Goal: Task Accomplishment & Management: Manage account settings

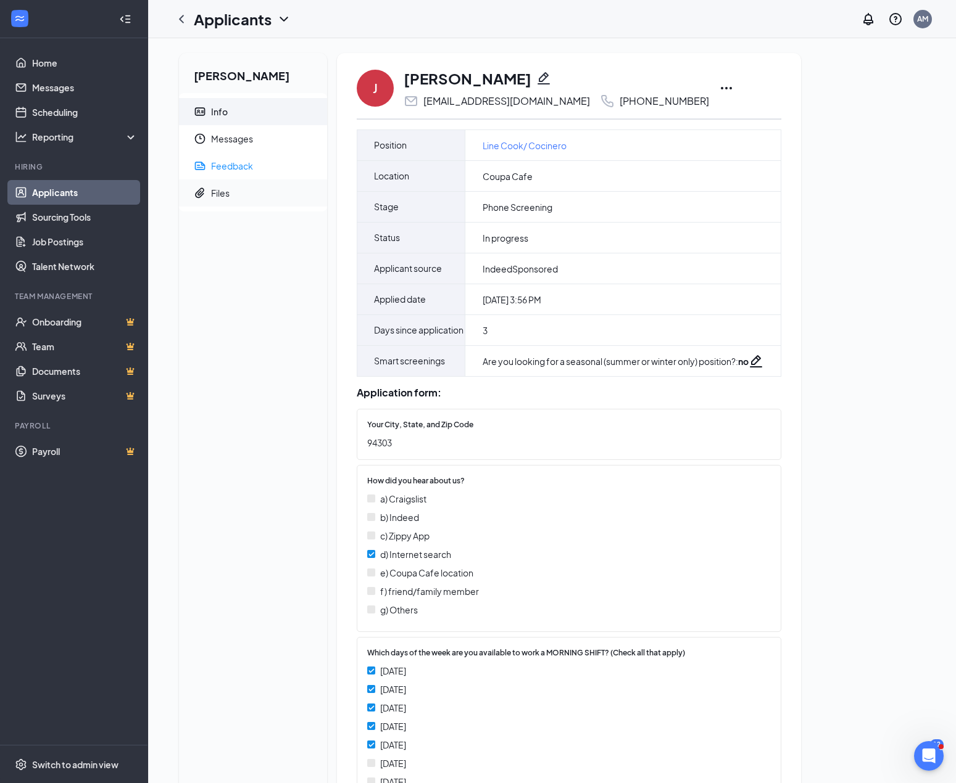
drag, startPoint x: 256, startPoint y: 168, endPoint x: 283, endPoint y: 189, distance: 33.4
click at [256, 168] on span "Feedback" at bounding box center [264, 165] width 106 height 27
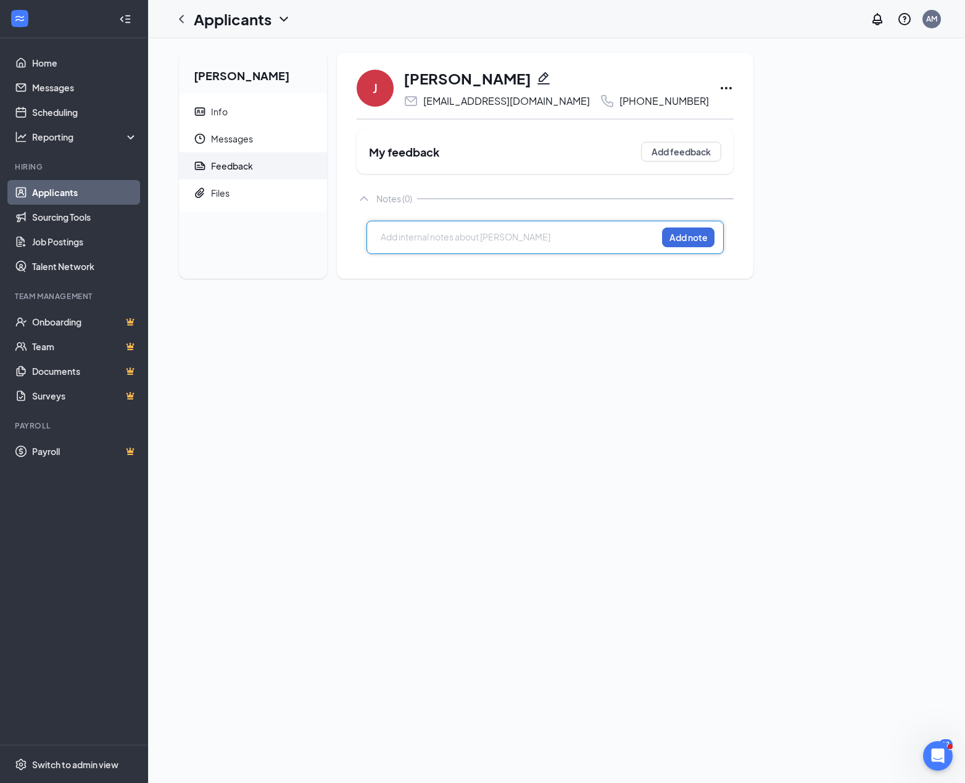
click at [408, 239] on div at bounding box center [518, 237] width 275 height 13
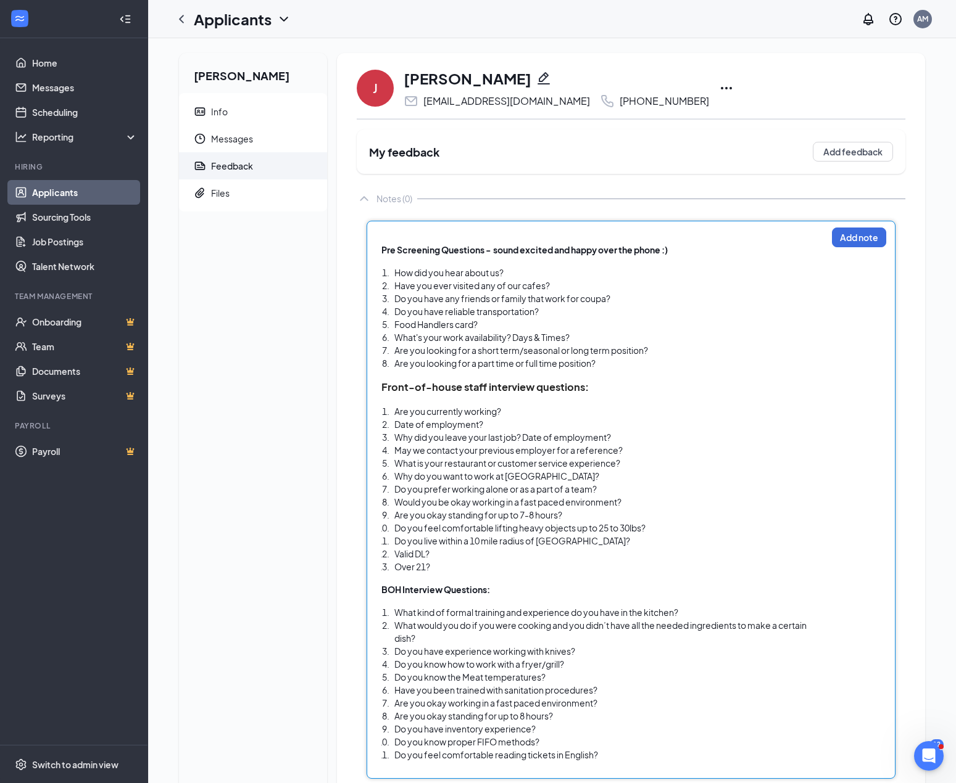
click at [552, 272] on div "How did you hear about us?" at bounding box center [610, 272] width 432 height 13
click at [566, 282] on div "Have you ever visited any of our cafes?" at bounding box center [610, 285] width 432 height 13
drag, startPoint x: 509, startPoint y: 423, endPoint x: 386, endPoint y: 423, distance: 123.4
click at [394, 423] on li "Date of employment?" at bounding box center [610, 424] width 432 height 13
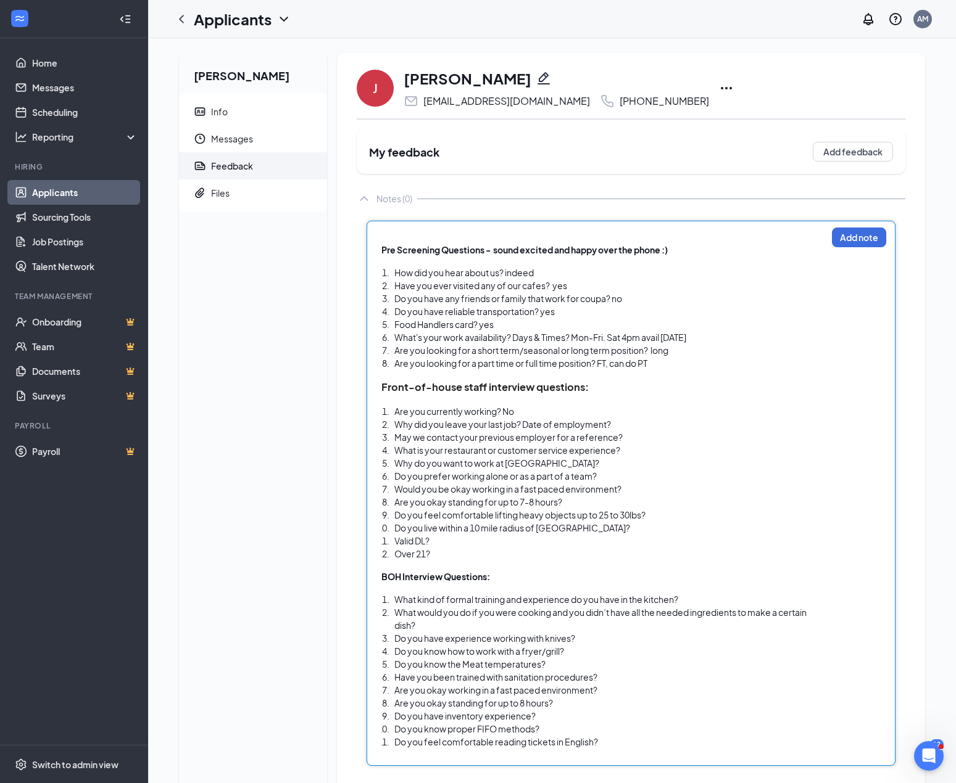
click at [650, 427] on div "Why did you leave your last job? Date of employment?" at bounding box center [610, 424] width 432 height 13
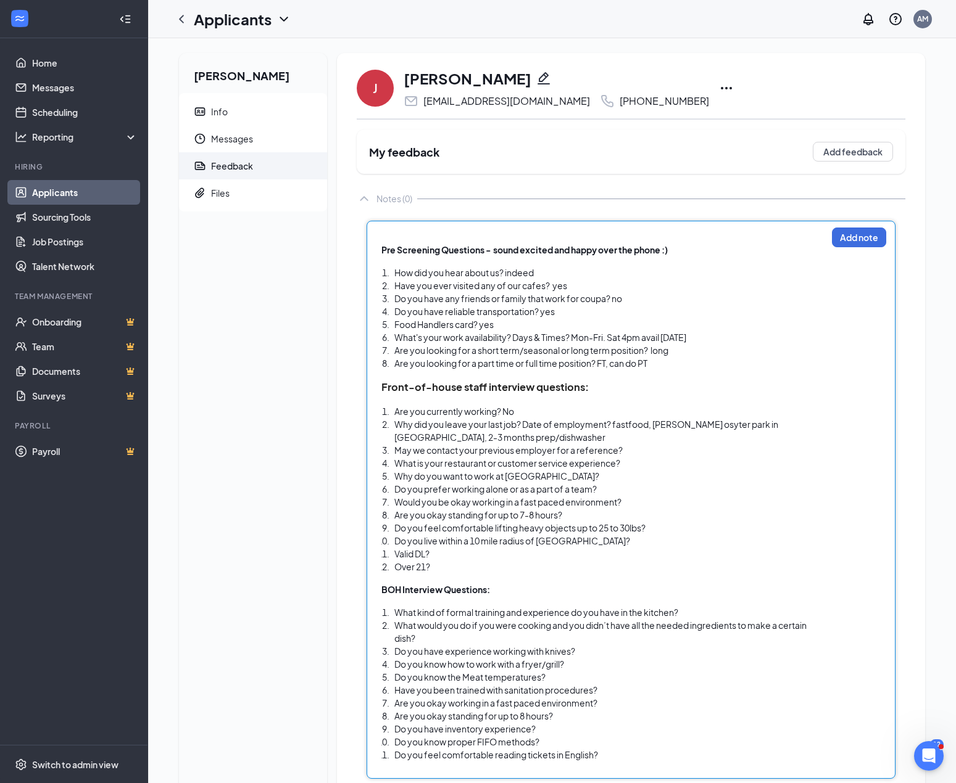
click at [532, 437] on div "Why did you leave your last job? Date of employment? fastfood, [PERSON_NAME] os…" at bounding box center [610, 431] width 432 height 26
click at [617, 437] on div "Why did you leave your last job? Date of employment? fastfood, [PERSON_NAME] os…" at bounding box center [610, 431] width 432 height 26
drag, startPoint x: 513, startPoint y: 436, endPoint x: 603, endPoint y: 567, distance: 159.3
click at [603, 514] on ol "Are you currently working? No Why did you leave your last job? Date of employme…" at bounding box center [603, 489] width 445 height 168
drag, startPoint x: 448, startPoint y: 565, endPoint x: 379, endPoint y: 452, distance: 132.9
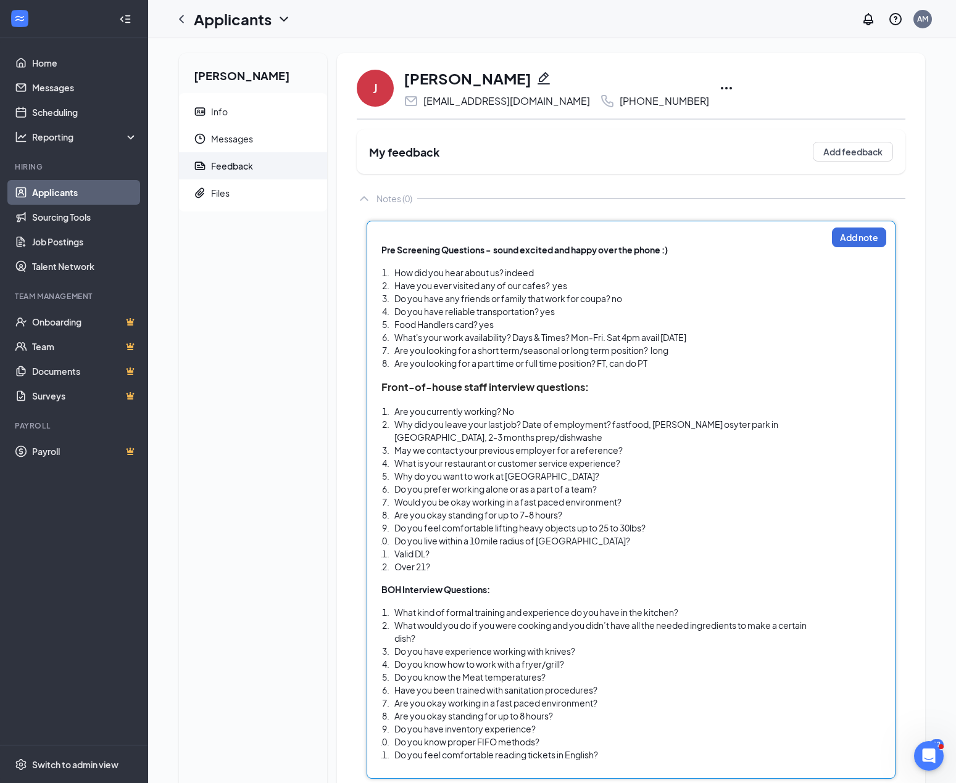
click at [379, 452] on div "Pre Screening Questions - sound excited and happy over the phone :) How did you…" at bounding box center [630, 500] width 529 height 558
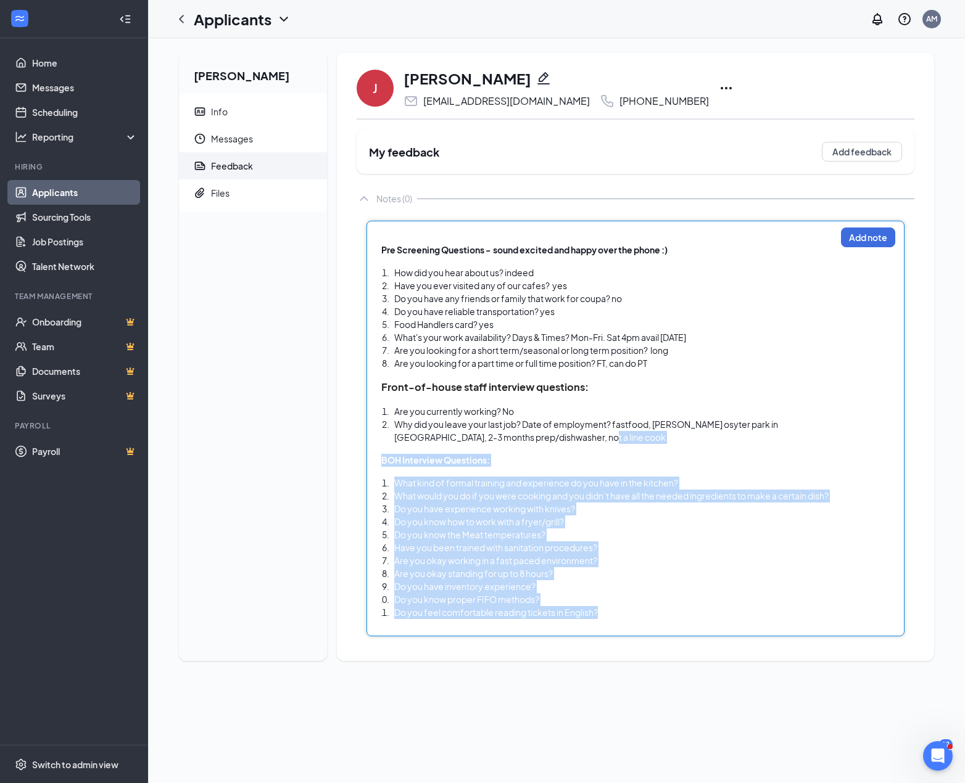
drag, startPoint x: 535, startPoint y: 440, endPoint x: 622, endPoint y: 612, distance: 192.0
click at [622, 514] on div "Pre Screening Questions - sound excited and happy over the phone :) How did you…" at bounding box center [608, 425] width 454 height 389
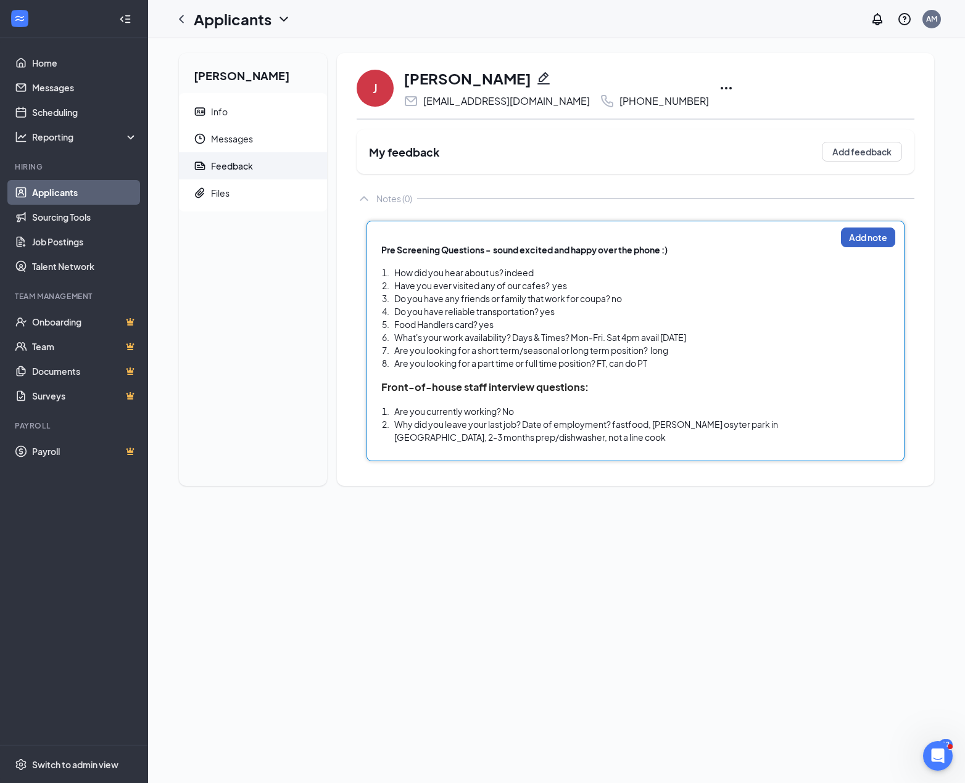
click at [857, 237] on button "Add note" at bounding box center [868, 238] width 54 height 20
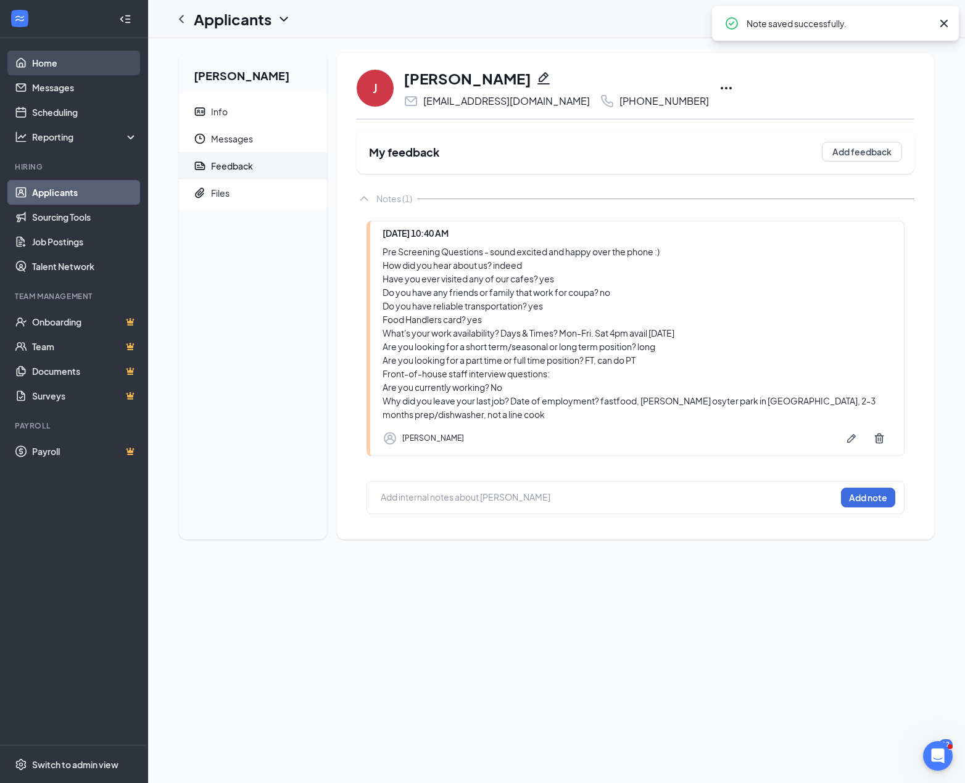
click at [32, 56] on link "Home" at bounding box center [84, 63] width 105 height 25
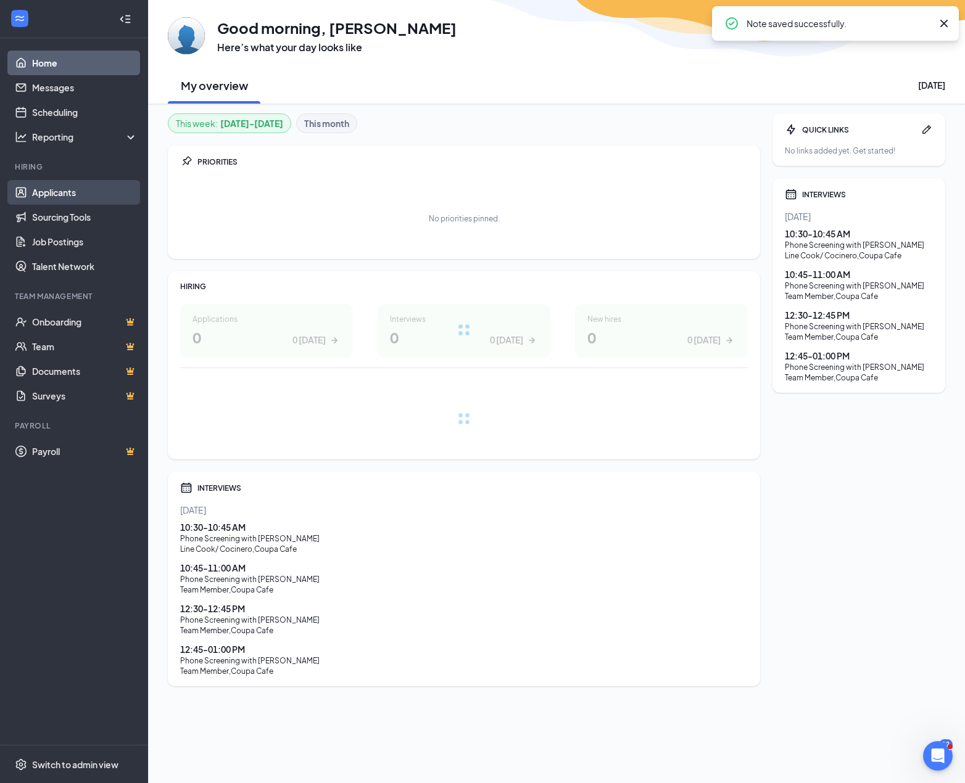
click at [59, 188] on link "Applicants" at bounding box center [84, 192] width 105 height 25
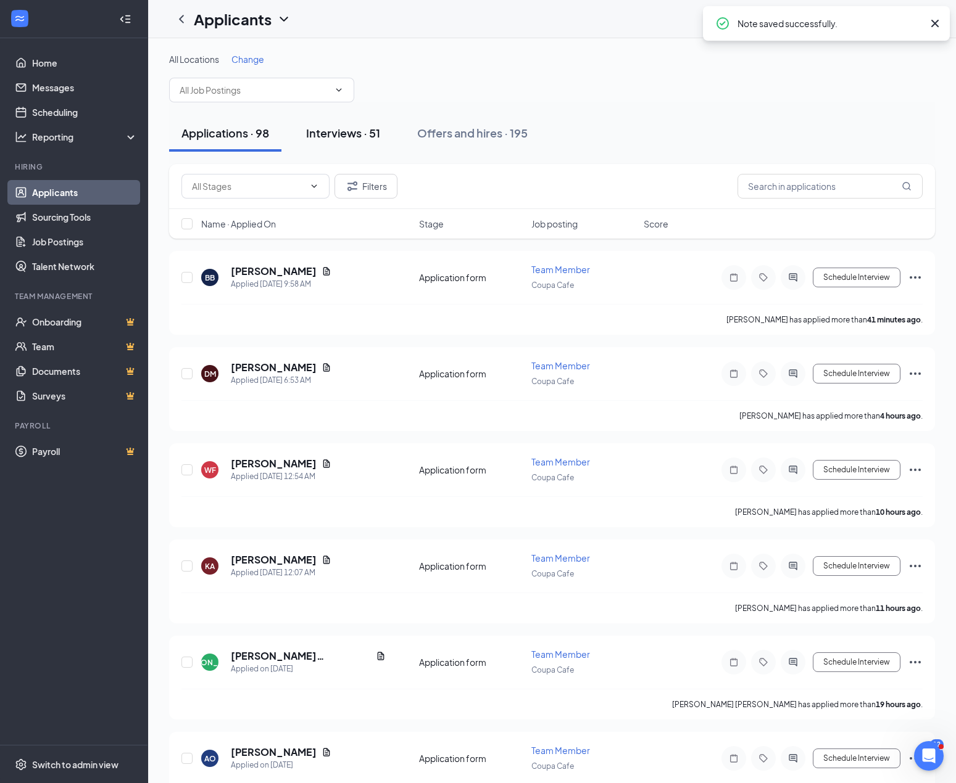
click at [334, 130] on div "Interviews · 51" at bounding box center [343, 132] width 74 height 15
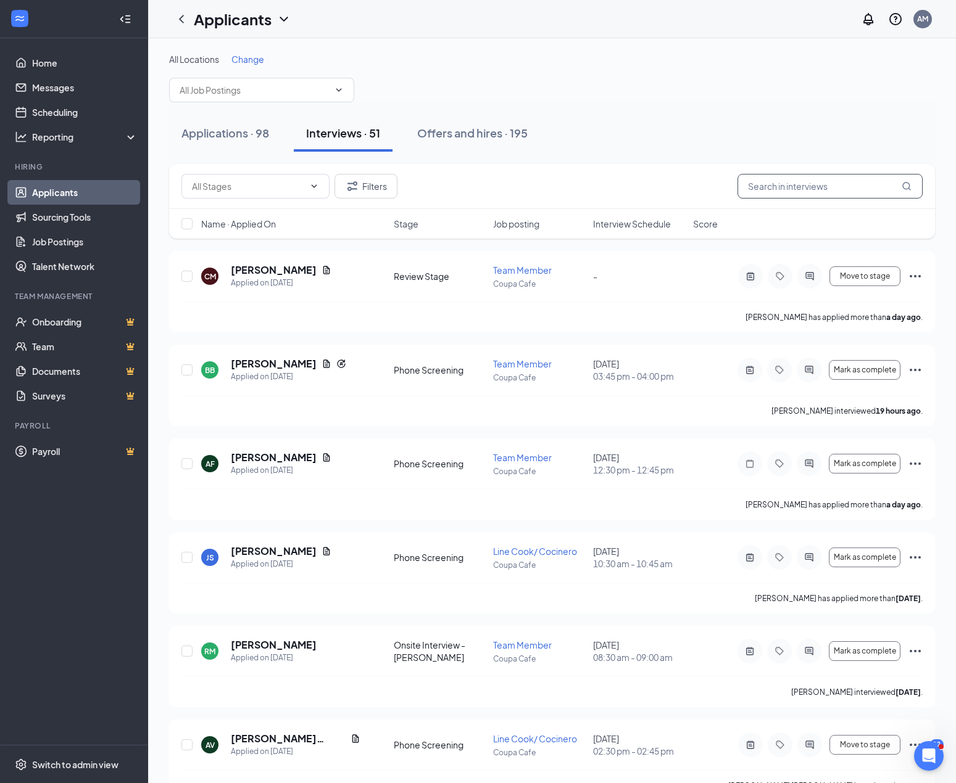
click at [809, 183] on input "text" at bounding box center [829, 186] width 185 height 25
click at [265, 514] on h5 "Juan Salgadooo" at bounding box center [274, 552] width 86 height 14
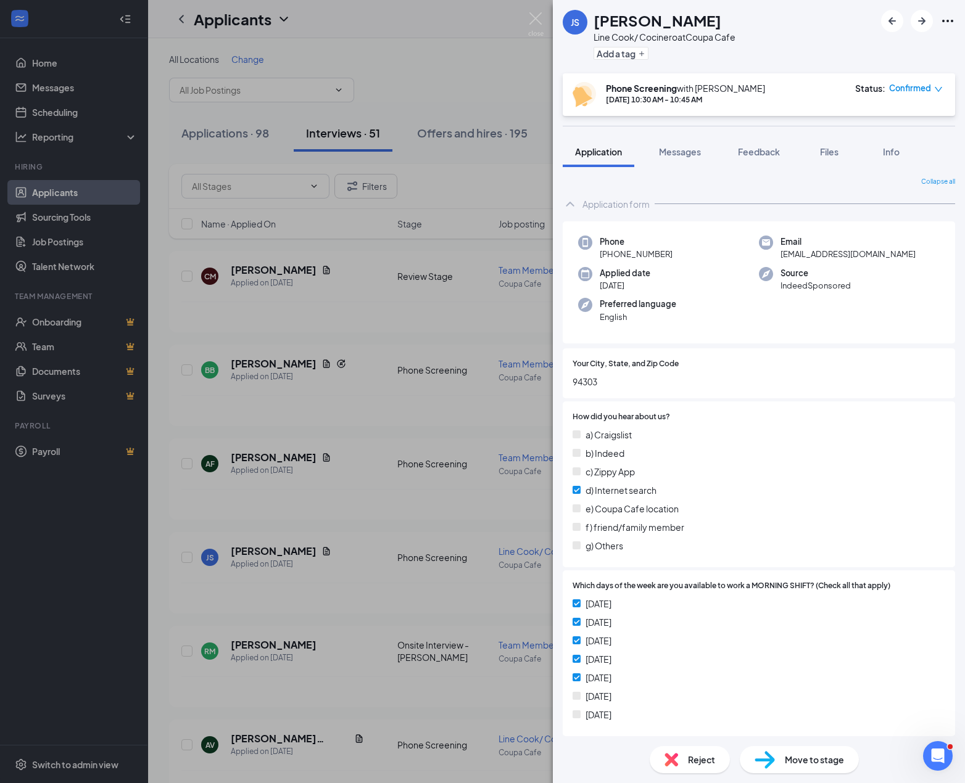
click at [927, 89] on icon "down" at bounding box center [938, 89] width 7 height 5
click at [693, 514] on span "Reject" at bounding box center [701, 760] width 27 height 14
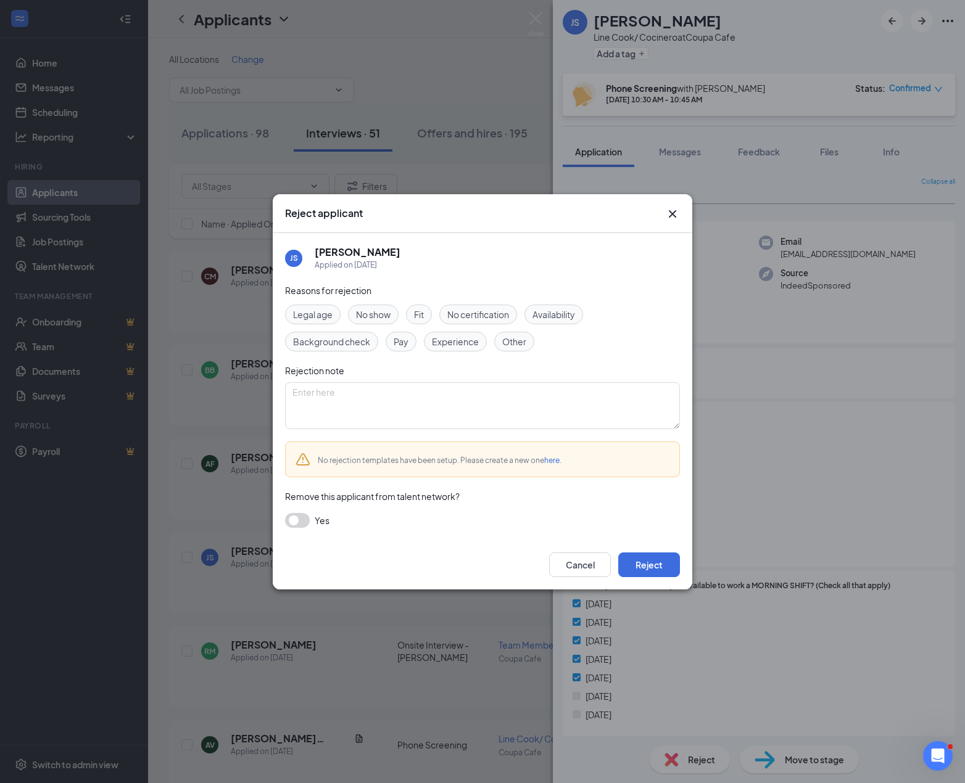
click at [423, 315] on span "Fit" at bounding box center [419, 315] width 10 height 14
click at [428, 405] on textarea at bounding box center [482, 405] width 395 height 47
drag, startPoint x: 365, startPoint y: 391, endPoint x: 305, endPoint y: 390, distance: 59.8
click at [305, 390] on textarea "no ine coo" at bounding box center [482, 405] width 395 height 47
type textarea "no line cook experience"
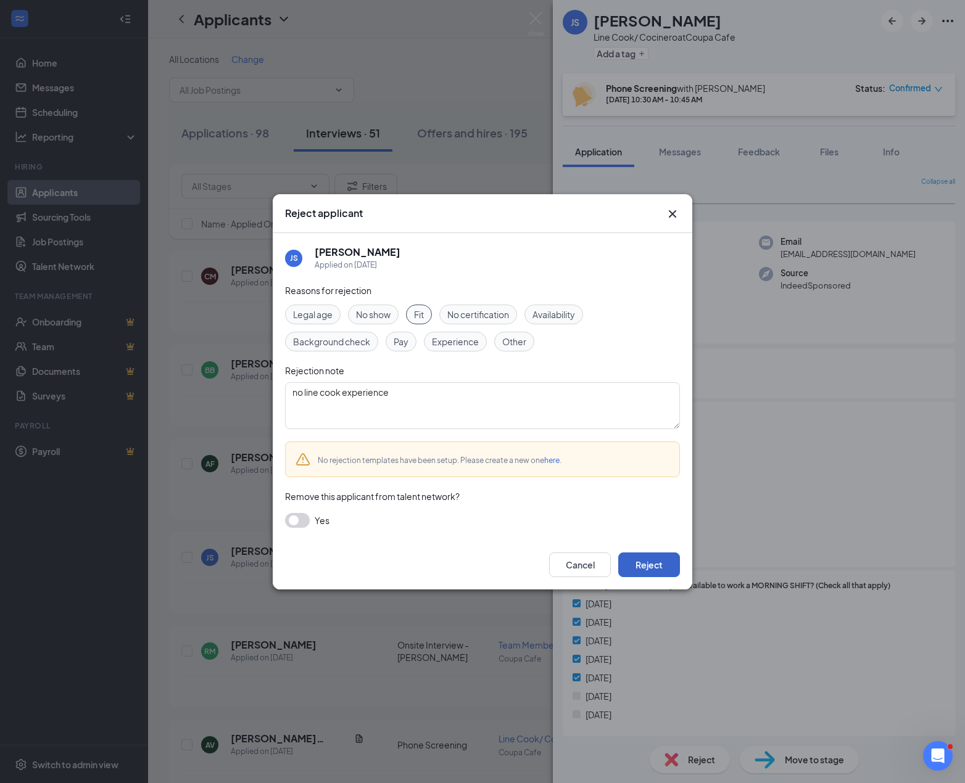
click at [649, 514] on button "Reject" at bounding box center [649, 565] width 62 height 25
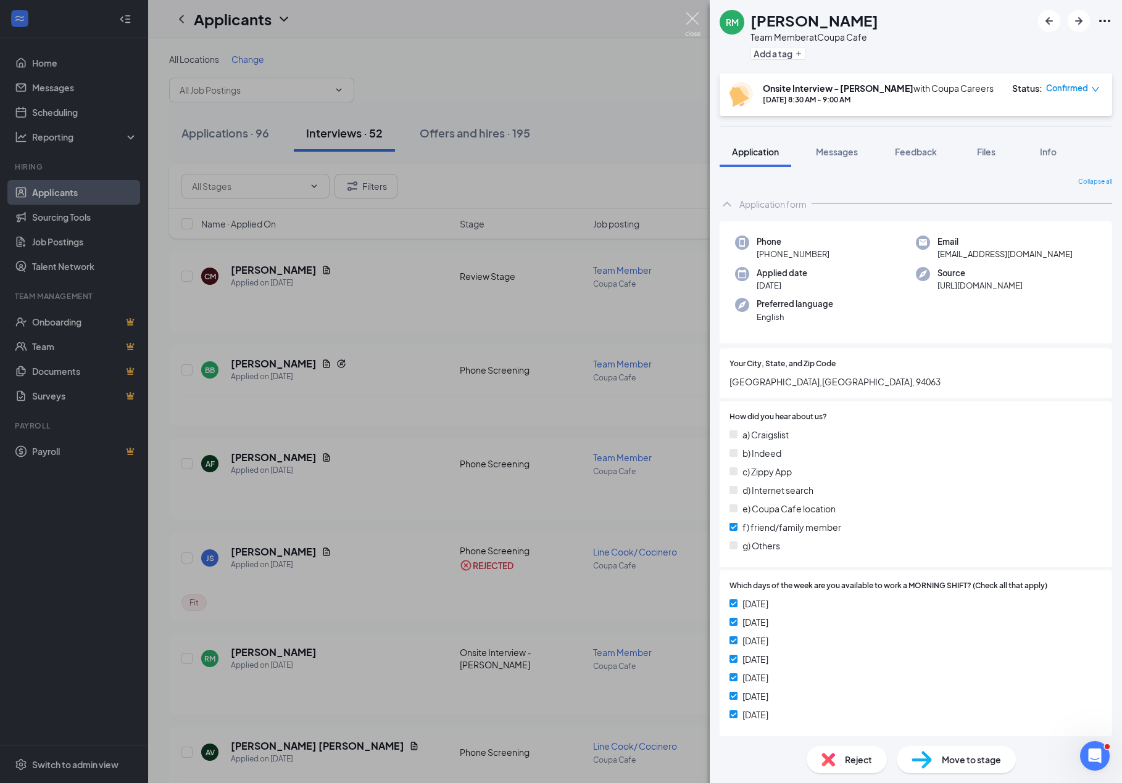
click at [690, 20] on img at bounding box center [692, 24] width 15 height 24
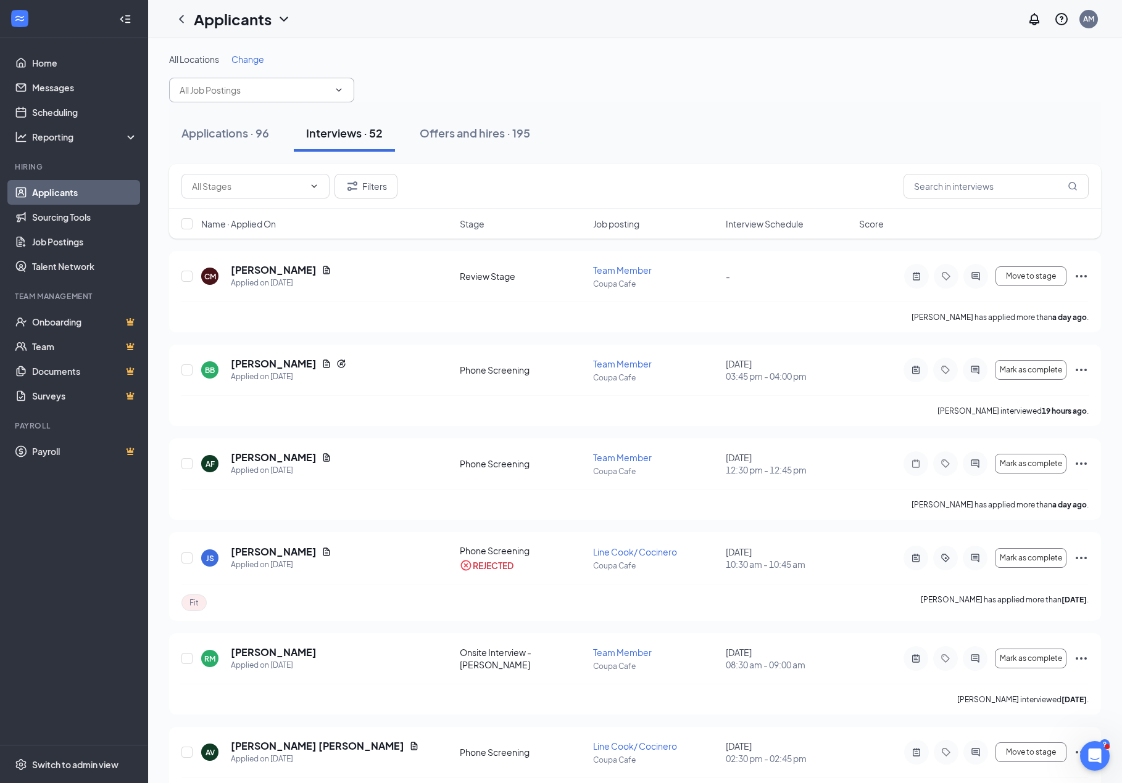
click at [293, 84] on input "text" at bounding box center [254, 90] width 149 height 14
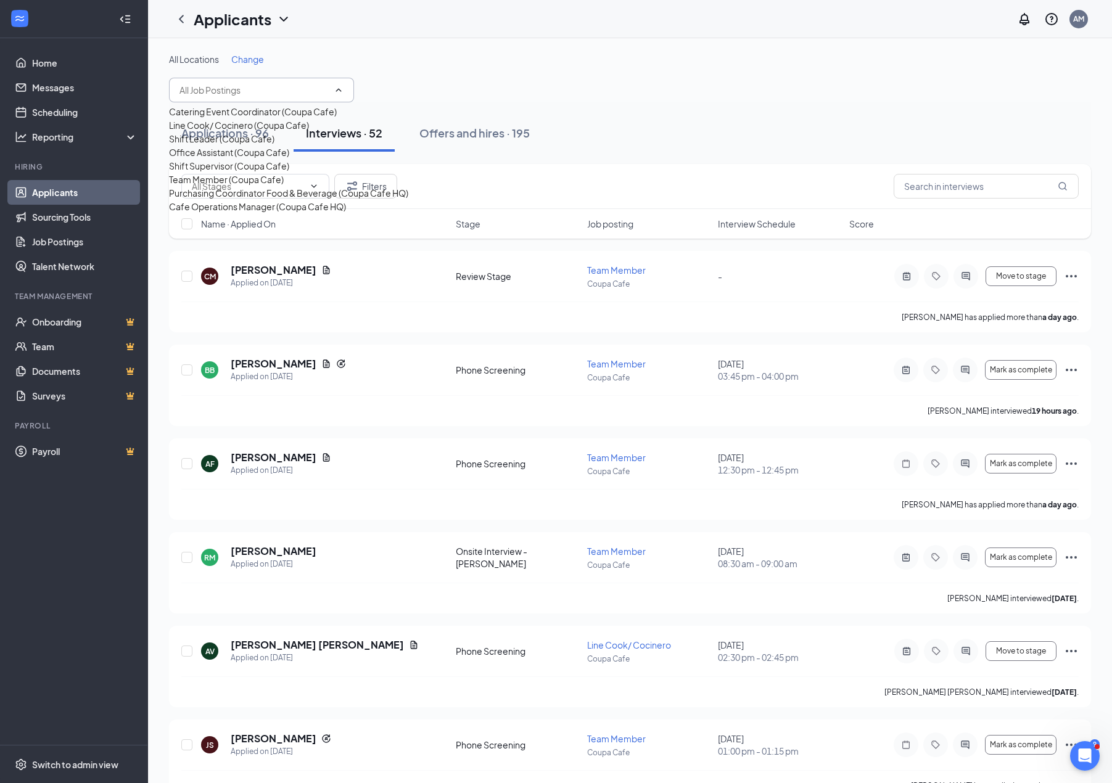
click at [277, 132] on div "Line Cook/ Cocinero (Coupa Cafe)" at bounding box center [239, 125] width 140 height 14
type input "Line Cook/ Cocinero (Coupa Cafe)"
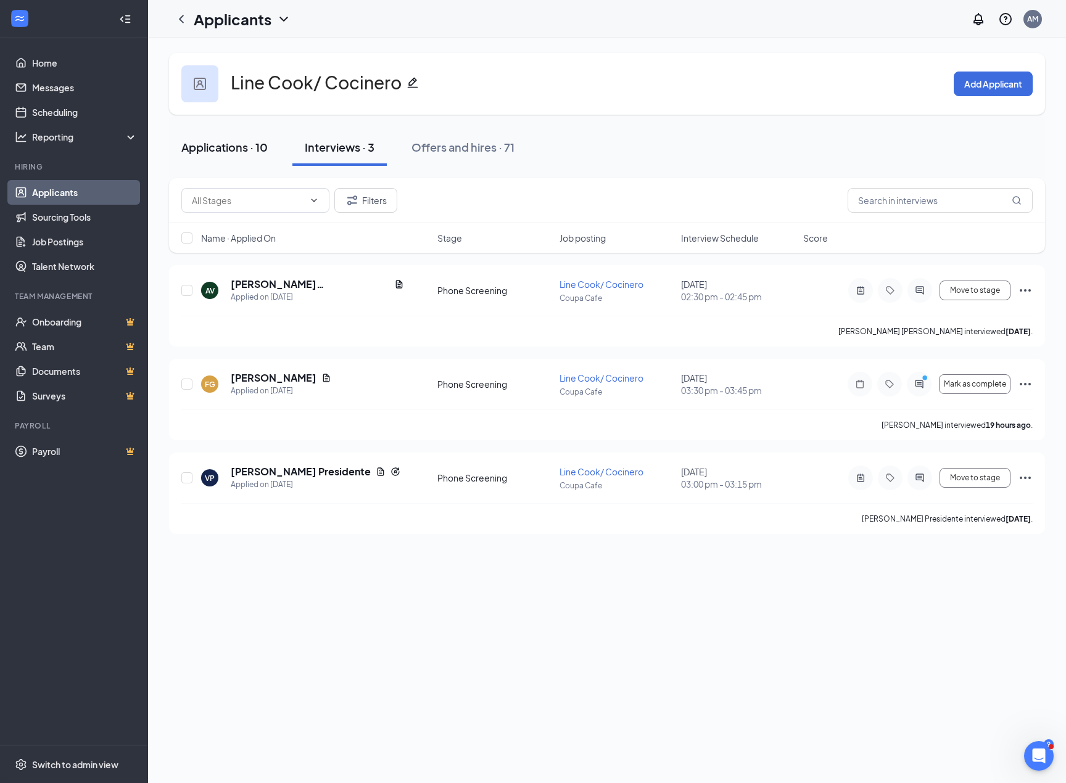
click at [231, 156] on button "Applications · 10" at bounding box center [224, 147] width 111 height 37
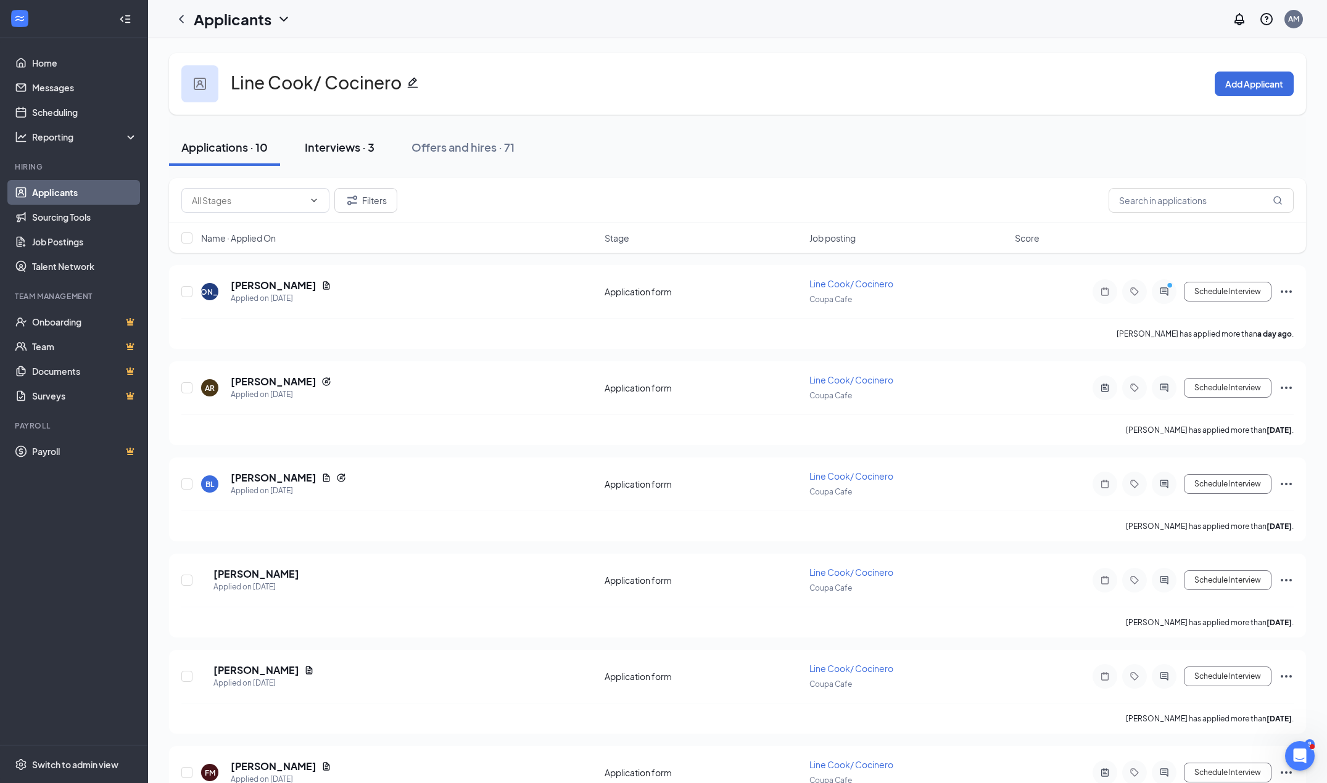
click at [342, 153] on div "Interviews · 3" at bounding box center [340, 146] width 70 height 15
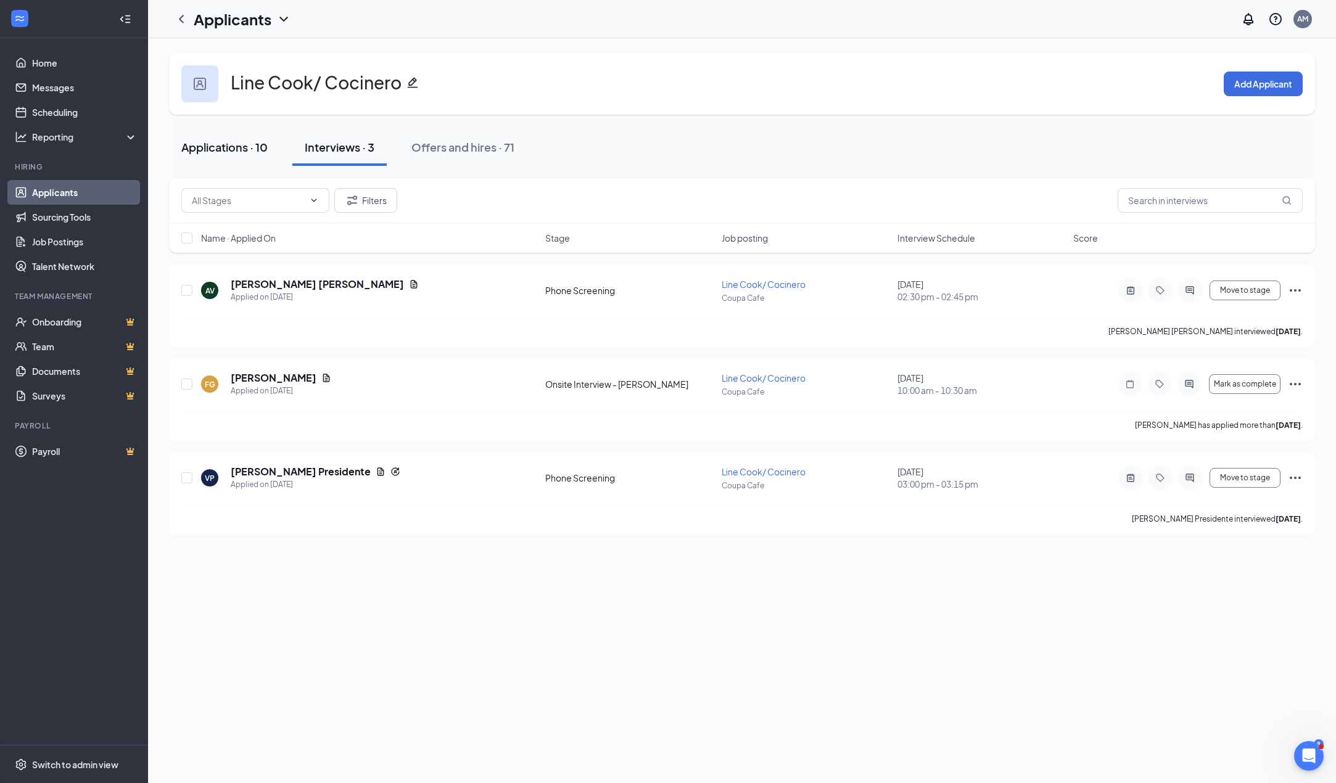
click at [205, 150] on div "Applications · 10" at bounding box center [224, 146] width 86 height 15
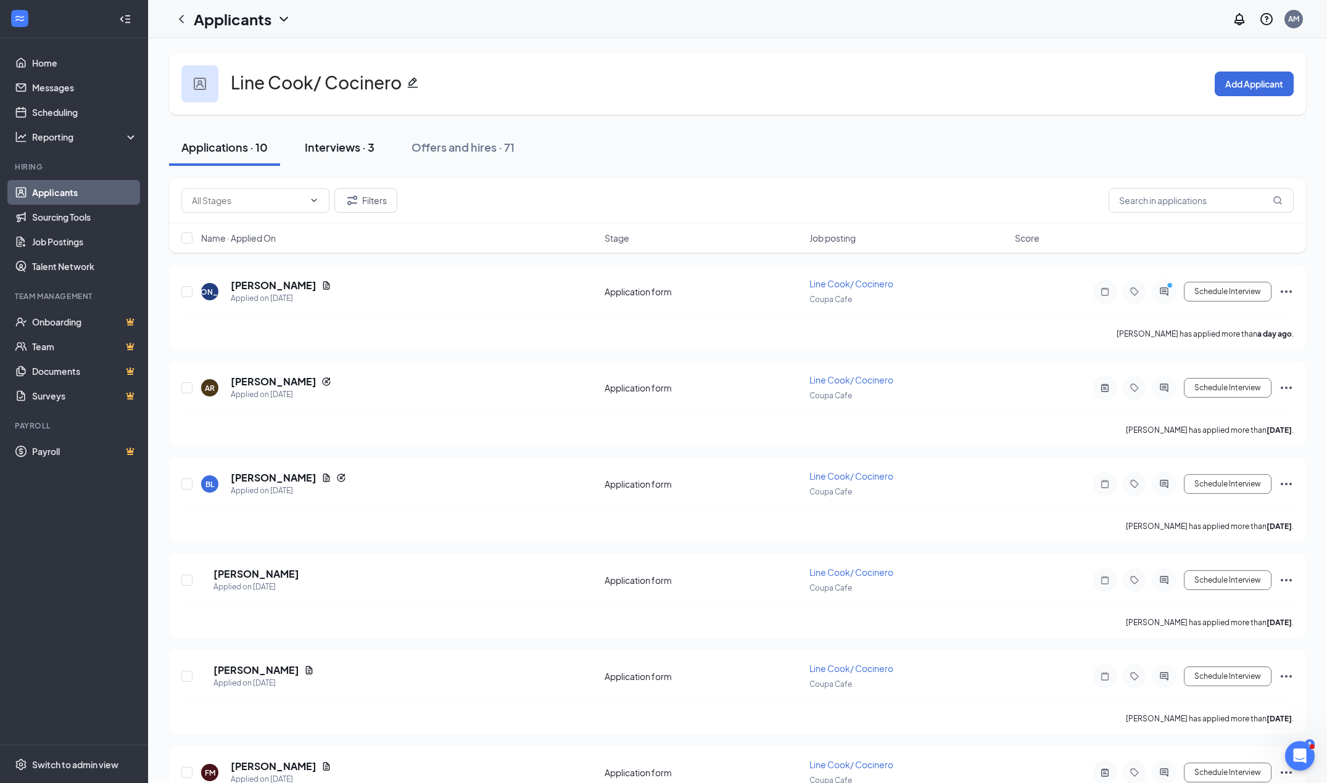
click at [317, 153] on div "Interviews · 3" at bounding box center [340, 146] width 70 height 15
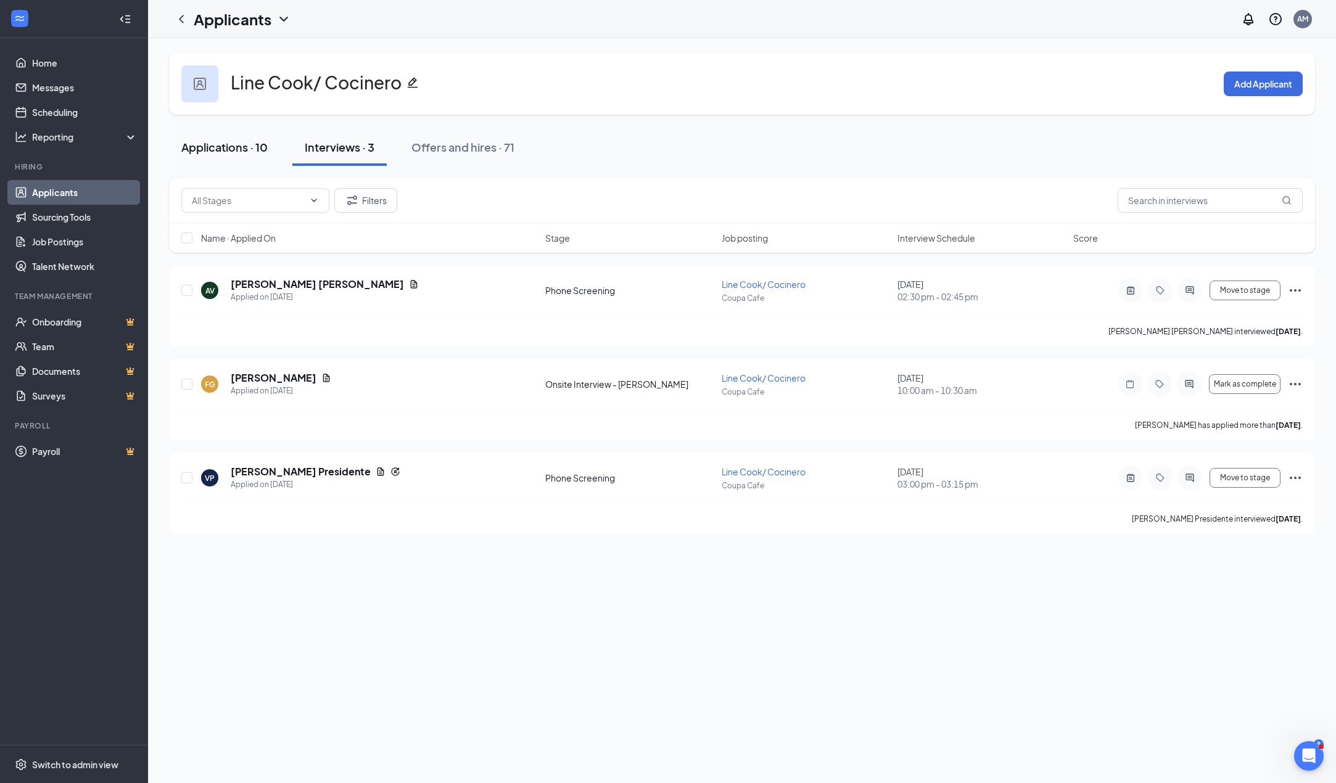
click at [211, 146] on div "Applications · 10" at bounding box center [224, 146] width 86 height 15
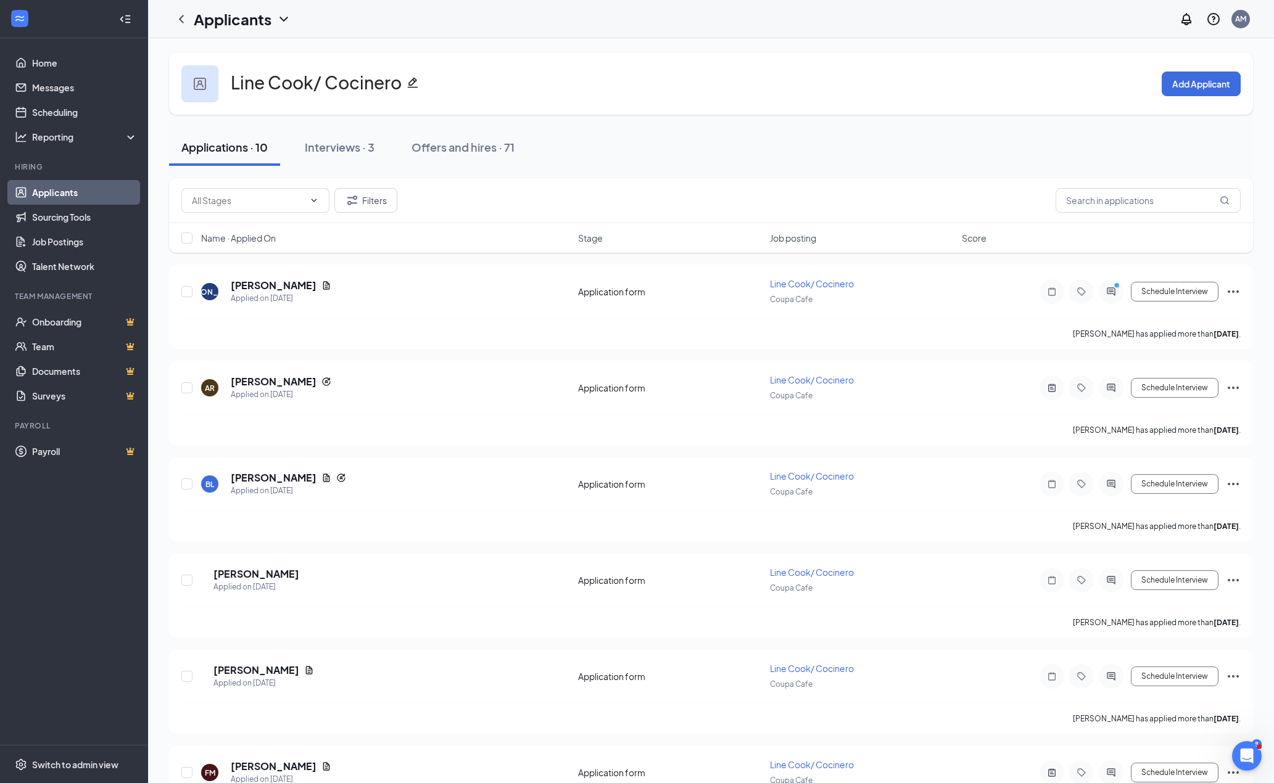
click at [745, 120] on div "Applications · 10 Interviews · 3 Offers and hires · 71" at bounding box center [711, 148] width 1084 height 62
click at [351, 155] on button "Interviews · 3" at bounding box center [339, 147] width 94 height 37
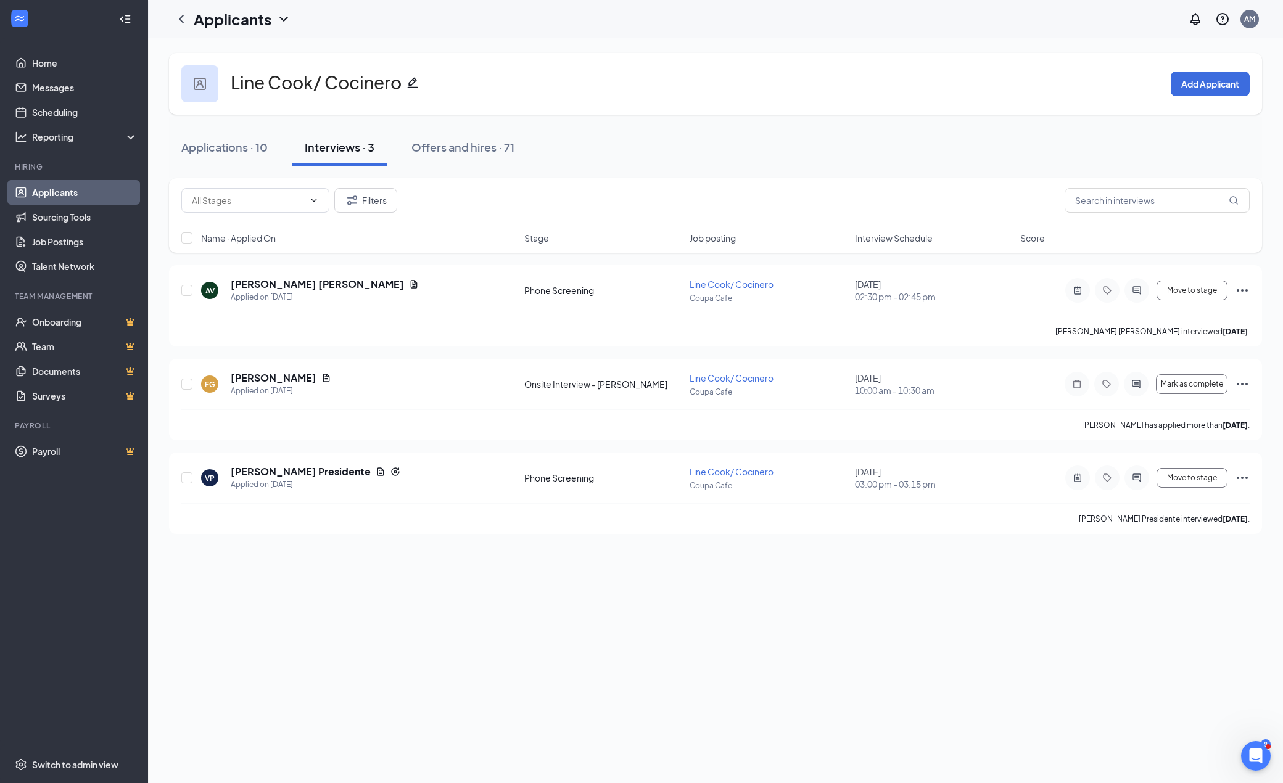
click at [690, 80] on div "Line Cook/ Cocinero Add Applicant" at bounding box center [715, 84] width 1093 height 62
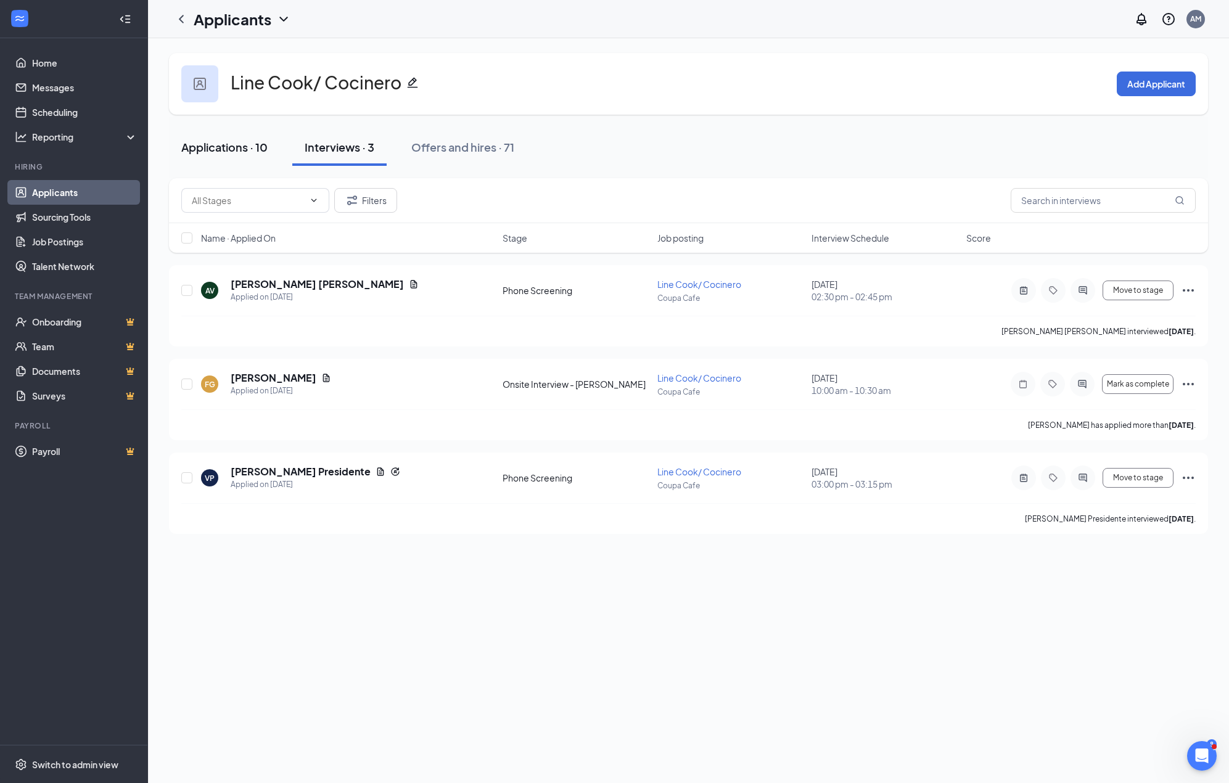
click at [247, 152] on div "Applications · 10" at bounding box center [224, 146] width 86 height 15
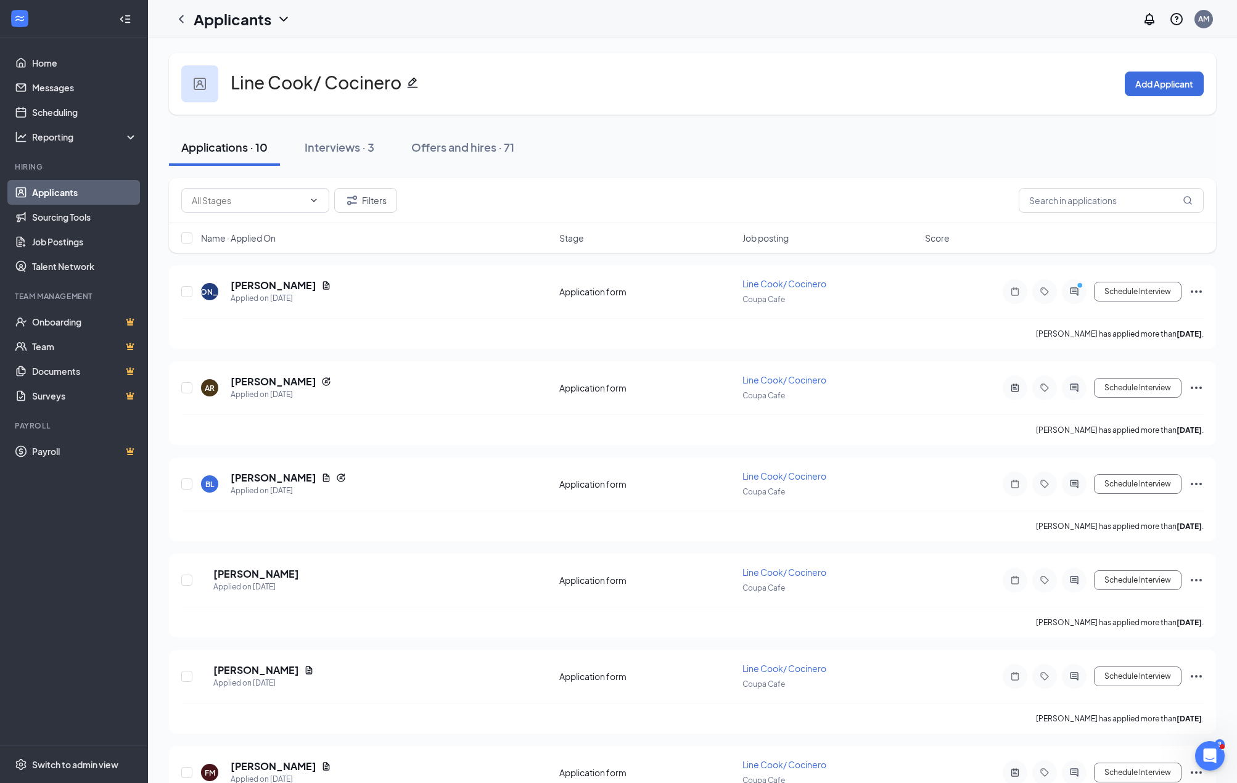
click at [817, 122] on div "Applications · 10 Interviews · 3 Offers and hires · 71" at bounding box center [692, 148] width 1047 height 62
click at [245, 149] on div "Applications · 10" at bounding box center [224, 146] width 86 height 15
click at [927, 197] on input "text" at bounding box center [1111, 200] width 185 height 25
click at [350, 147] on div "Interviews · 3" at bounding box center [340, 146] width 70 height 15
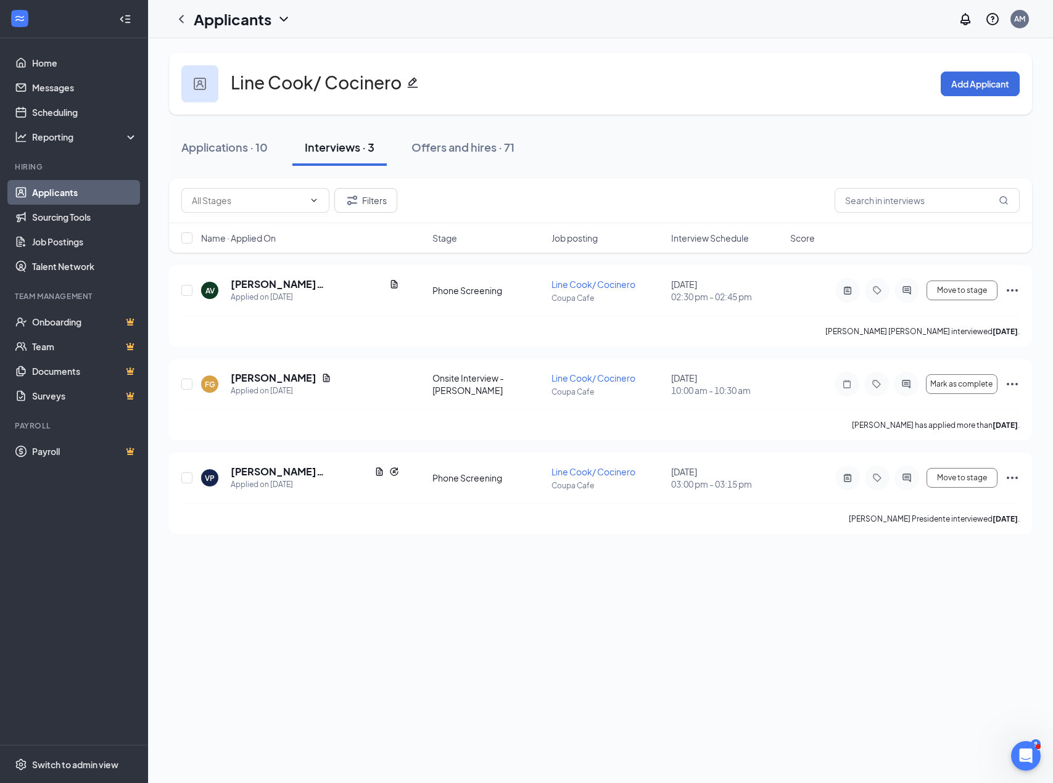
click at [584, 59] on div "Line Cook/ Cocinero Add Applicant" at bounding box center [600, 84] width 863 height 62
drag, startPoint x: 643, startPoint y: 58, endPoint x: 461, endPoint y: 7, distance: 189.0
click at [640, 56] on div "Line Cook/ Cocinero Add Applicant" at bounding box center [600, 84] width 863 height 62
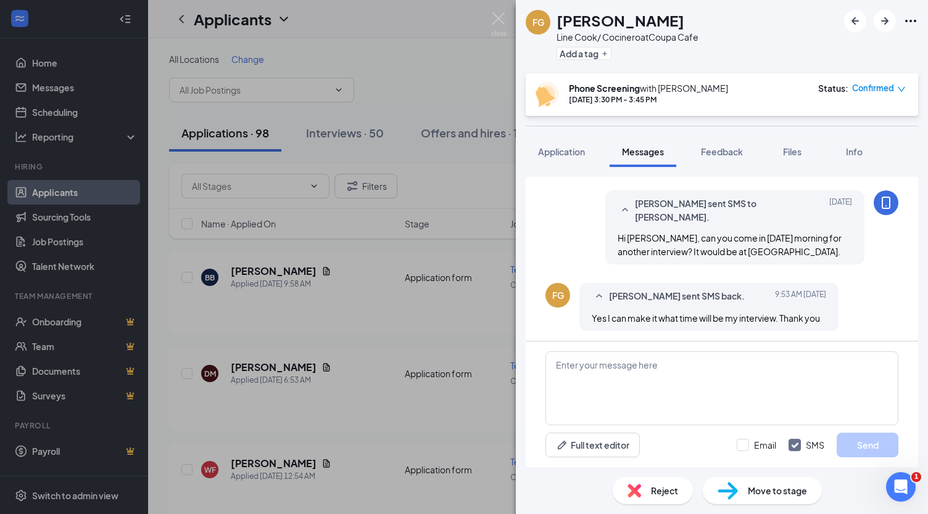
scroll to position [482, 0]
drag, startPoint x: 590, startPoint y: 348, endPoint x: 600, endPoint y: 362, distance: 17.3
click at [591, 348] on div "Full text editor Email SMS Send" at bounding box center [722, 405] width 392 height 126
click at [603, 369] on textarea at bounding box center [721, 389] width 353 height 74
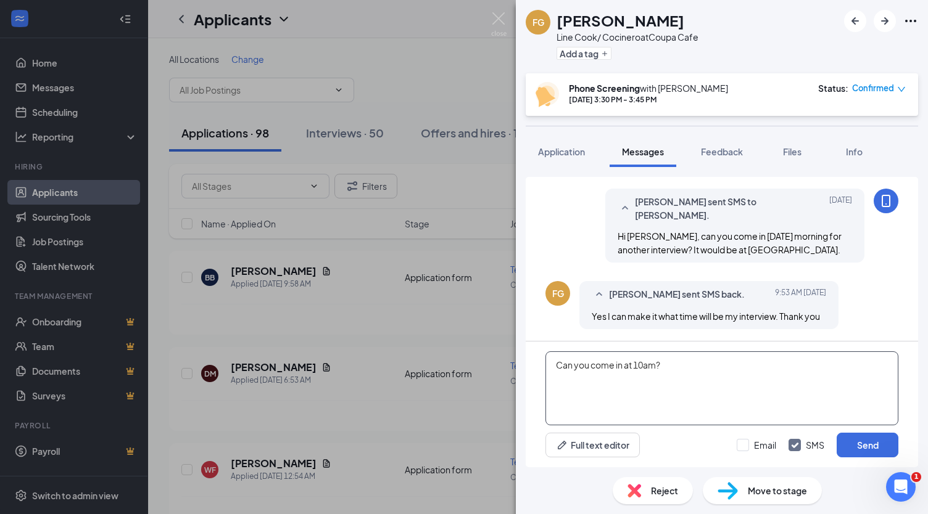
type textarea "Can you come in at 10am?"
click at [878, 445] on button "Send" at bounding box center [868, 445] width 62 height 25
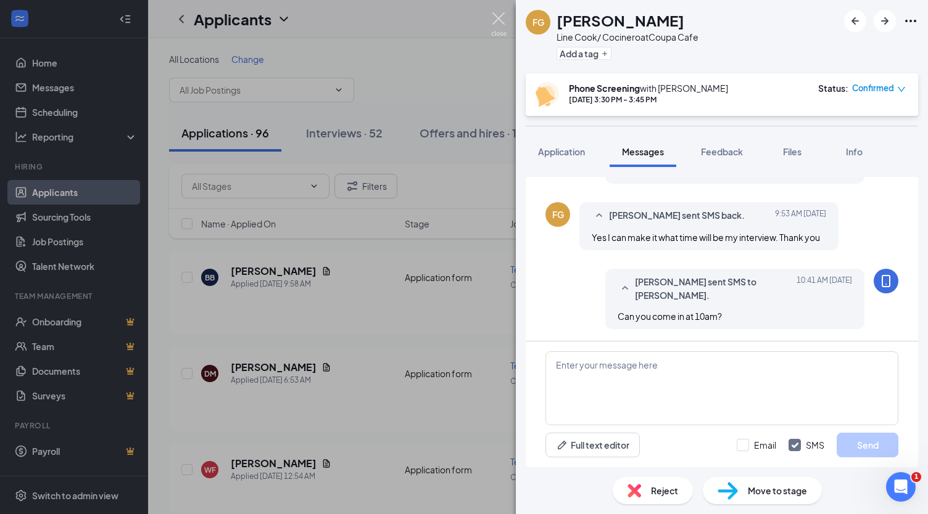
click at [500, 15] on img at bounding box center [498, 24] width 15 height 24
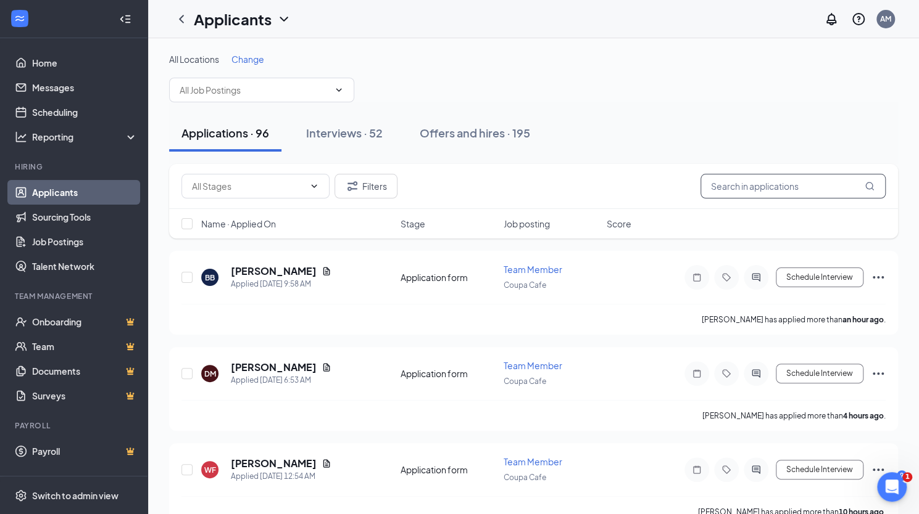
click at [797, 189] on input "text" at bounding box center [792, 186] width 185 height 25
type input "dom"
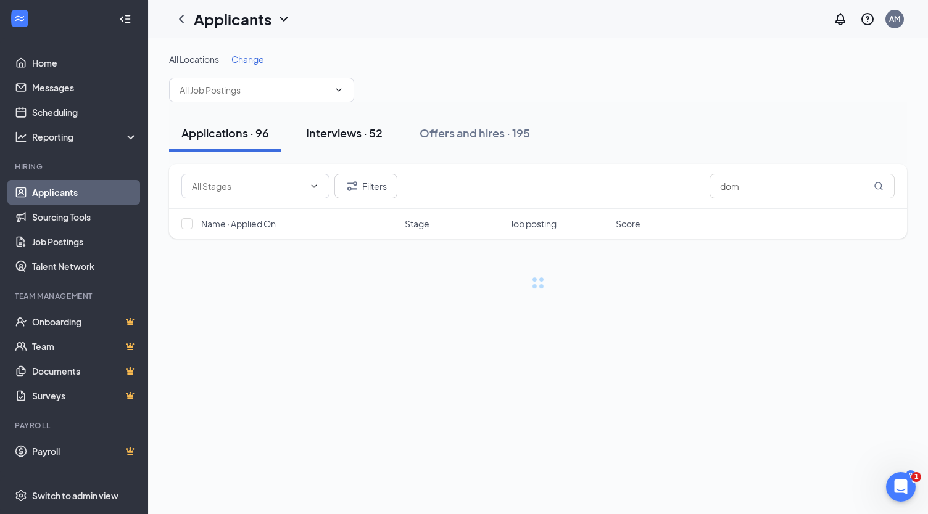
click at [350, 132] on div "Interviews · 52" at bounding box center [344, 132] width 76 height 15
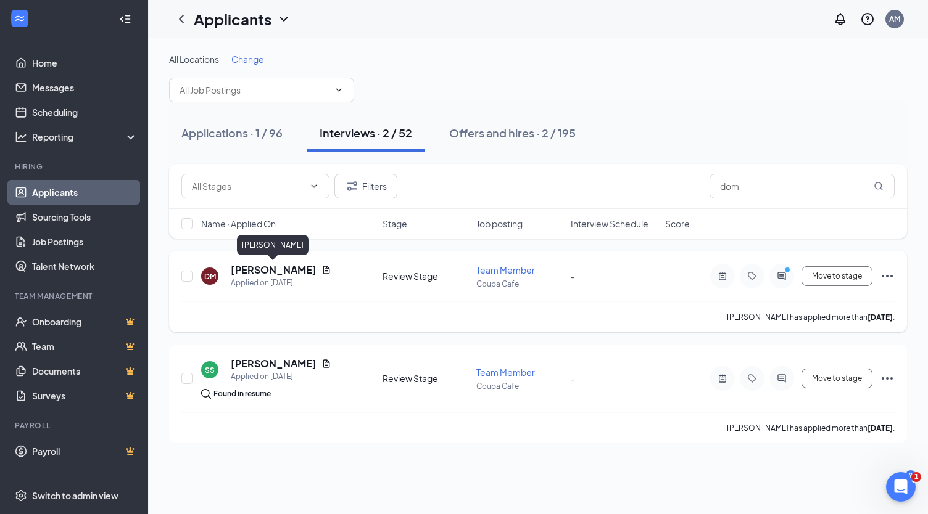
click at [266, 271] on h5 "Dominic mairena" at bounding box center [274, 270] width 86 height 14
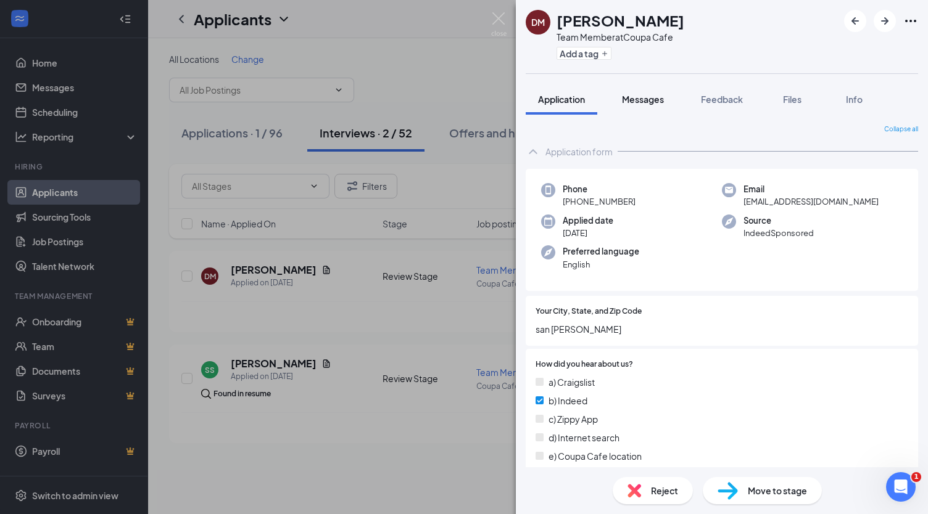
click at [632, 91] on button "Messages" at bounding box center [642, 99] width 67 height 31
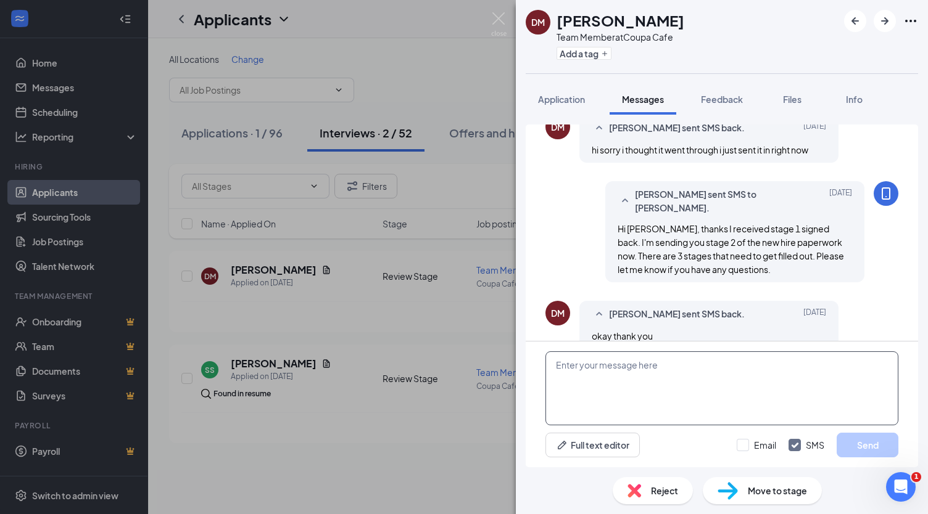
click at [722, 398] on textarea at bounding box center [721, 389] width 353 height 74
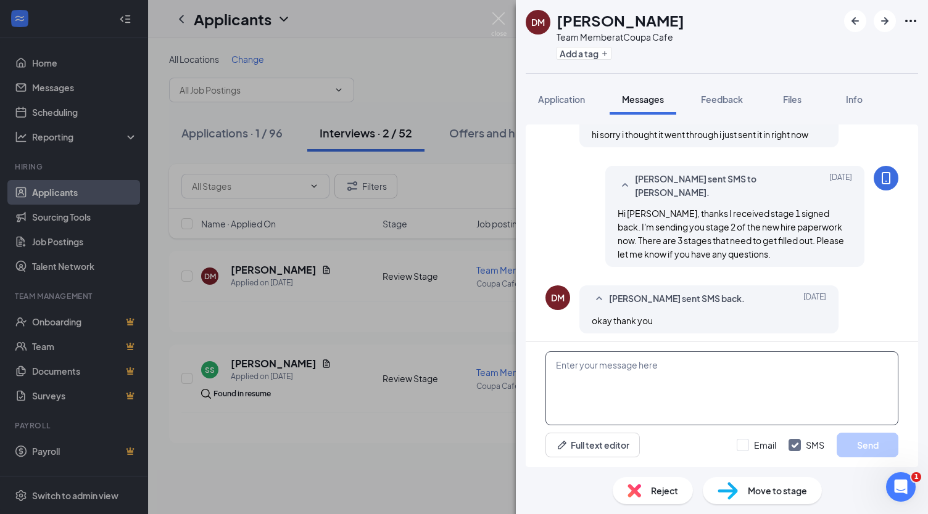
scroll to position [700, 0]
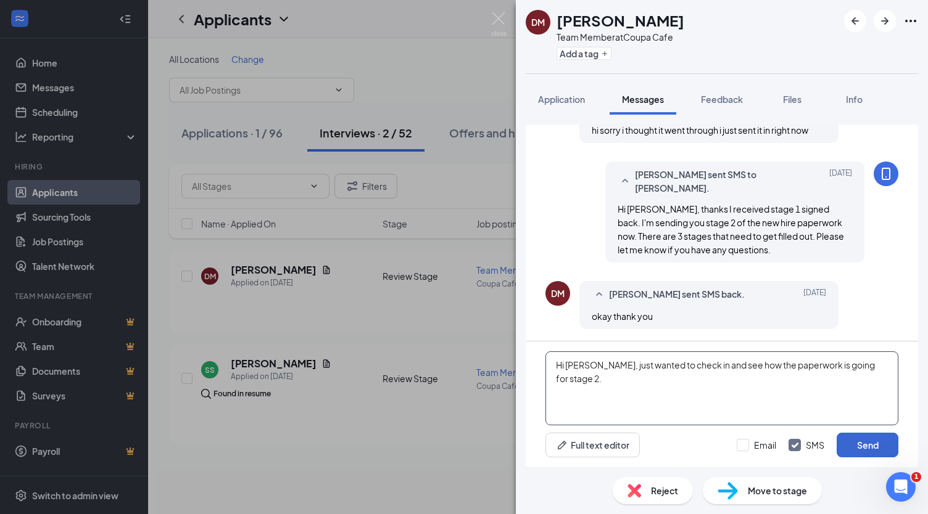
type textarea "Hi Dominic, just wanted to check in and see how the paperwork is going for stag…"
click at [883, 441] on button "Send" at bounding box center [868, 445] width 62 height 25
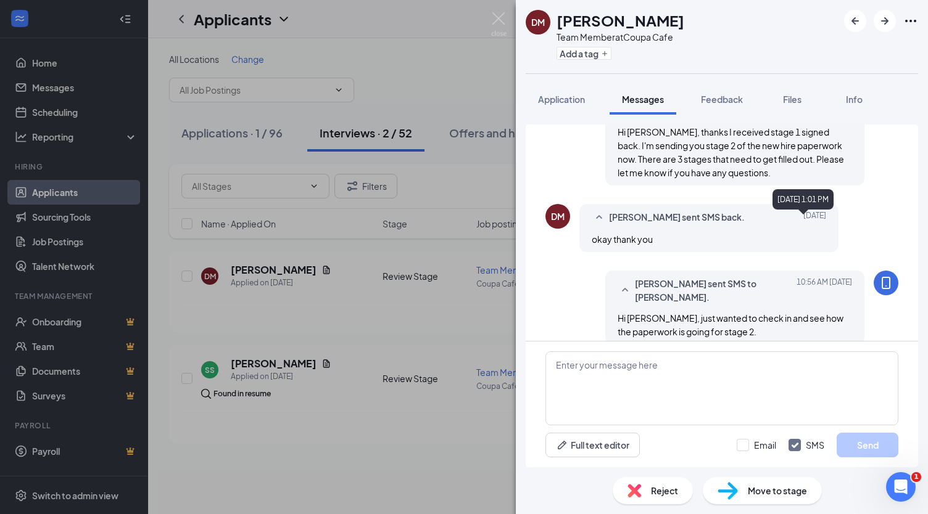
scroll to position [792, 0]
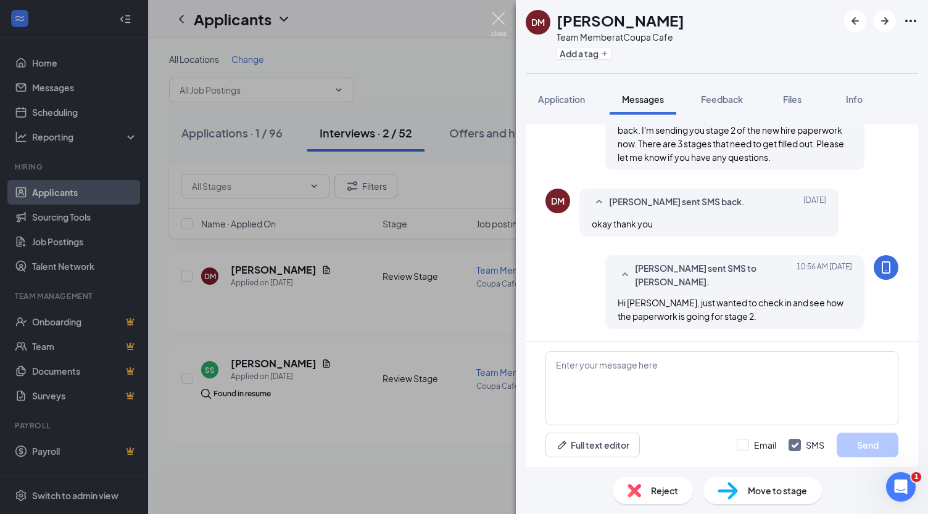
click at [502, 19] on img at bounding box center [498, 24] width 15 height 24
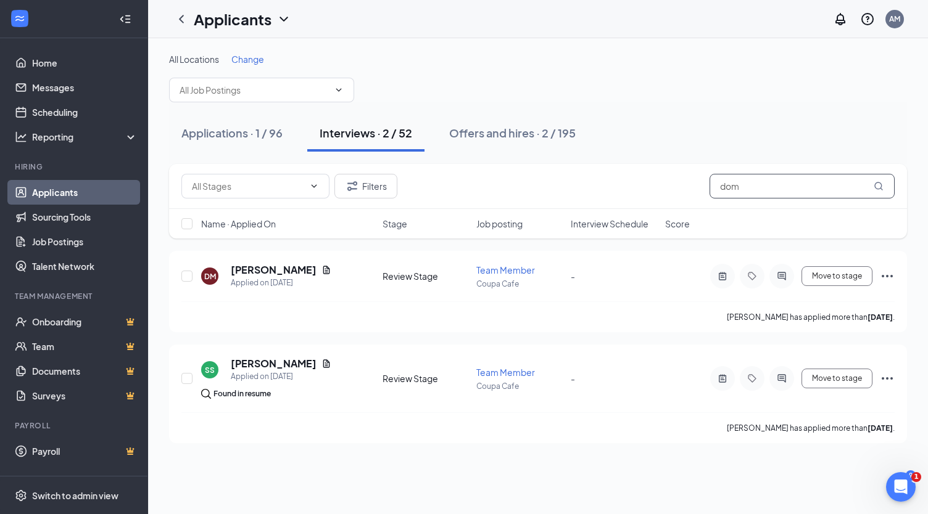
drag, startPoint x: 783, startPoint y: 186, endPoint x: 591, endPoint y: 184, distance: 191.9
click at [591, 184] on div "Filters dom" at bounding box center [537, 186] width 713 height 25
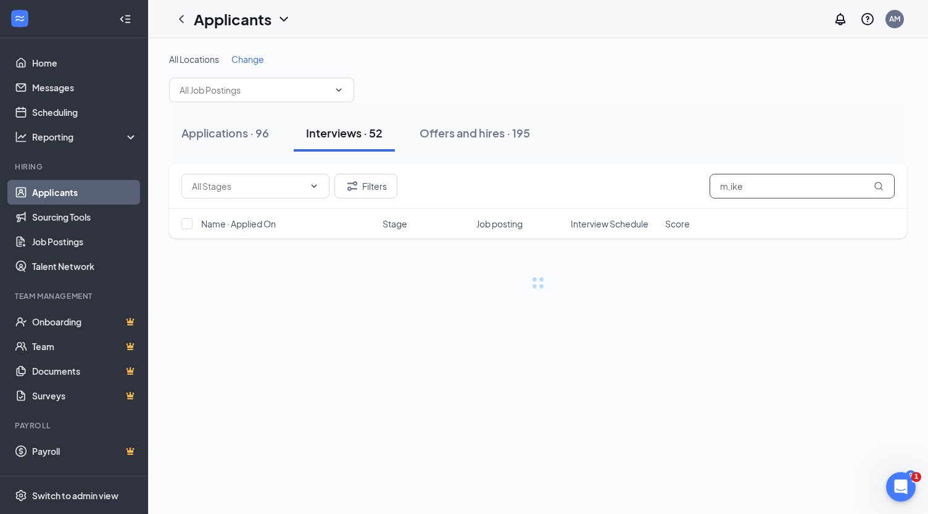
click at [761, 189] on input "m,ike" at bounding box center [801, 186] width 185 height 25
type input "mike"
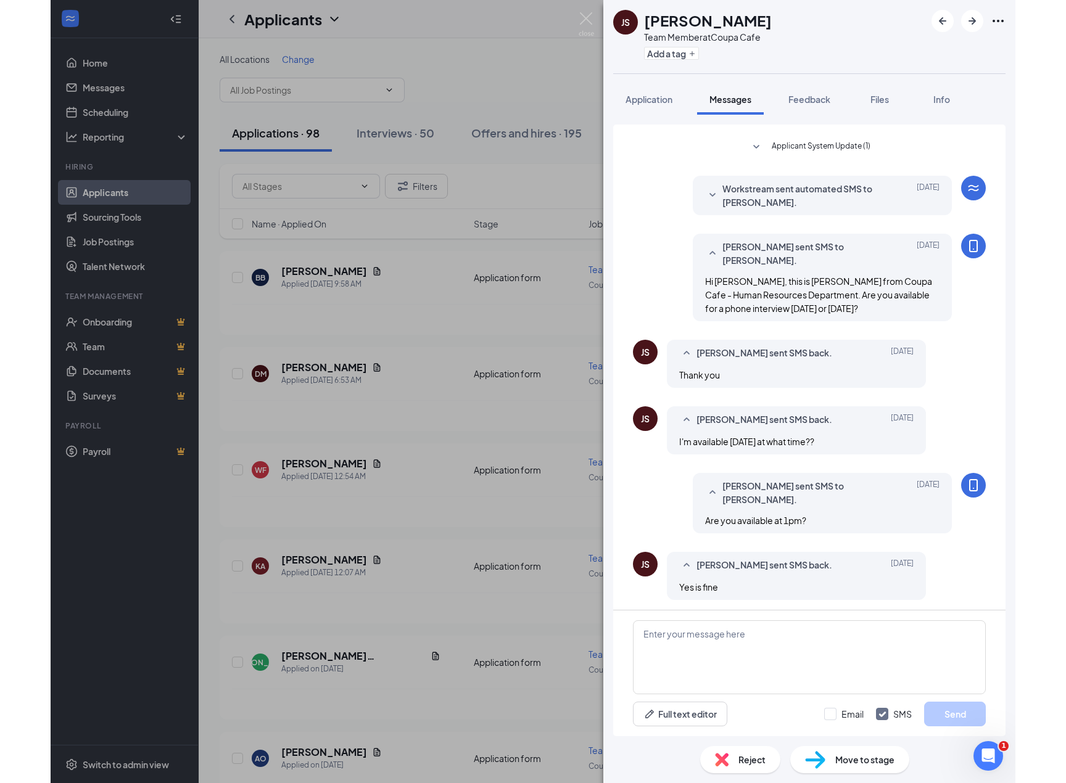
scroll to position [51, 0]
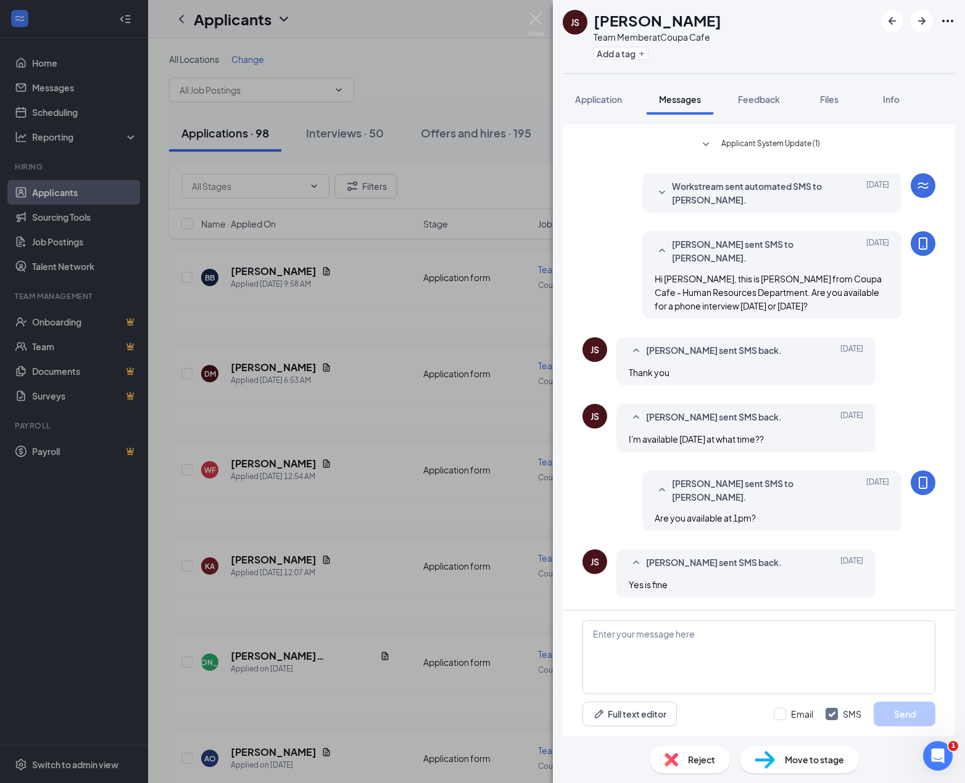
click at [792, 771] on div "Move to stage" at bounding box center [799, 759] width 119 height 27
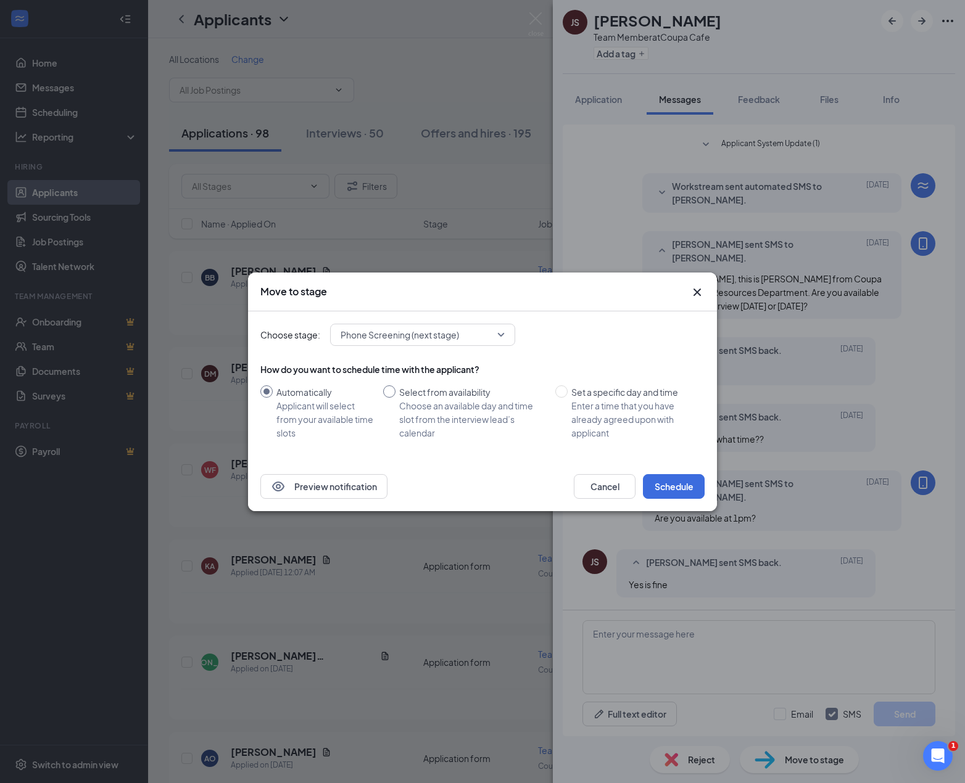
click at [395, 391] on input "Select from availability Choose an available day and time slot from the intervi…" at bounding box center [389, 392] width 12 height 12
radio input "true"
radio input "false"
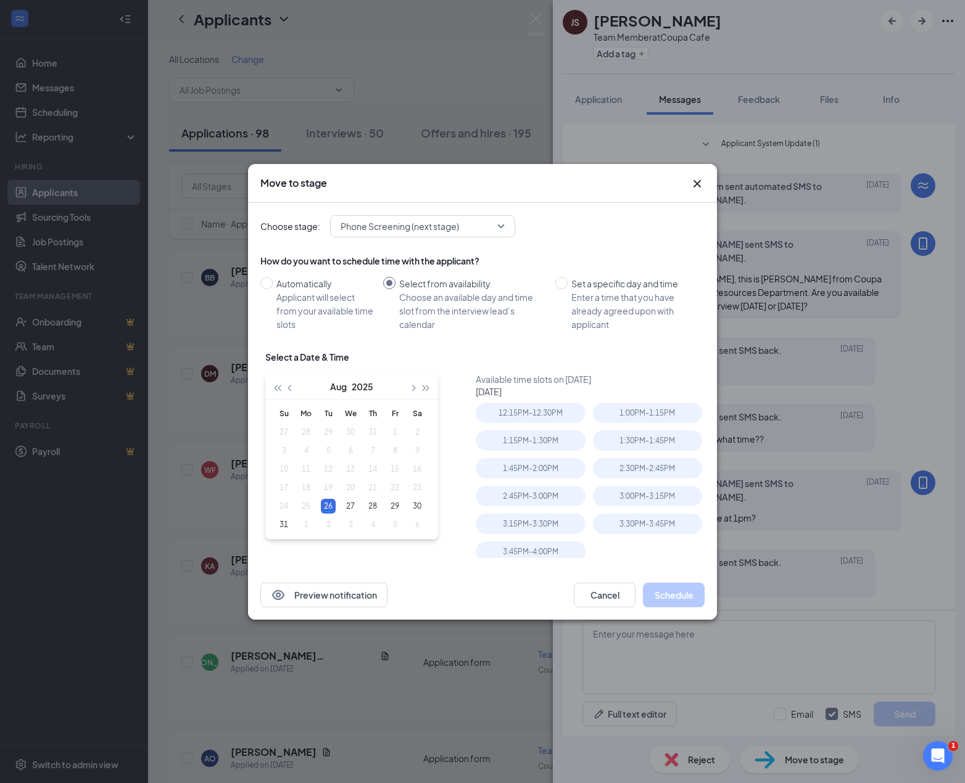
type input "Aug 26, 2025"
click at [627, 413] on div "1:00PM - 1:15PM" at bounding box center [647, 413] width 109 height 20
click at [671, 594] on button "Schedule" at bounding box center [674, 595] width 62 height 25
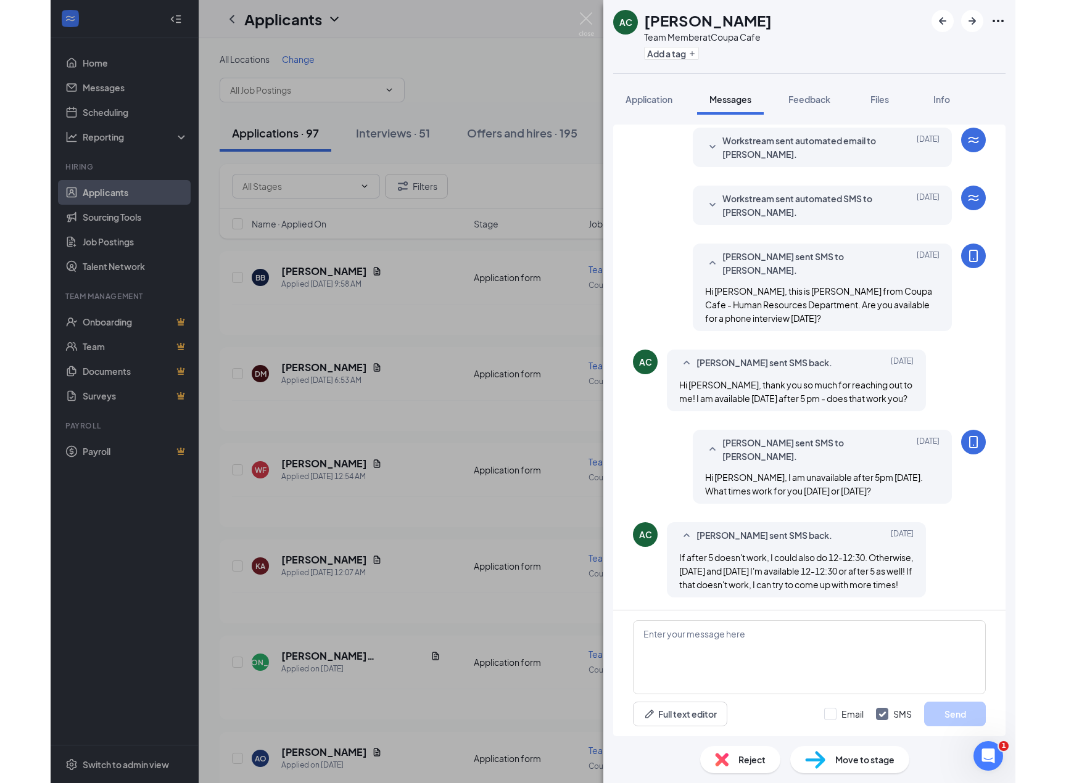
scroll to position [52, 0]
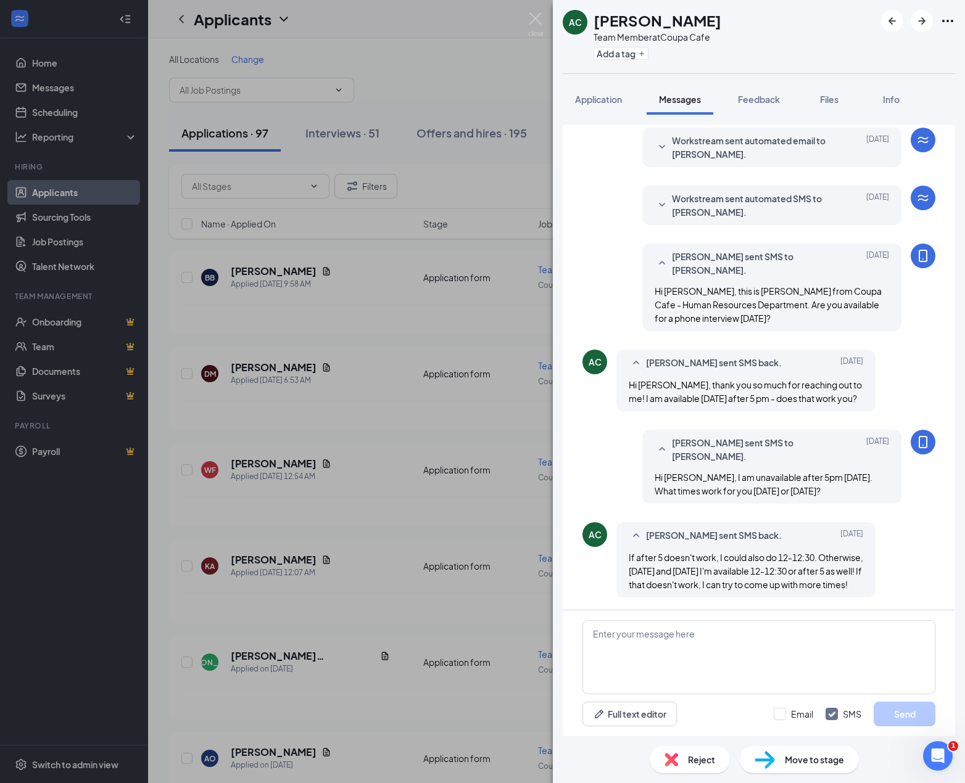
click at [820, 762] on span "Move to stage" at bounding box center [814, 760] width 59 height 14
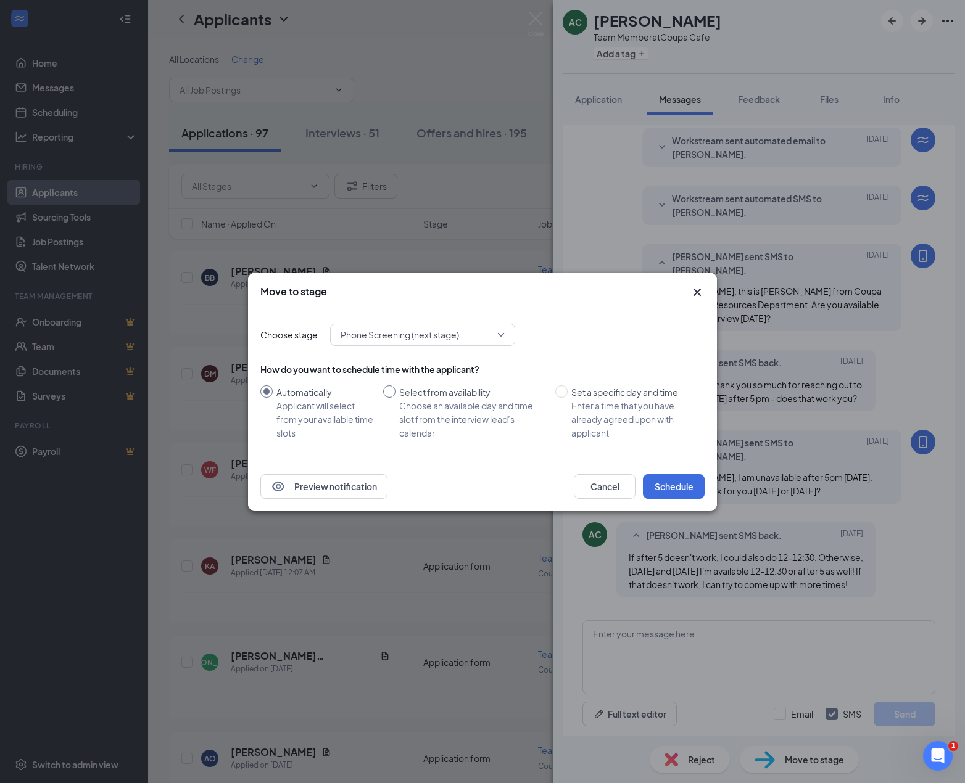
click at [392, 394] on input "Select from availability Choose an available day and time slot from the intervi…" at bounding box center [389, 392] width 12 height 12
radio input "true"
radio input "false"
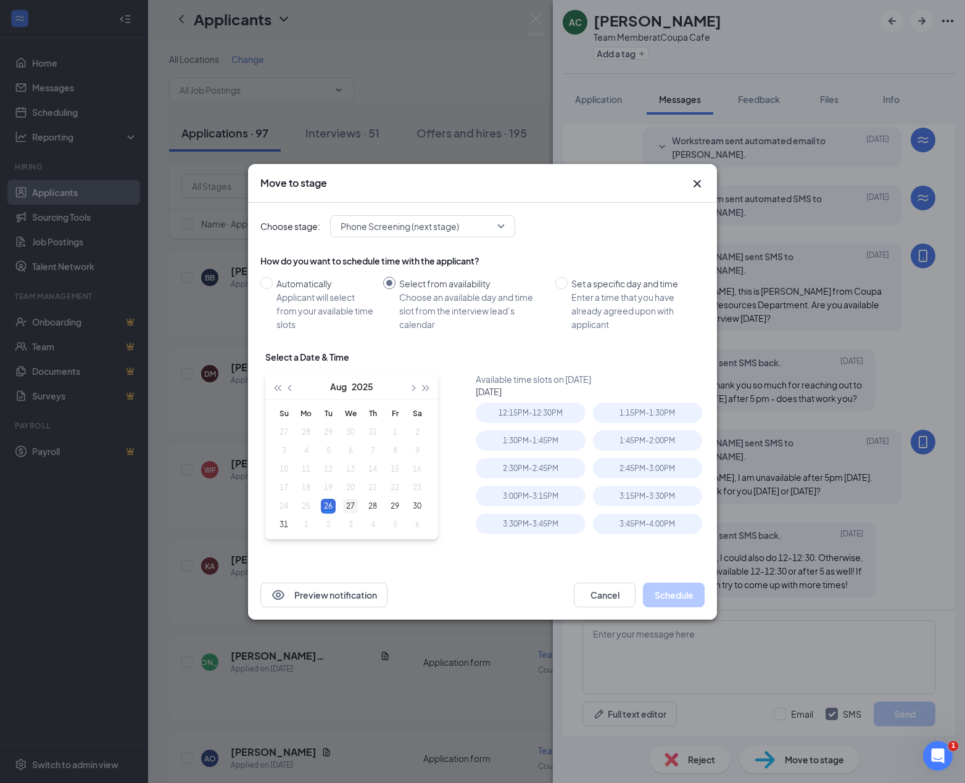
type input "Aug 27, 2025"
click at [347, 506] on div "27" at bounding box center [350, 506] width 15 height 15
click at [640, 408] on div "12:15PM - 12:30PM" at bounding box center [647, 413] width 109 height 20
click at [667, 595] on button "Schedule" at bounding box center [674, 595] width 62 height 25
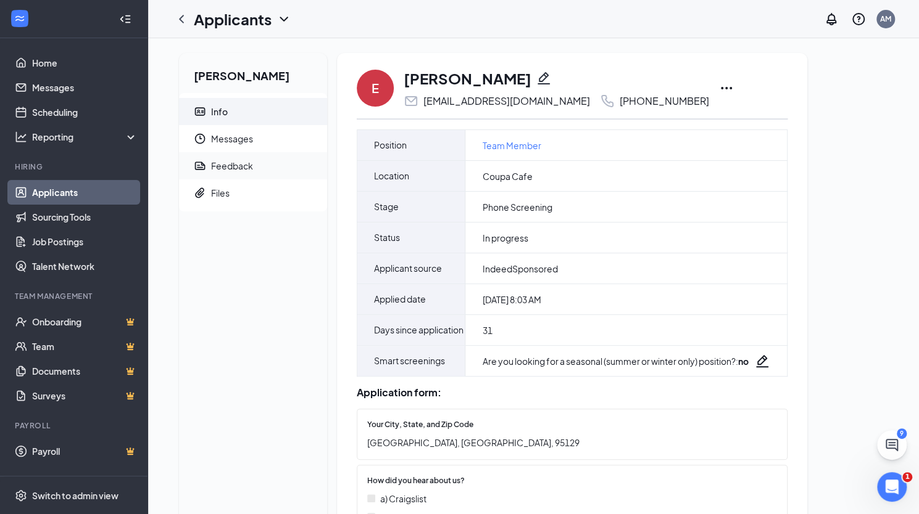
click at [251, 163] on div "Feedback" at bounding box center [232, 166] width 42 height 12
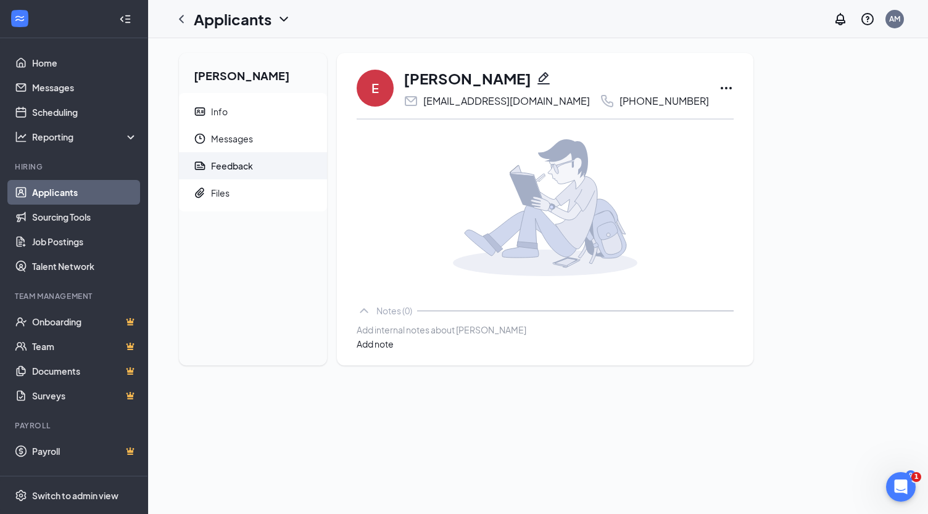
click at [461, 337] on div at bounding box center [545, 330] width 376 height 13
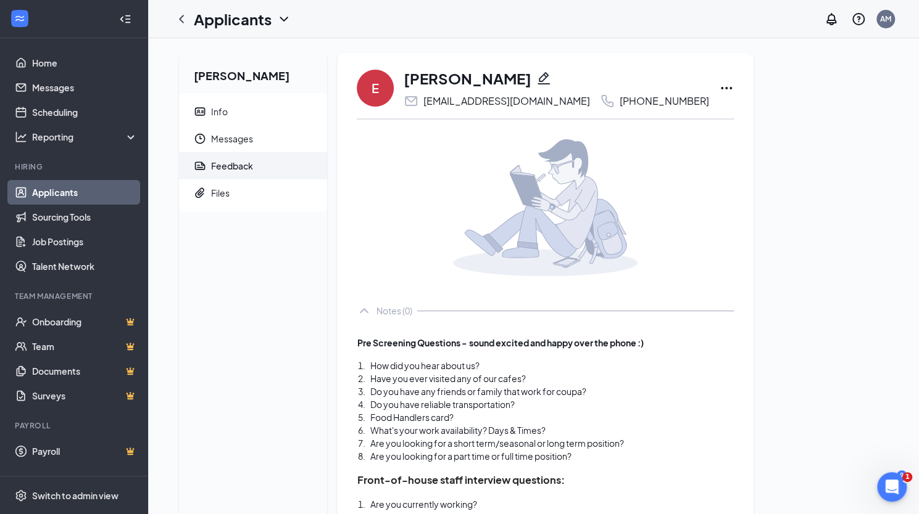
click at [565, 373] on div "How did you hear about us?" at bounding box center [551, 366] width 363 height 13
click at [584, 386] on div "Have you ever visited any of our cafes?" at bounding box center [551, 379] width 363 height 13
click at [535, 373] on div "How did you hear about us?" at bounding box center [551, 366] width 363 height 13
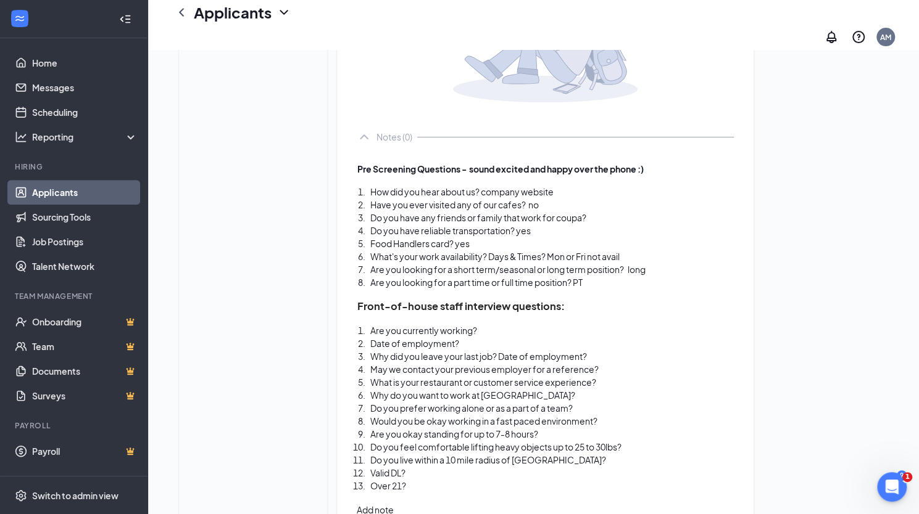
click at [544, 331] on div "Pre Screening Questions - sound excited and happy over the phone :) How did you…" at bounding box center [545, 321] width 376 height 343
click at [505, 346] on div "Date of employment?" at bounding box center [551, 343] width 363 height 13
click at [523, 334] on div "Are you currently working?" at bounding box center [551, 330] width 363 height 13
click at [590, 350] on div "Date of employment?" at bounding box center [551, 343] width 363 height 13
click at [628, 358] on div "Why did you leave your last job? Date of employment?" at bounding box center [551, 356] width 363 height 13
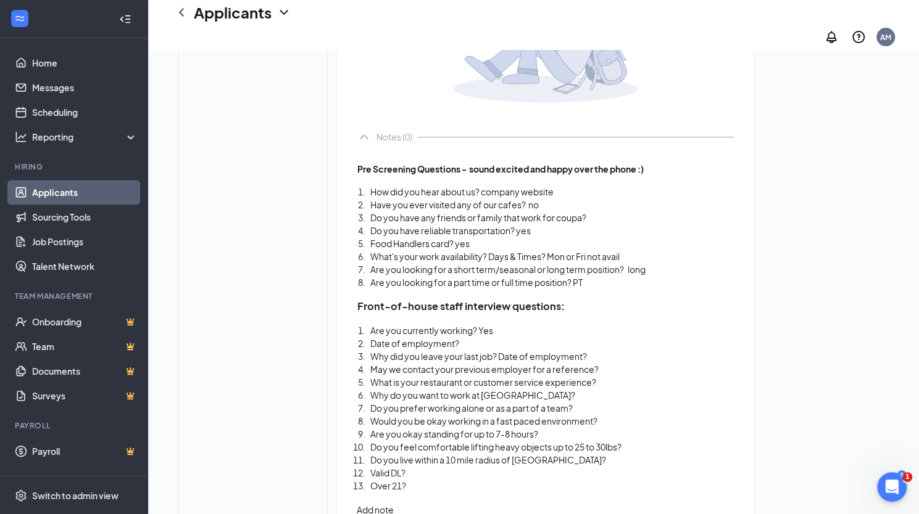
click at [542, 337] on div "Are you currently working? Yes" at bounding box center [551, 330] width 363 height 13
click at [511, 350] on div "Date of employment?" at bounding box center [551, 343] width 363 height 13
click at [587, 362] on span "Why did you leave your last job? Date of employment?" at bounding box center [478, 356] width 217 height 11
click at [534, 337] on div "Are you currently working? Yes" at bounding box center [551, 330] width 363 height 13
click at [637, 361] on div "Why did you leave your last job? Date of employment?" at bounding box center [551, 356] width 363 height 13
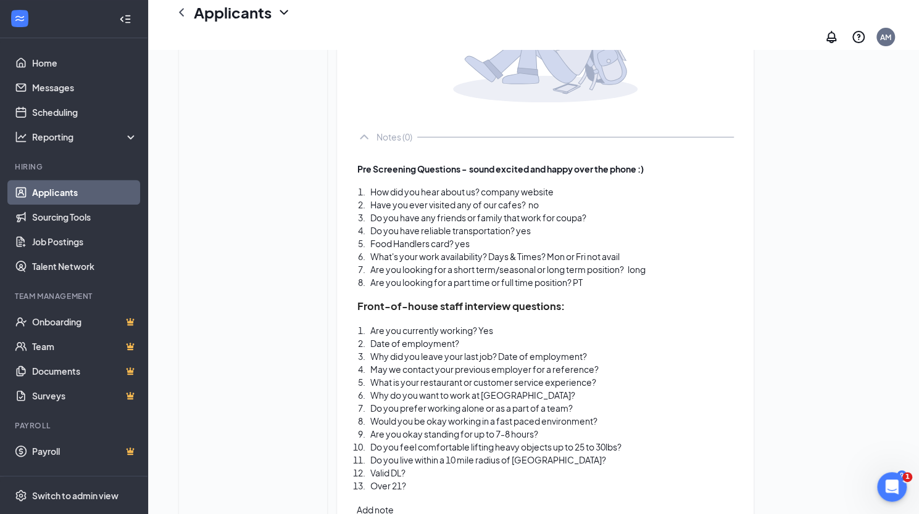
click at [539, 337] on div "Are you currently working? Yes" at bounding box center [551, 330] width 363 height 13
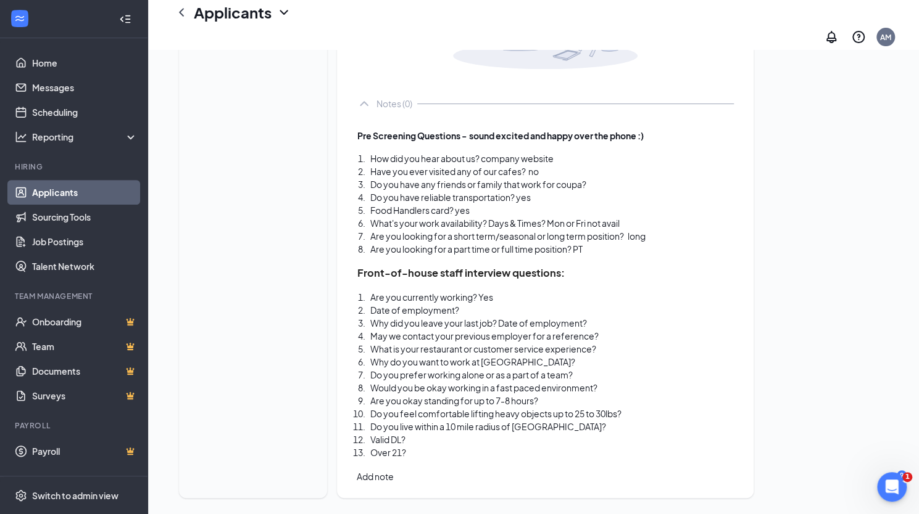
scroll to position [236, 0]
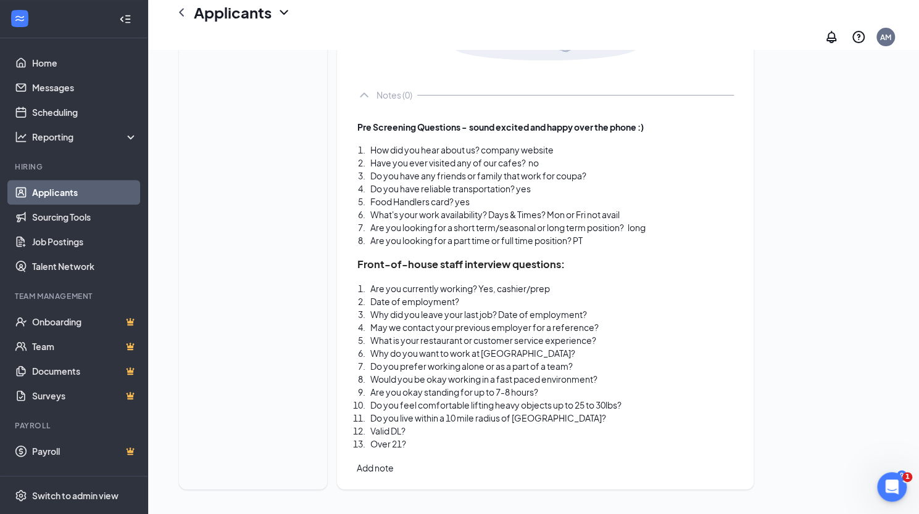
click at [636, 416] on div "Do you live within a 10 mile radius of Palo Alto?" at bounding box center [551, 418] width 363 height 13
click at [644, 342] on div "What is your restaurant or customer service experience?" at bounding box center [583, 340] width 426 height 13
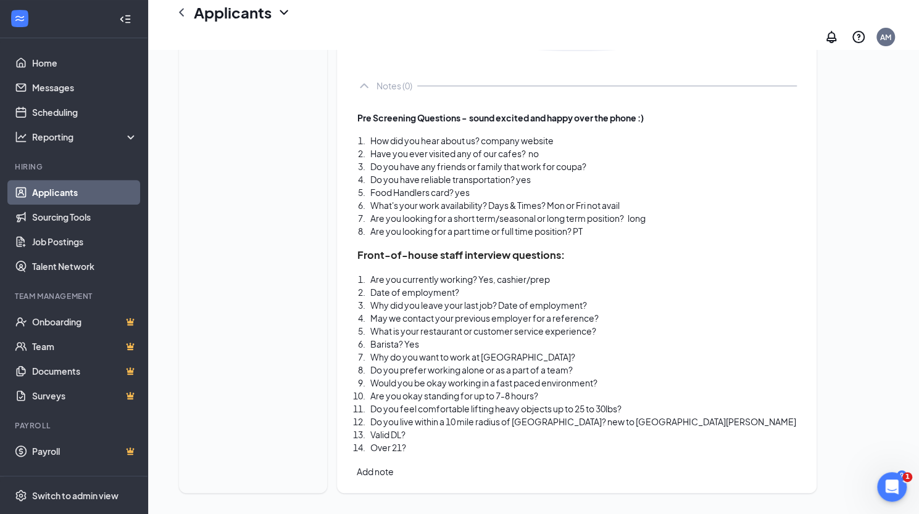
click at [643, 337] on div "What is your restaurant or customer service experience?" at bounding box center [583, 331] width 426 height 13
click at [623, 335] on span "What is your restaurant or customer service experience? bakery, server" at bounding box center [512, 331] width 285 height 11
click at [545, 347] on div "Barista? Yes" at bounding box center [583, 344] width 426 height 13
click at [558, 358] on div "Why do you want to work at Coupa?" at bounding box center [583, 357] width 426 height 13
click at [474, 348] on div "Barista? Yes" at bounding box center [583, 344] width 426 height 13
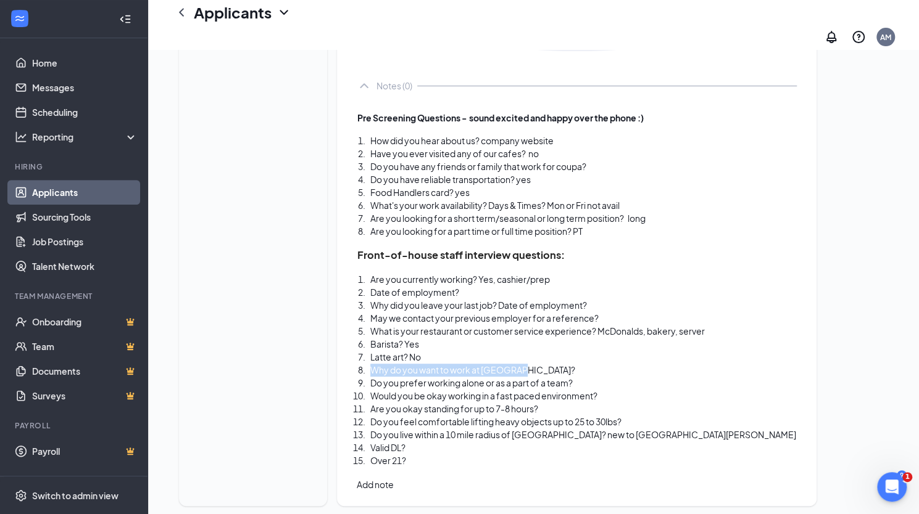
drag, startPoint x: 554, startPoint y: 378, endPoint x: 395, endPoint y: 379, distance: 159.2
click at [395, 377] on div "Why do you want to work at Coupa?" at bounding box center [583, 370] width 426 height 13
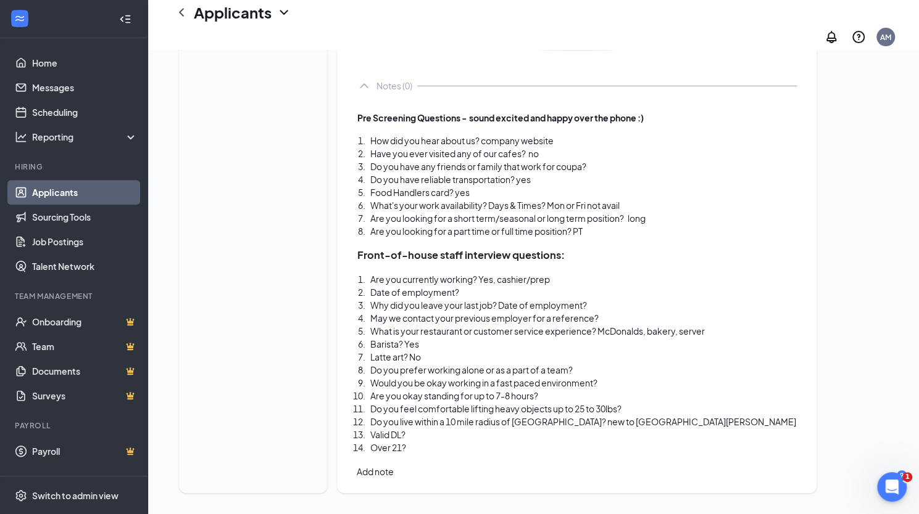
click at [633, 376] on div "Do you prefer working alone or as a part of a team?" at bounding box center [583, 370] width 426 height 13
click at [639, 389] on div "Would you be okay working in a fast paced environment?" at bounding box center [583, 383] width 426 height 13
click at [621, 411] on span "Do you feel comfortable lifting heavy objects up to 25 to 30lbs?" at bounding box center [495, 408] width 251 height 11
click at [580, 428] on span "Do you live within a 10 mile radius of Palo Alto? new to San Jose" at bounding box center [583, 421] width 426 height 11
click at [480, 436] on div "Valid DL?" at bounding box center [551, 435] width 363 height 13
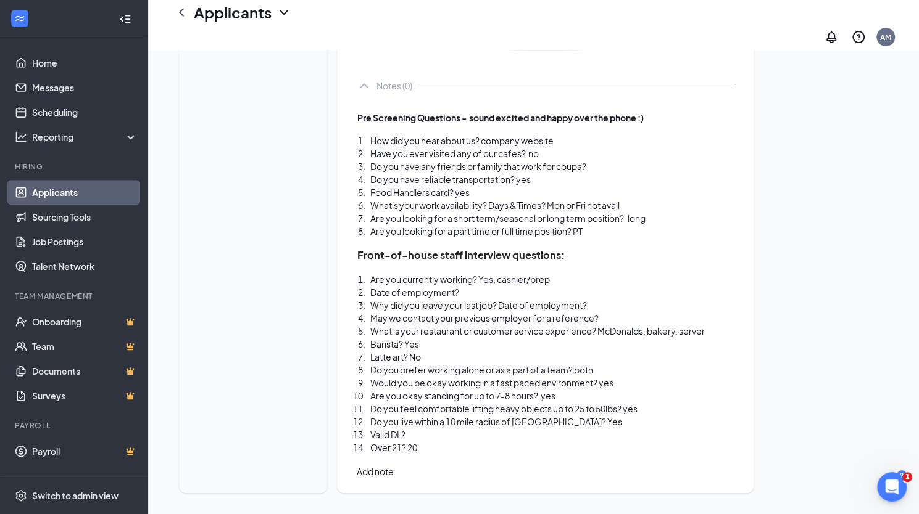
click at [455, 452] on div "Over 21? 20" at bounding box center [551, 448] width 363 height 13
click at [417, 453] on span "Over 21? 20" at bounding box center [393, 447] width 47 height 11
drag, startPoint x: 440, startPoint y: 444, endPoint x: 384, endPoint y: 444, distance: 56.1
click at [384, 442] on li "Valid DL?" at bounding box center [551, 435] width 363 height 13
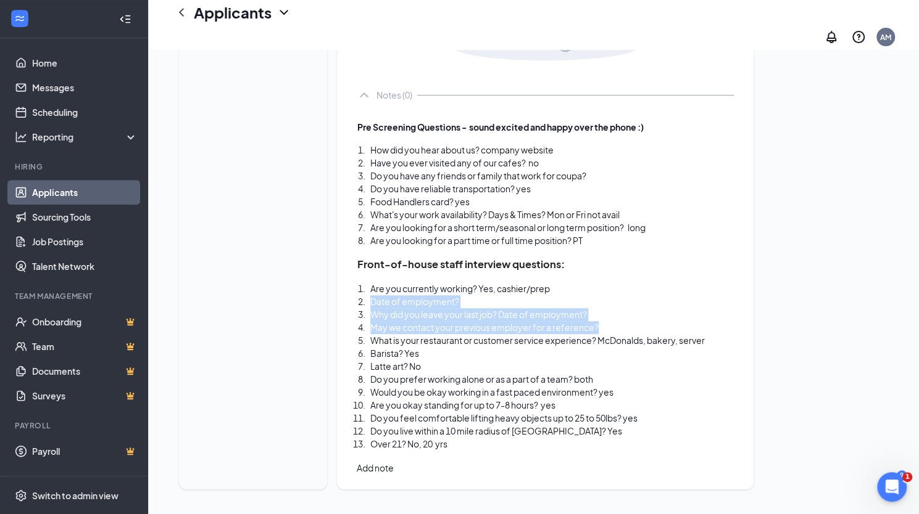
drag, startPoint x: 624, startPoint y: 328, endPoint x: 390, endPoint y: 304, distance: 235.0
click at [390, 304] on ol "Are you currently working? Yes, cashier/prep Date of employment? Why did you le…" at bounding box center [545, 367] width 376 height 168
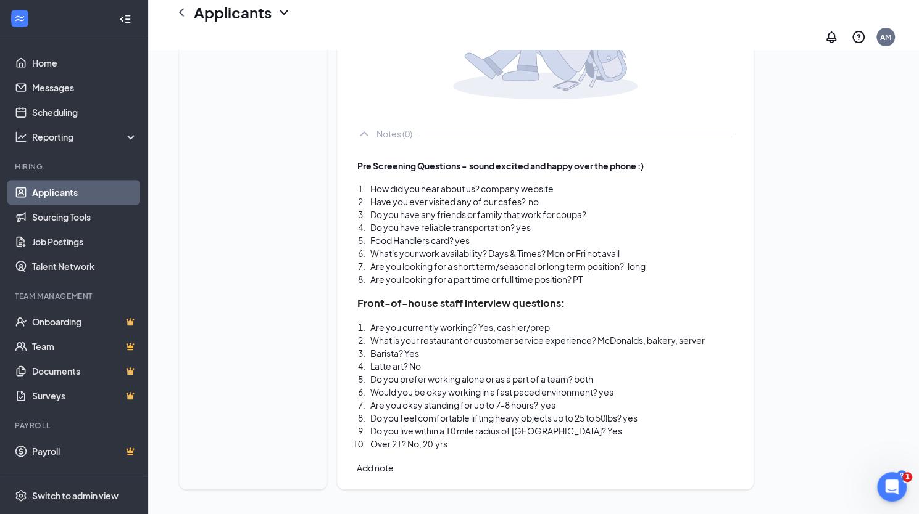
scroll to position [197, 0]
click at [394, 461] on button "Add note" at bounding box center [375, 468] width 37 height 14
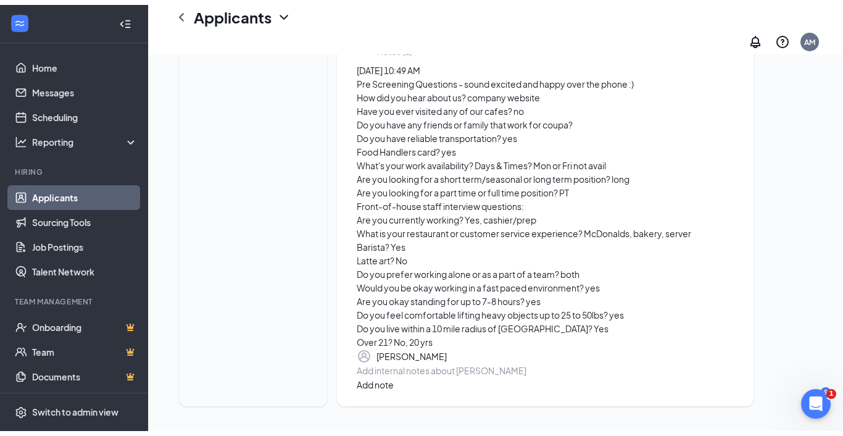
scroll to position [336, 0]
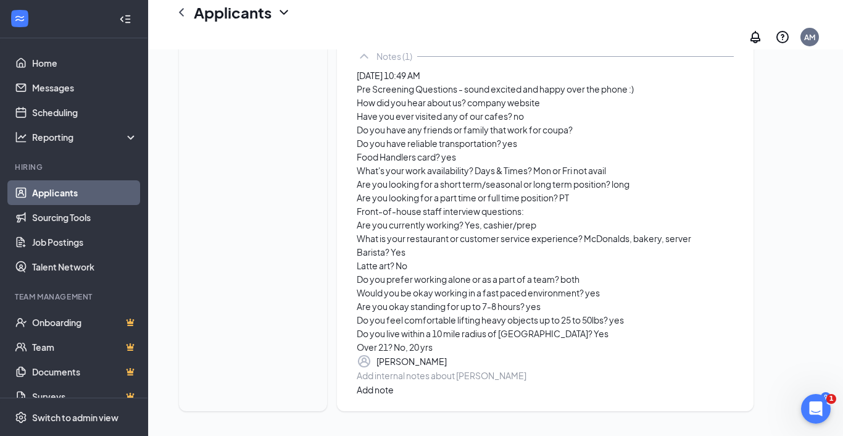
click at [824, 259] on div "Emily Franco Info Messages Feedback Files E Emily Franco emilyfranco14@icloud.c…" at bounding box center [495, 109] width 695 height 652
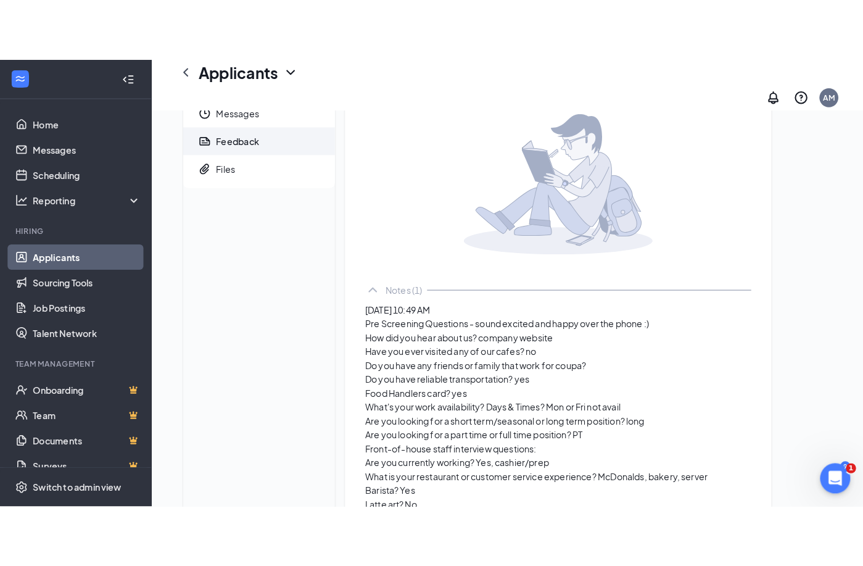
scroll to position [0, 0]
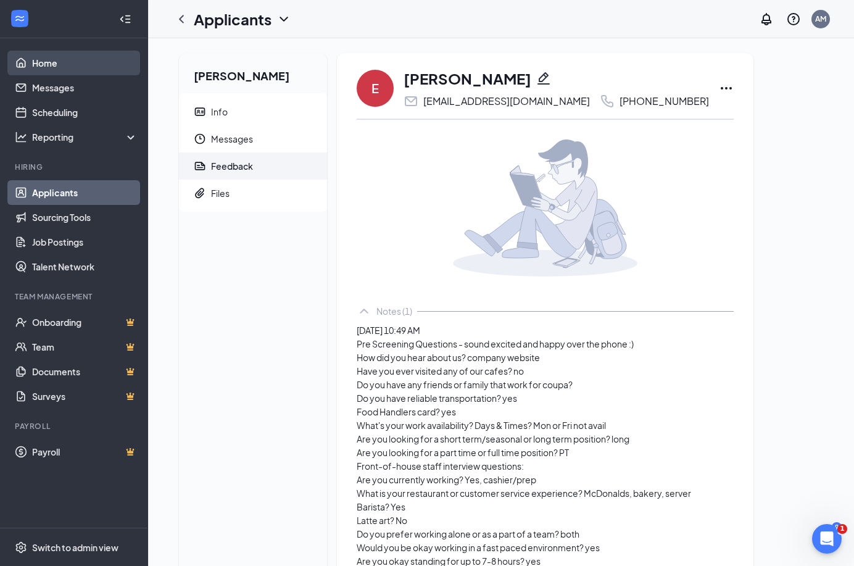
click at [48, 65] on link "Home" at bounding box center [84, 63] width 105 height 25
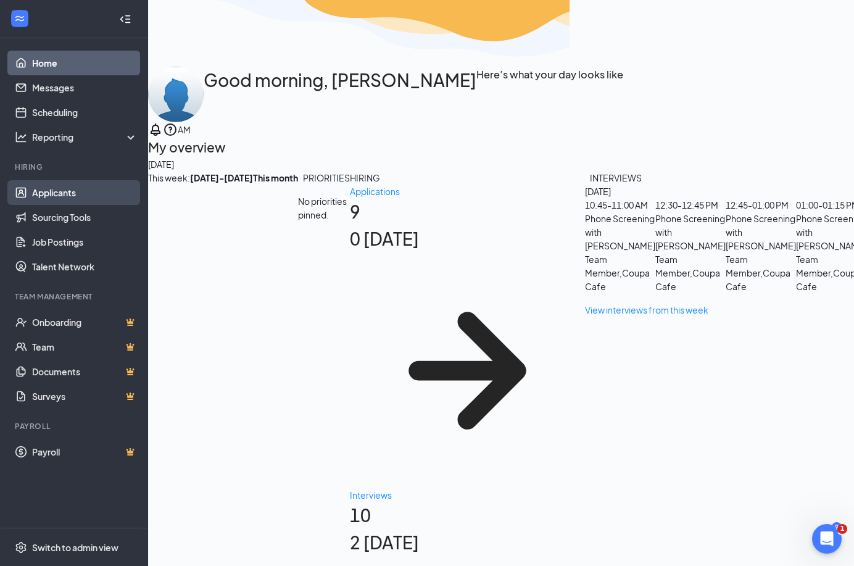
click at [88, 198] on link "Applicants" at bounding box center [84, 192] width 105 height 25
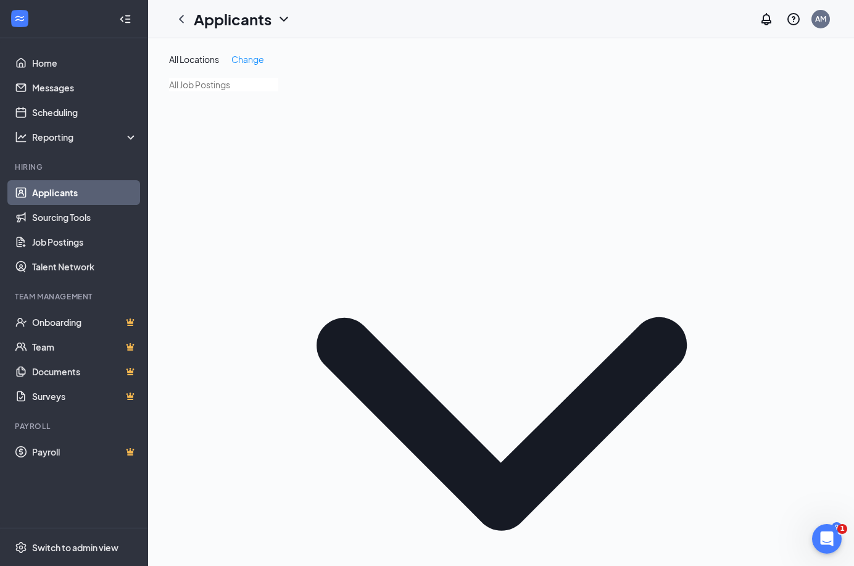
type input "emily"
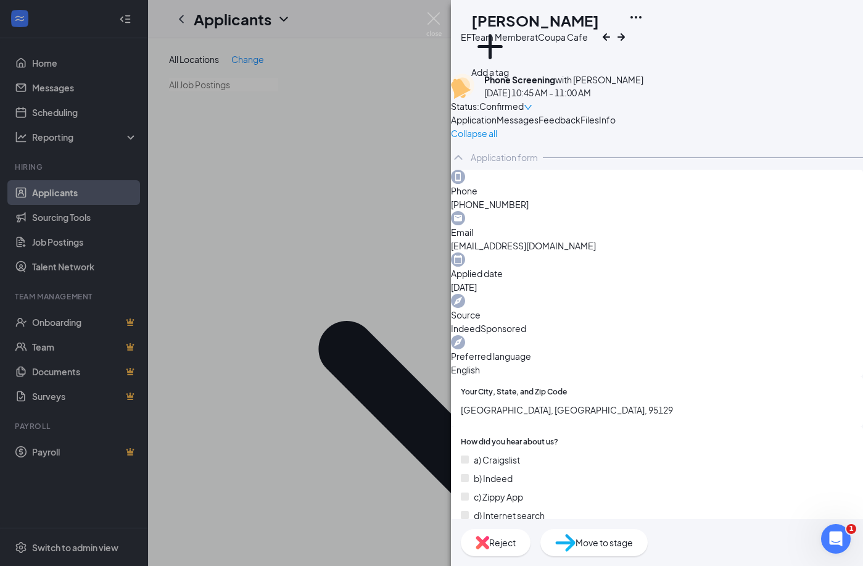
click at [532, 99] on div "Confirmed" at bounding box center [505, 106] width 53 height 14
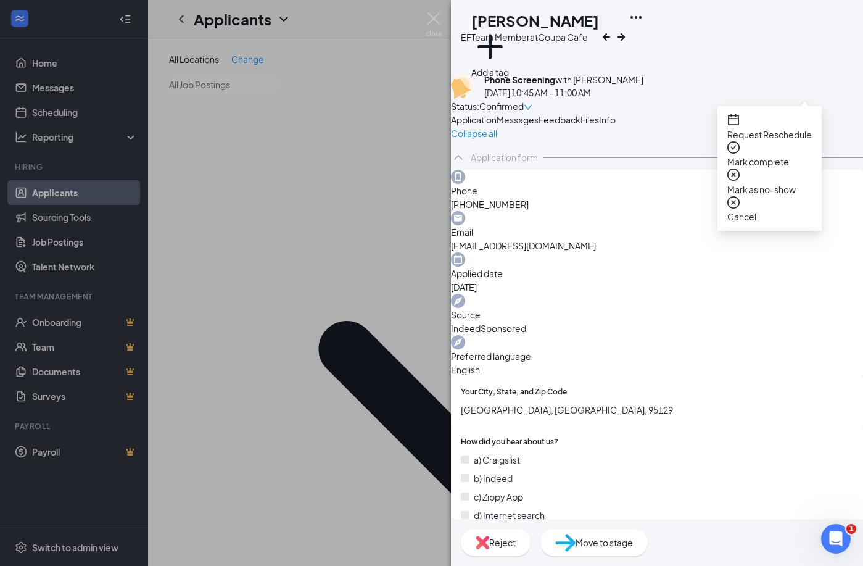
click at [801, 155] on span "Mark complete" at bounding box center [769, 162] width 85 height 14
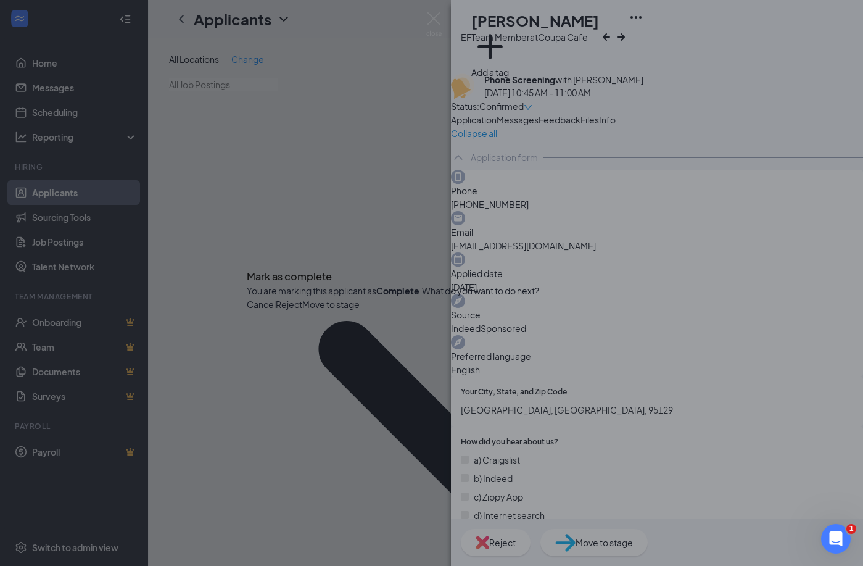
click at [360, 311] on button "Move to stage" at bounding box center [330, 304] width 57 height 14
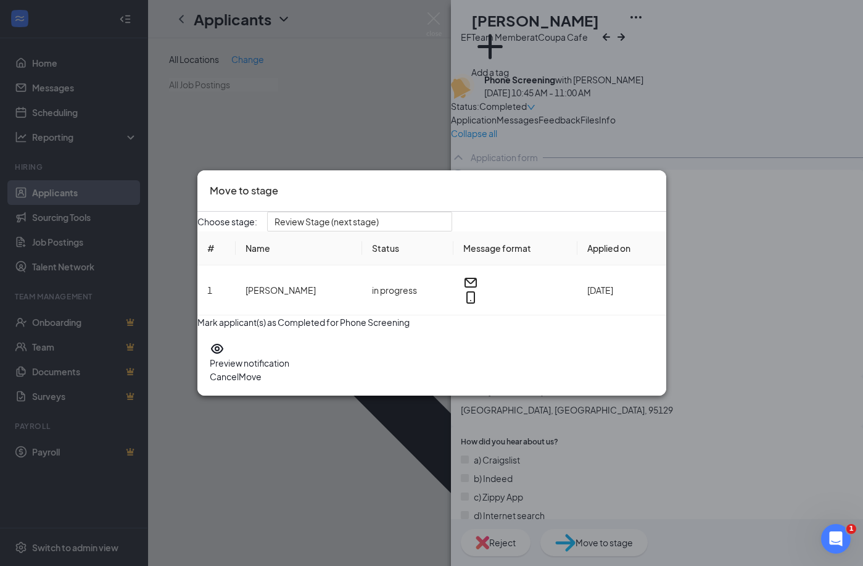
click at [262, 380] on button "Move" at bounding box center [250, 377] width 23 height 14
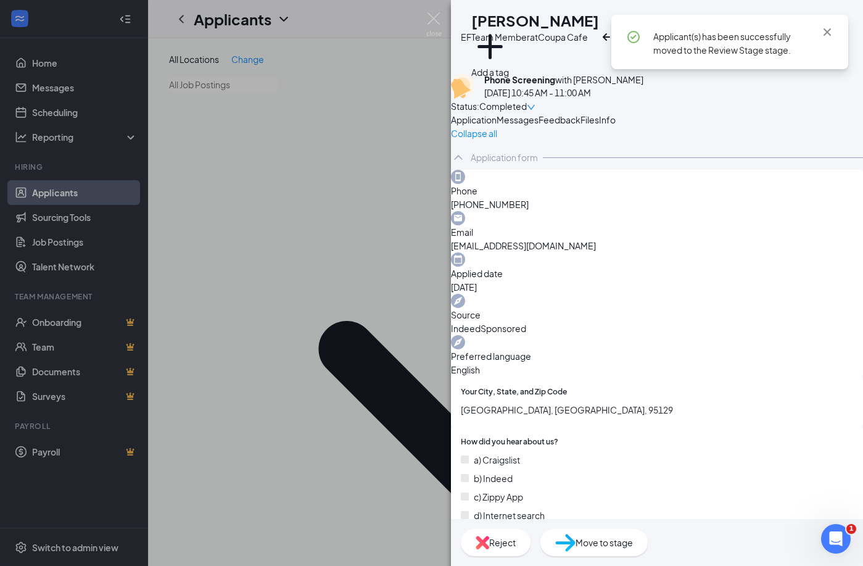
click at [580, 126] on button "Feedback" at bounding box center [560, 120] width 42 height 14
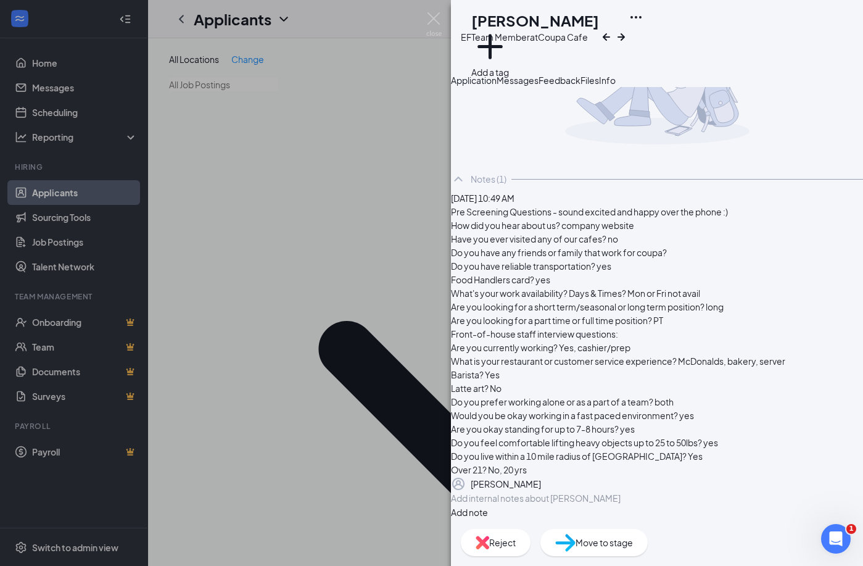
scroll to position [221, 0]
click at [625, 492] on div at bounding box center [657, 498] width 411 height 13
click at [488, 505] on button "Add note" at bounding box center [469, 512] width 37 height 14
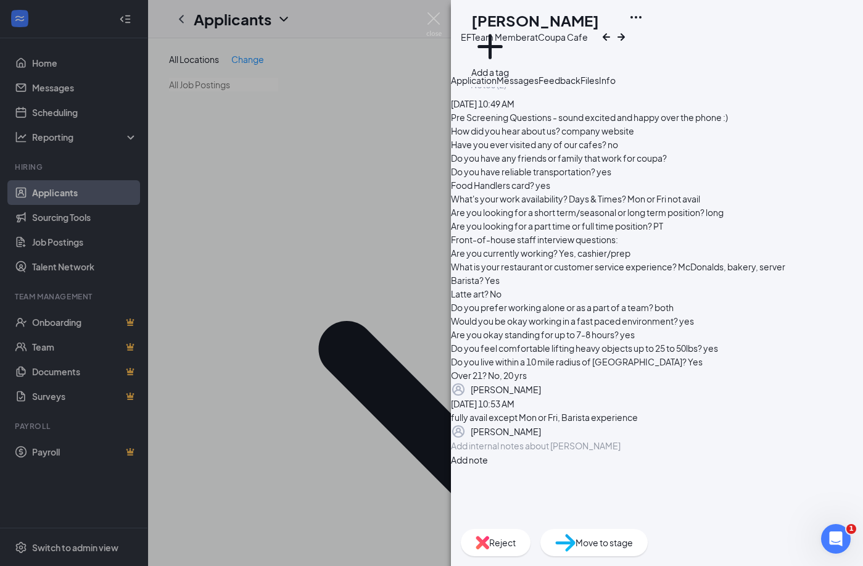
scroll to position [0, 0]
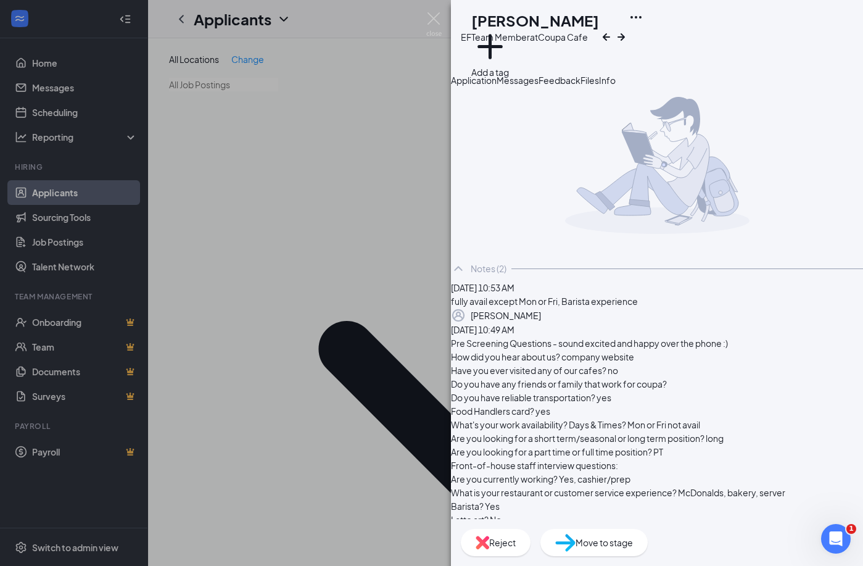
click at [787, 514] on div "Reject Move to stage" at bounding box center [657, 542] width 412 height 47
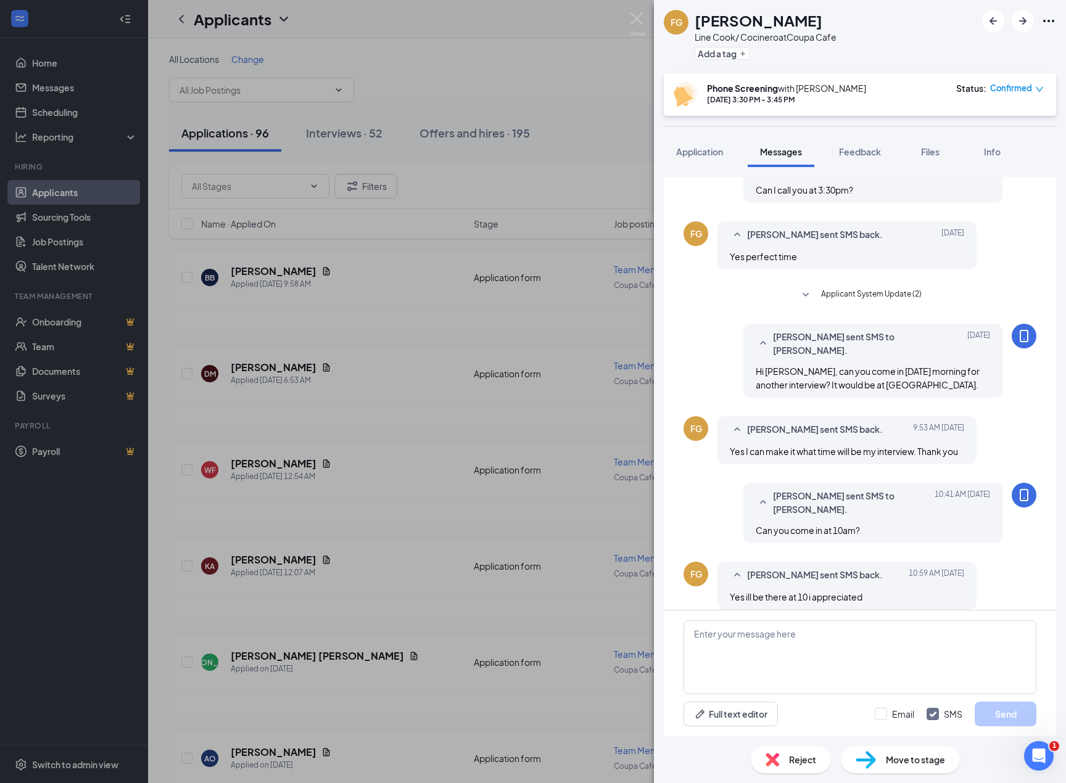
scroll to position [265, 0]
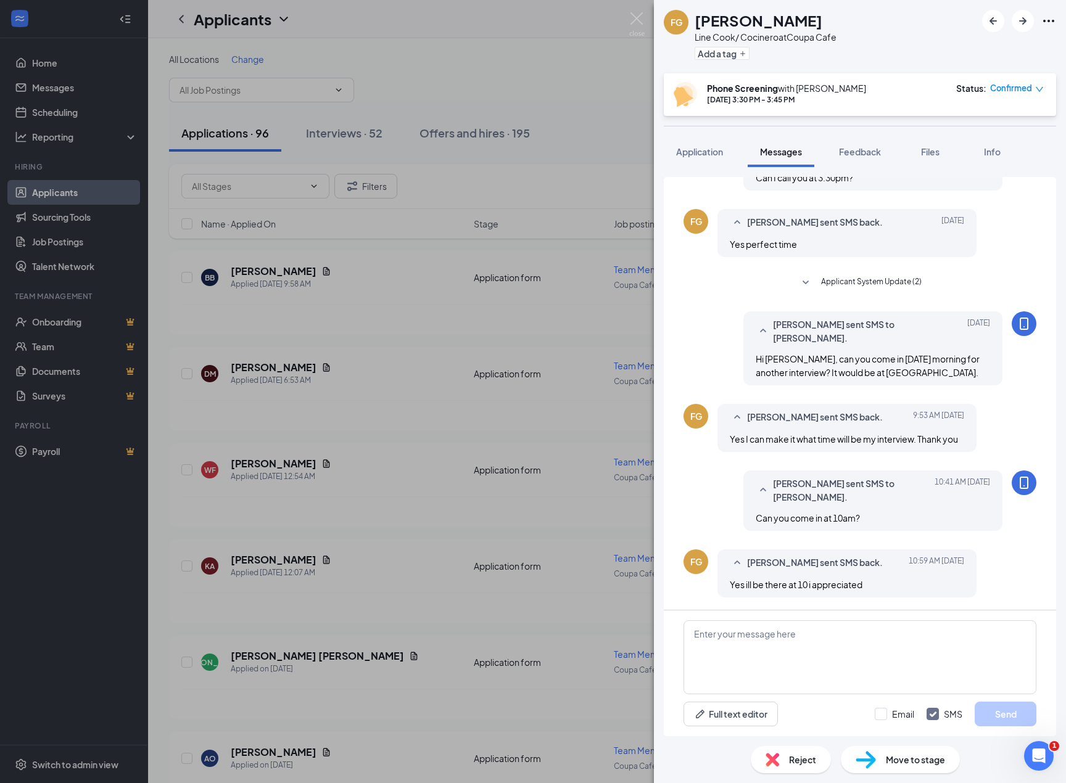
click at [932, 761] on span "Move to stage" at bounding box center [915, 760] width 59 height 14
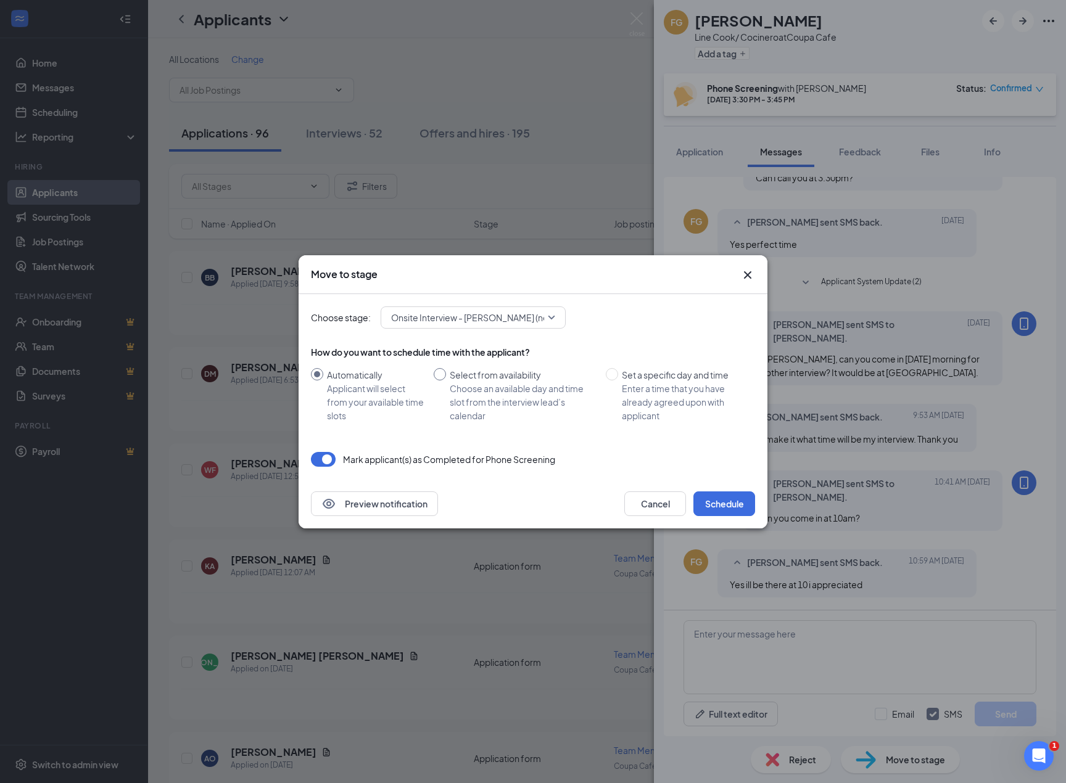
click at [440, 375] on input "Select from availability Choose an available day and time slot from the intervi…" at bounding box center [440, 374] width 12 height 12
radio input "true"
radio input "false"
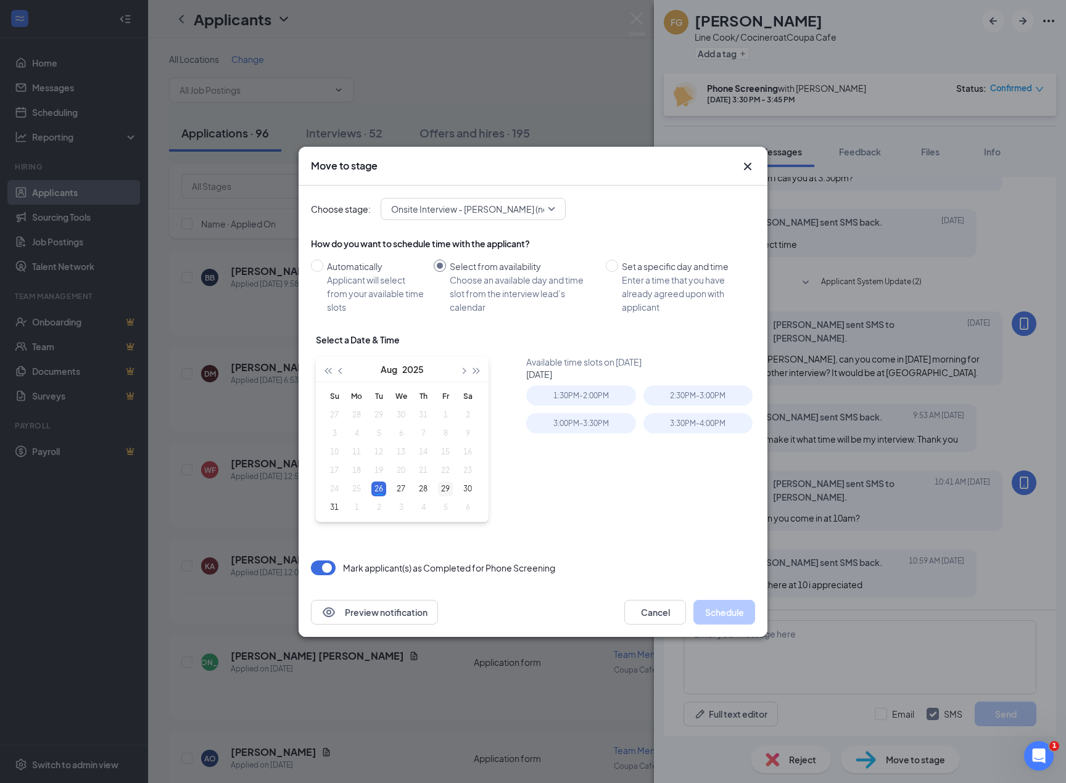
type input "[DATE]"
click at [446, 490] on div "29" at bounding box center [445, 489] width 15 height 15
click at [609, 270] on input "Set a specific day and time Enter a time that you have already agreed upon with…" at bounding box center [612, 266] width 12 height 12
radio input "true"
radio input "false"
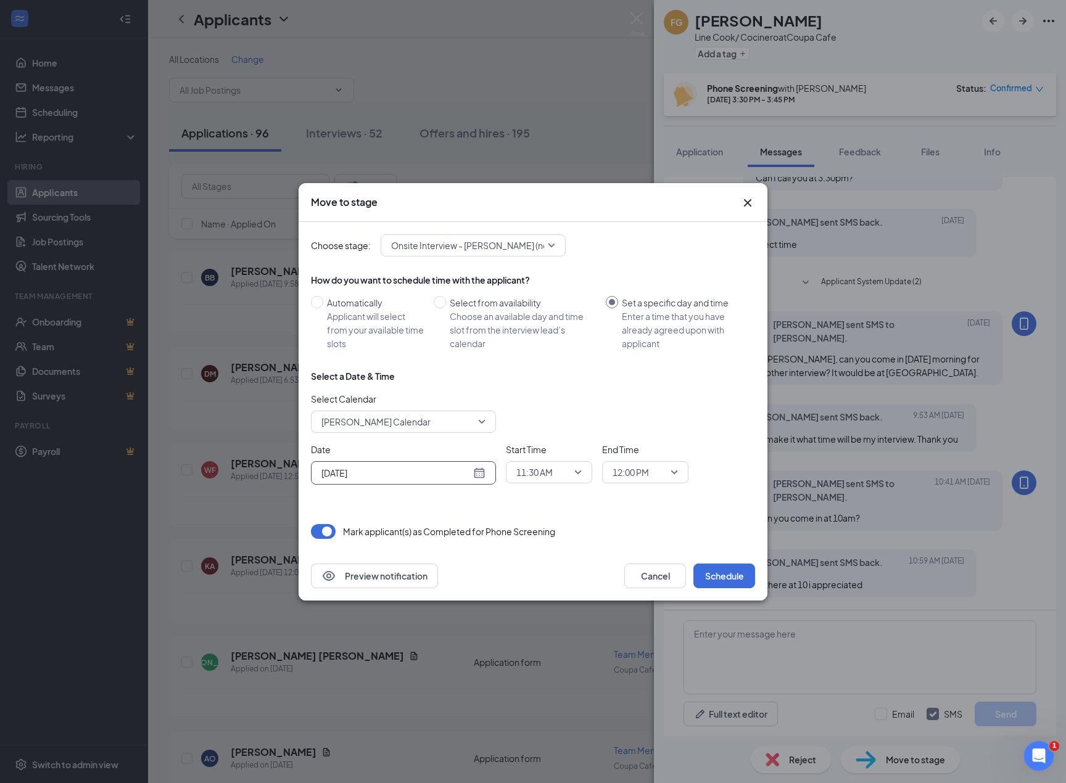
click at [482, 473] on div "[DATE]" at bounding box center [403, 473] width 164 height 14
click at [442, 423] on div "29" at bounding box center [440, 425] width 15 height 15
click at [561, 472] on span "11:30 AM" at bounding box center [543, 472] width 54 height 19
click at [556, 315] on span "10:00 AM" at bounding box center [549, 318] width 67 height 14
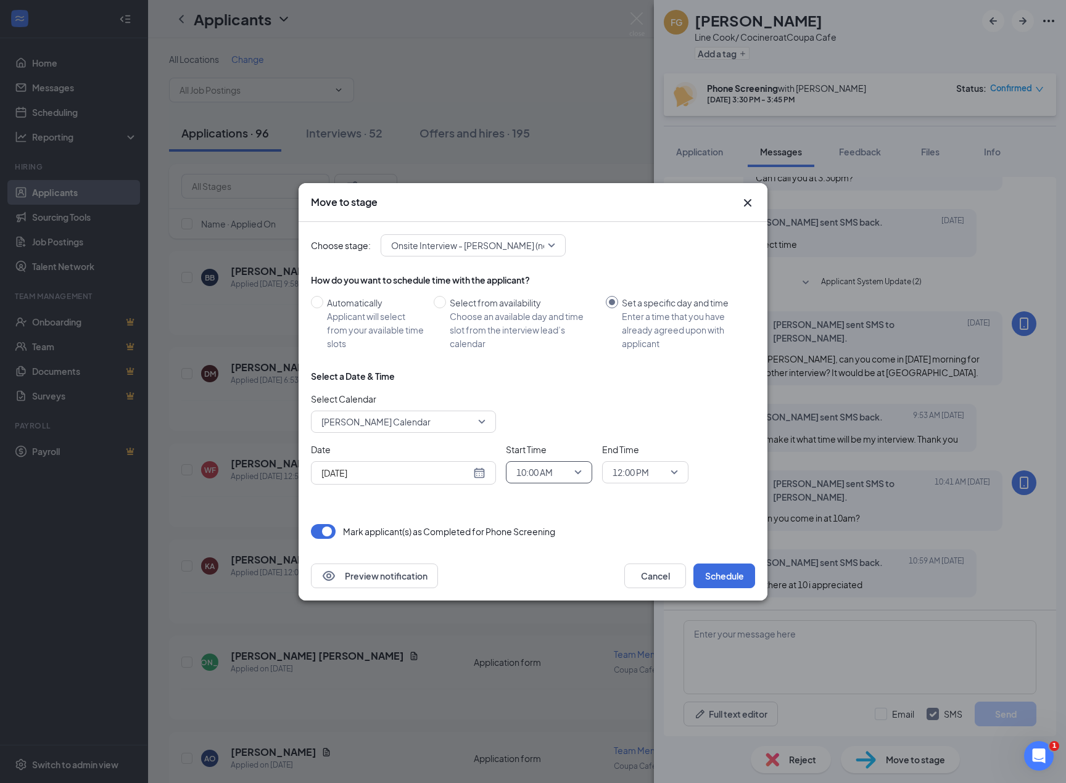
click at [674, 472] on span "12:00 PM" at bounding box center [645, 472] width 65 height 19
click at [655, 339] on span "10:30 AM" at bounding box center [645, 343] width 67 height 14
click at [470, 472] on input "Aug 29, 2025" at bounding box center [395, 473] width 149 height 14
type input "Aug 29, 2025"
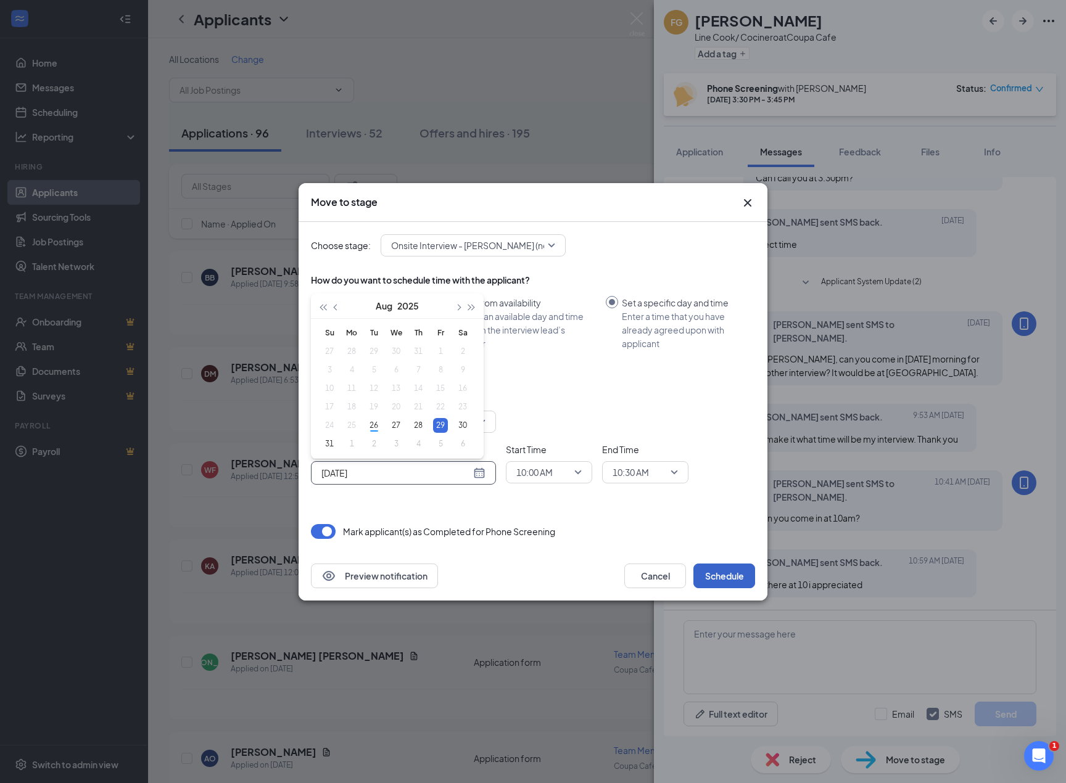
click at [731, 572] on button "Schedule" at bounding box center [724, 576] width 62 height 25
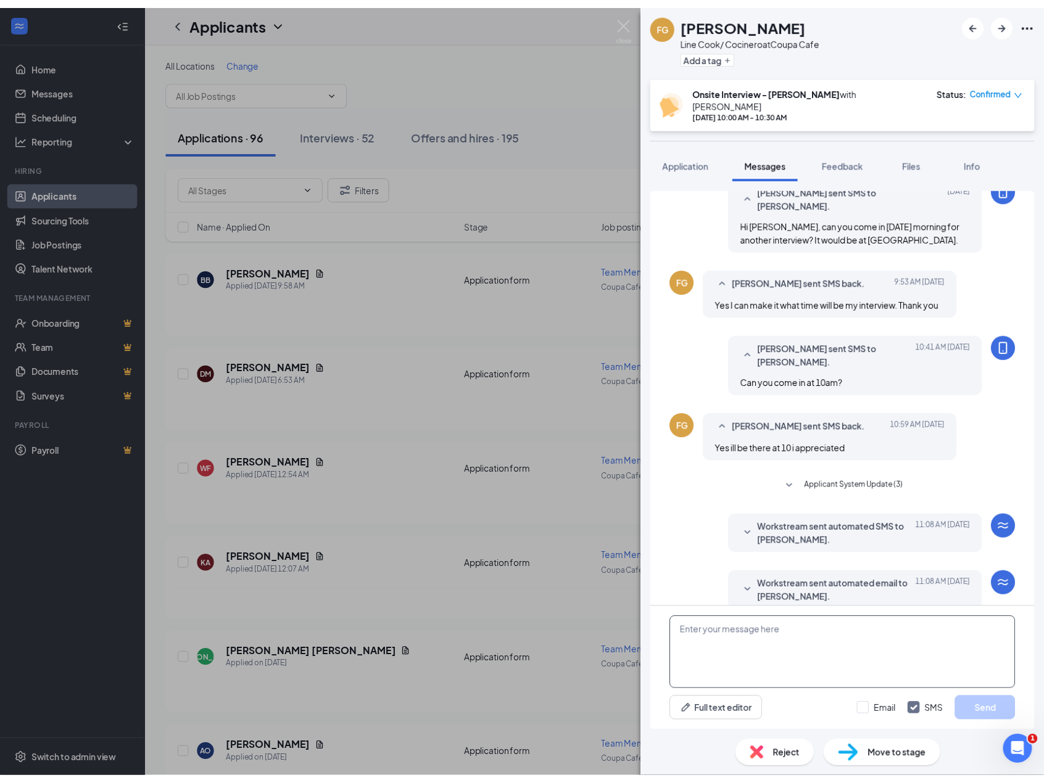
scroll to position [99, 0]
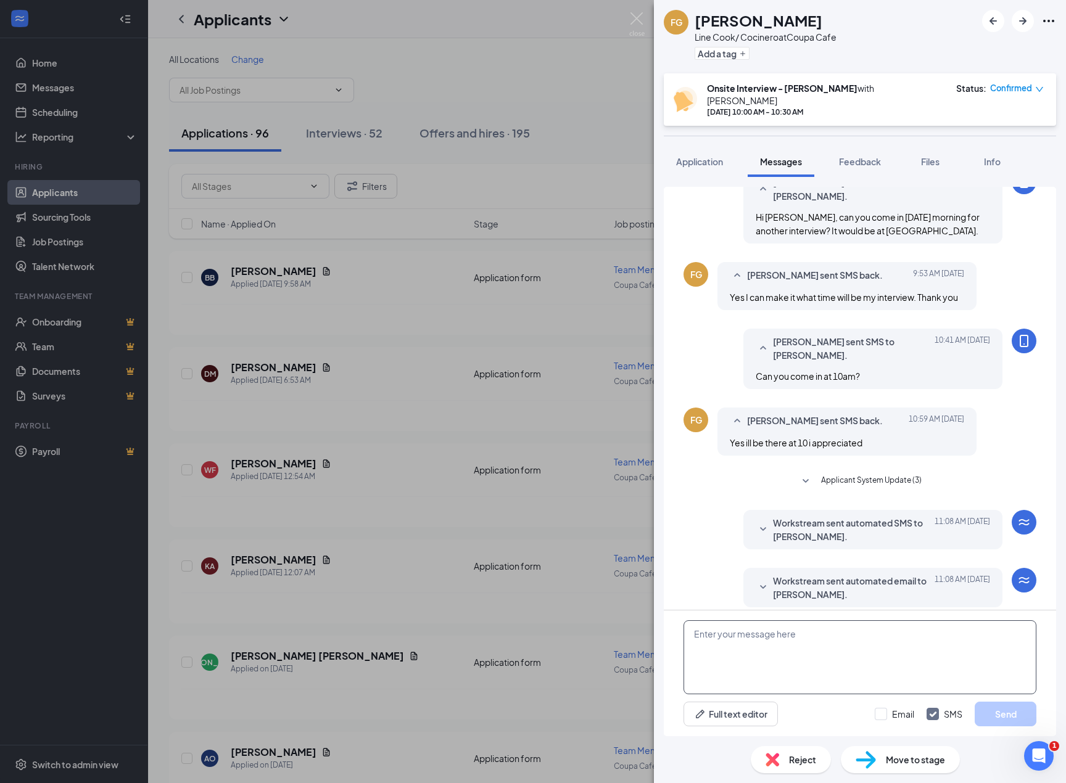
click at [799, 658] on textarea at bounding box center [860, 658] width 353 height 74
paste textarea "[PERSON_NAME], enviaré a un candidato a cocinero de línea a [GEOGRAPHIC_DATA] a…"
type textarea "[PERSON_NAME], enviaré a un candidato a cocinero de línea a [GEOGRAPHIC_DATA] a…"
drag, startPoint x: 812, startPoint y: 647, endPoint x: 665, endPoint y: 633, distance: 148.1
click at [665, 633] on div "[PERSON_NAME], enviaré a un candidato a cocinero de línea a [GEOGRAPHIC_DATA] a…" at bounding box center [860, 674] width 392 height 126
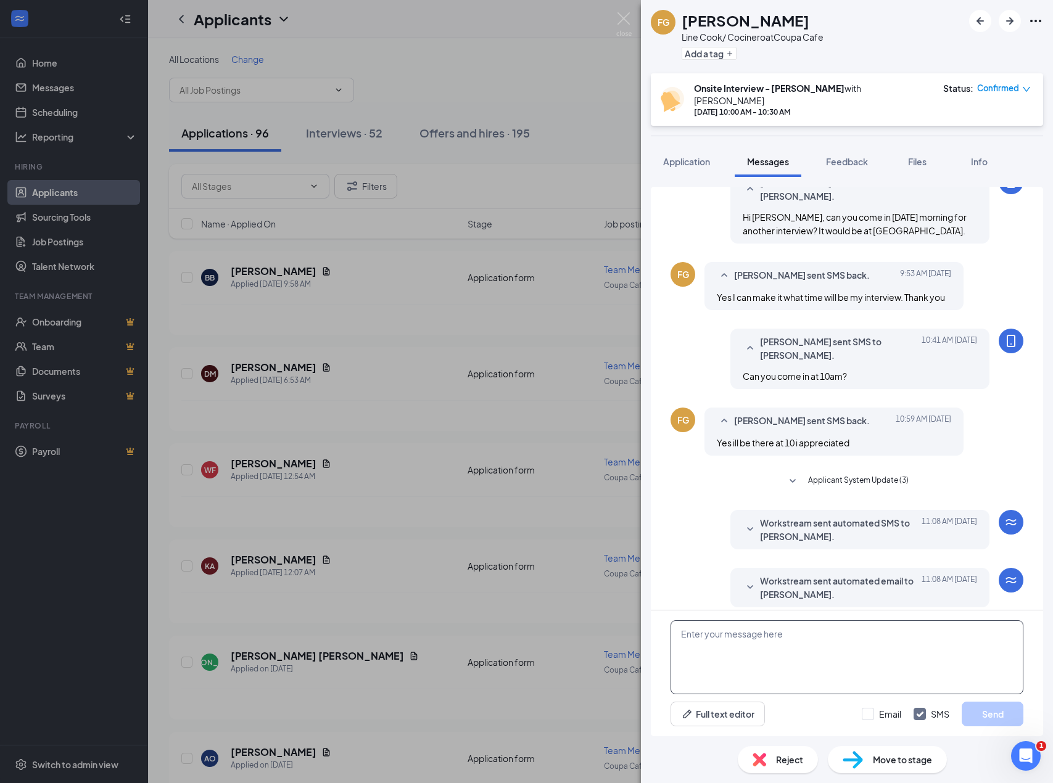
click at [716, 650] on textarea at bounding box center [847, 658] width 353 height 74
click at [38, 365] on div "FG [PERSON_NAME] Line Cook/ Cocinero at Coupa Cafe Add a tag Onsite Interview -…" at bounding box center [526, 391] width 1053 height 783
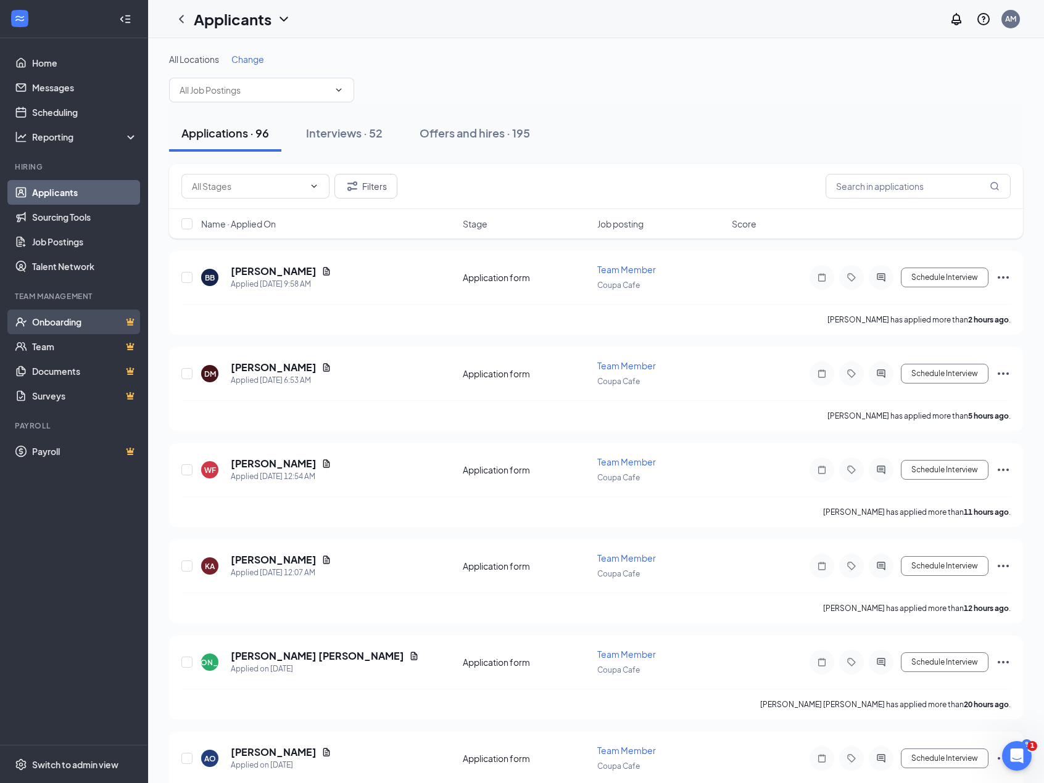
click at [75, 322] on link "Onboarding" at bounding box center [84, 322] width 105 height 25
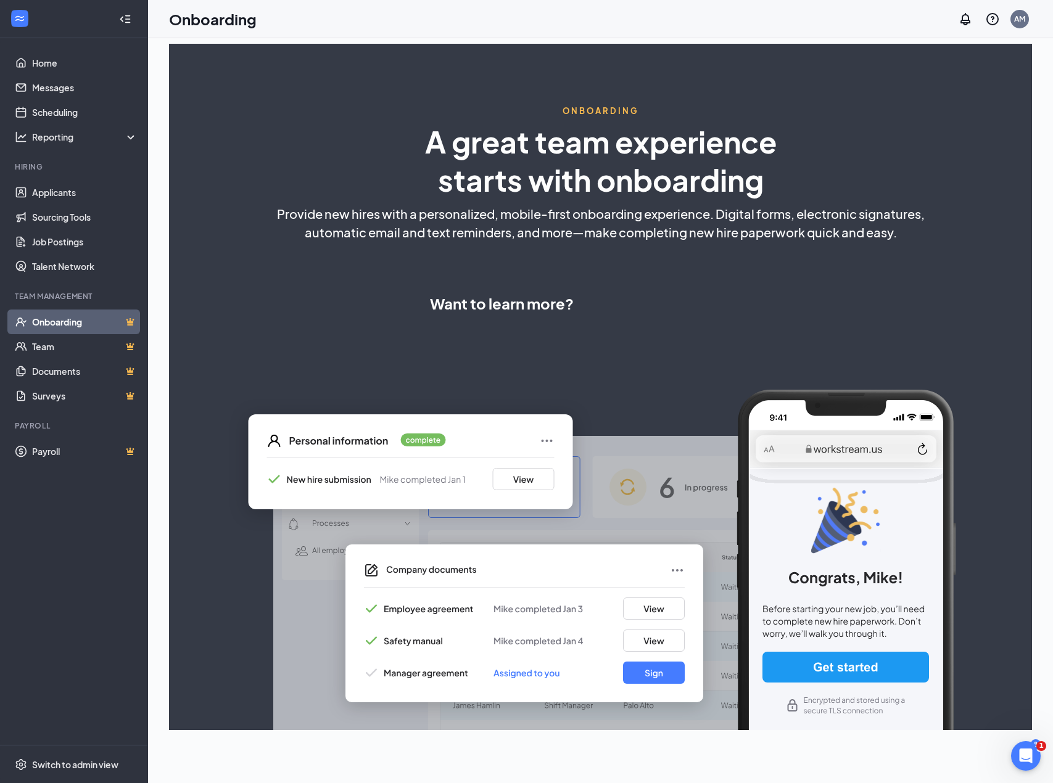
click at [578, 280] on div "Want to learn more?" at bounding box center [600, 303] width 341 height 74
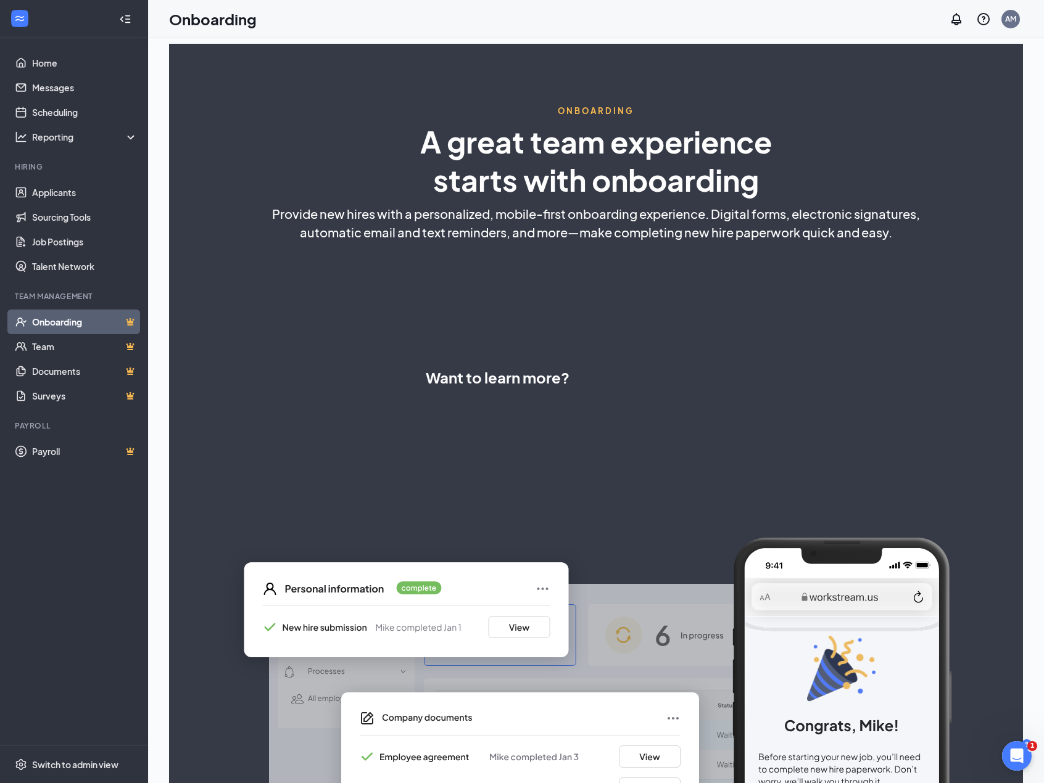
select select "US"
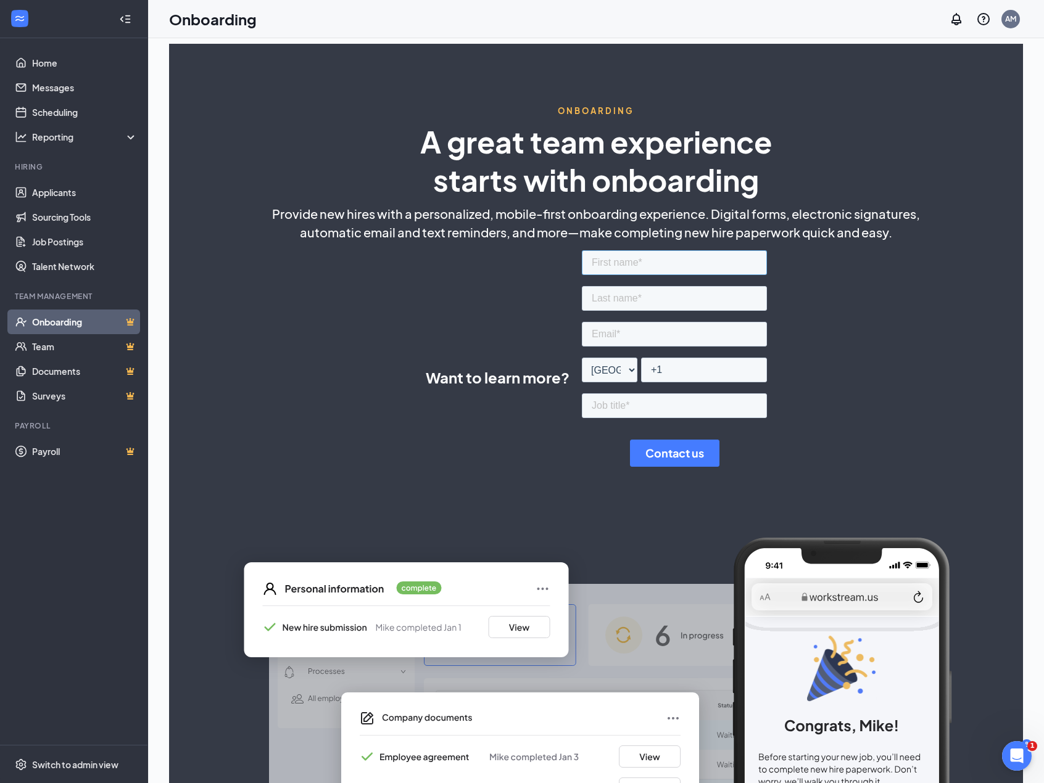
click at [626, 263] on input "text" at bounding box center [673, 262] width 185 height 25
type input "[PERSON_NAME]"
type input "[PERSON_NAME][EMAIL_ADDRESS][DOMAIN_NAME]"
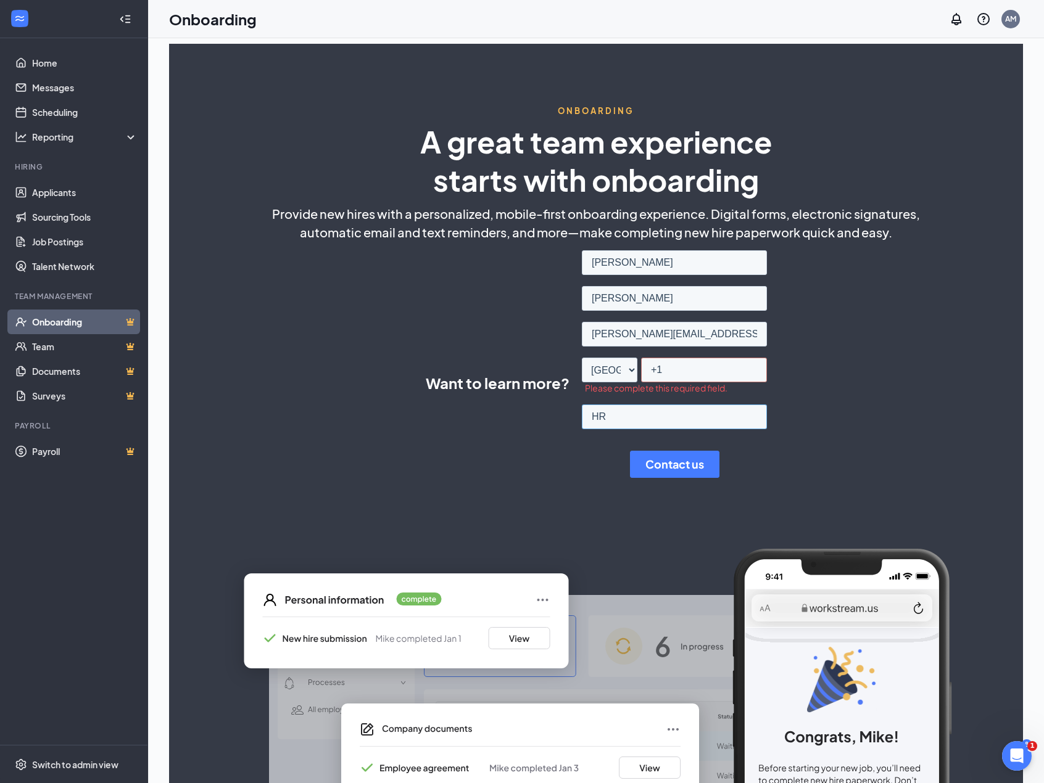
type input "HR"
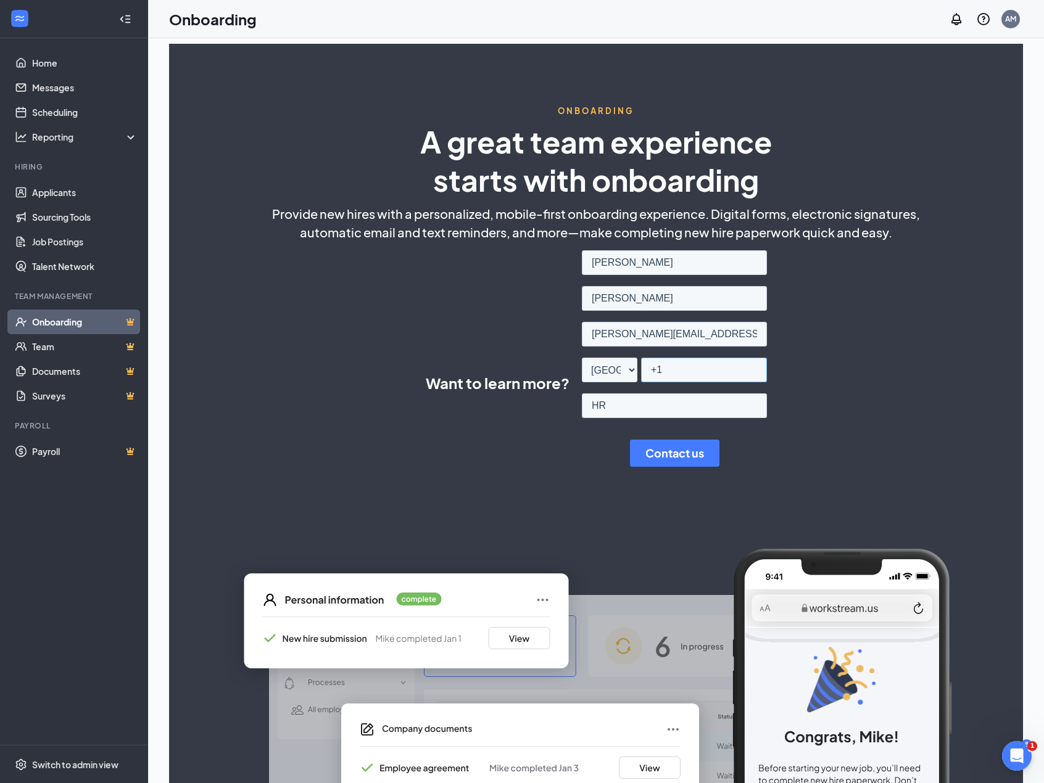
click at [716, 377] on input "+1" at bounding box center [703, 370] width 126 height 25
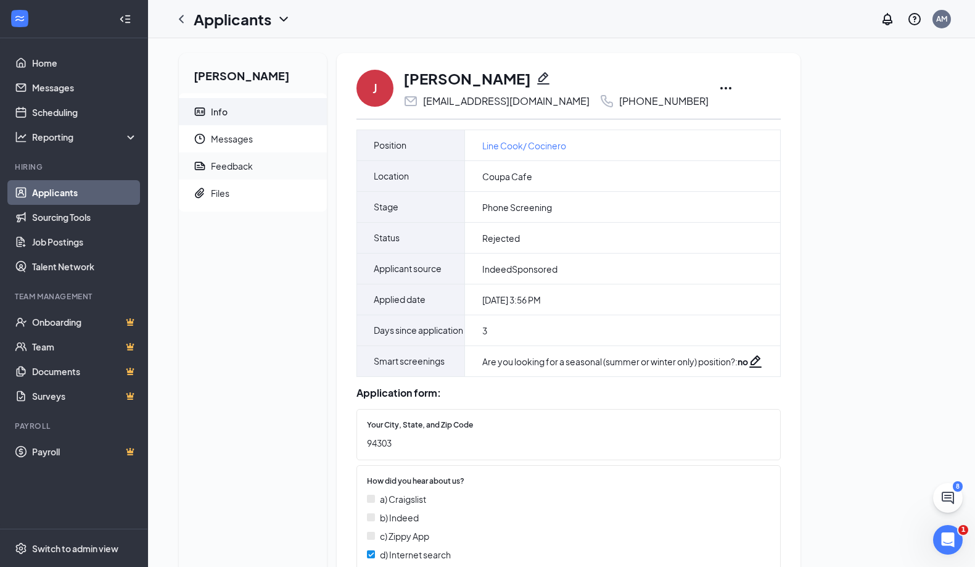
click at [252, 166] on div "Feedback" at bounding box center [232, 166] width 42 height 12
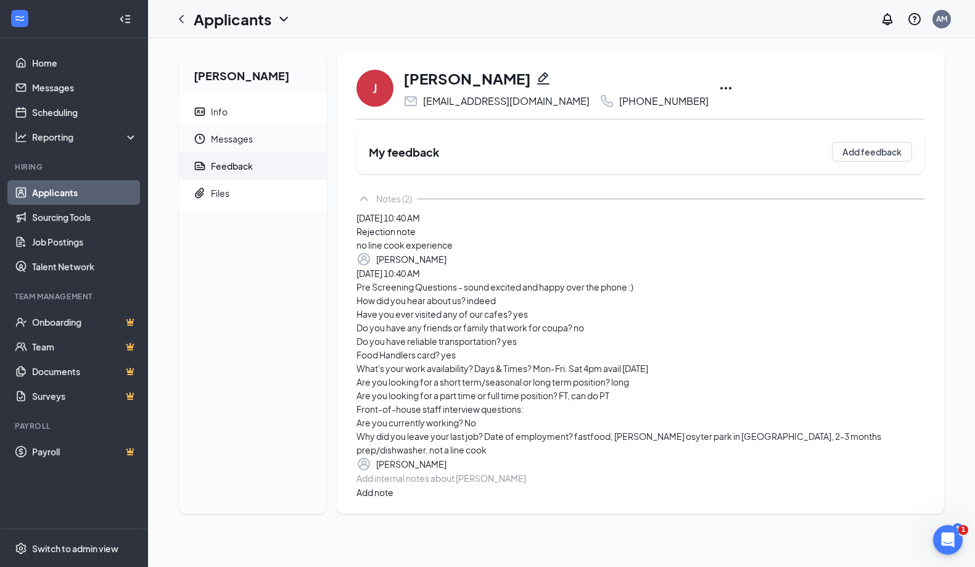
click at [241, 138] on span "Messages" at bounding box center [264, 138] width 106 height 27
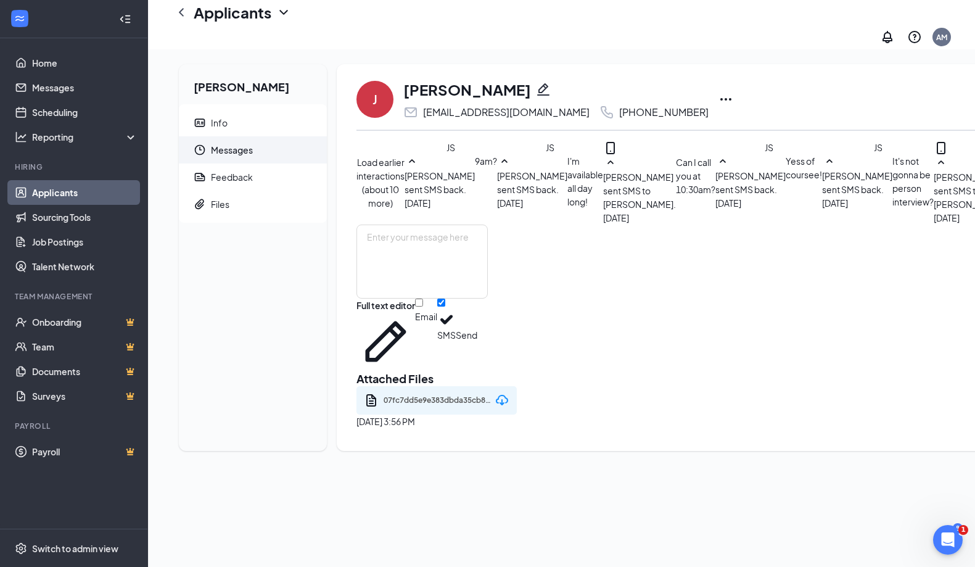
scroll to position [321, 0]
click at [452, 299] on textarea at bounding box center [422, 262] width 131 height 74
click at [488, 299] on textarea at bounding box center [422, 262] width 131 height 74
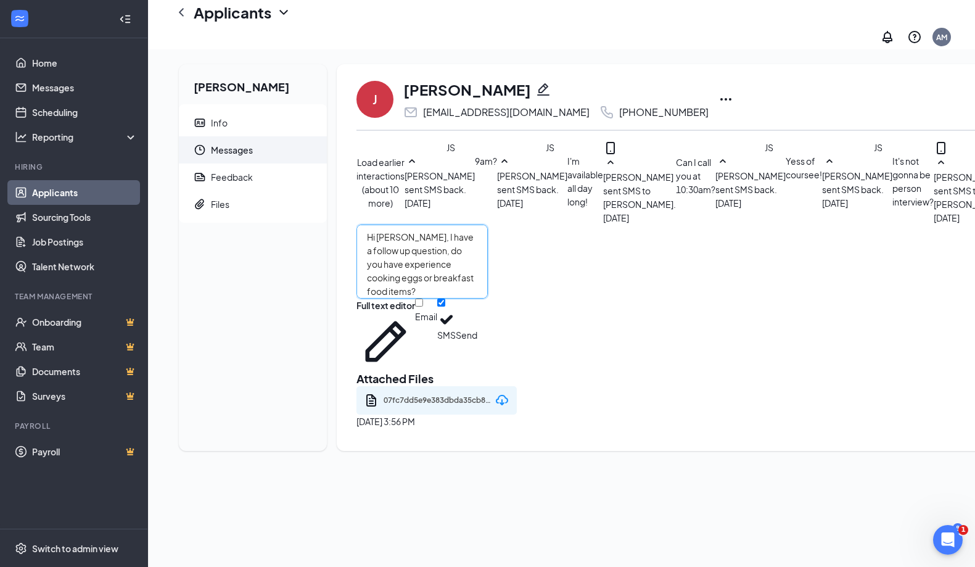
type textarea "Hi Juan, I have a follow up question, do you have experience cooking eggs or br…"
click at [477, 371] on button "Send" at bounding box center [467, 335] width 22 height 72
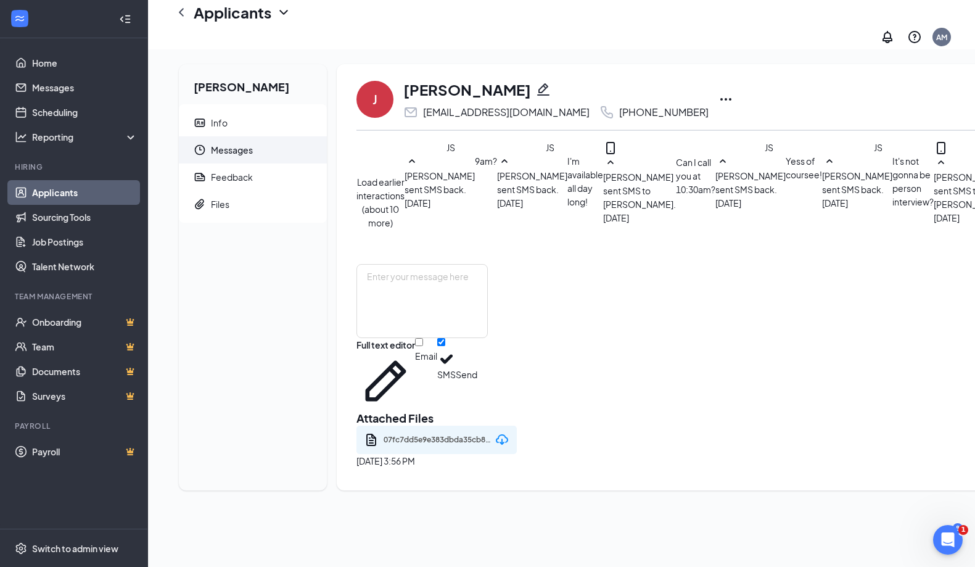
scroll to position [0, 0]
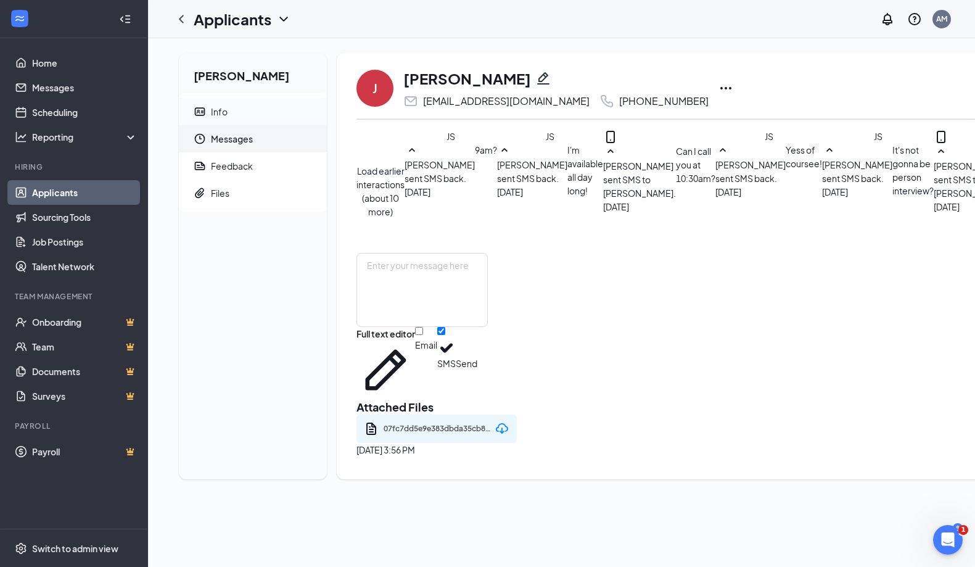
click at [228, 106] on span "Info" at bounding box center [264, 111] width 106 height 27
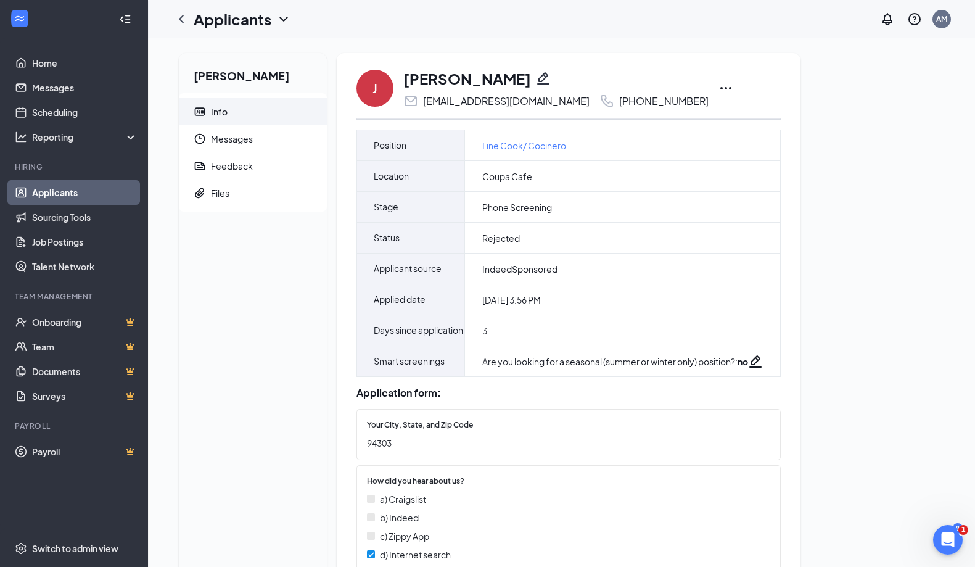
click at [80, 59] on link "Home" at bounding box center [84, 63] width 105 height 25
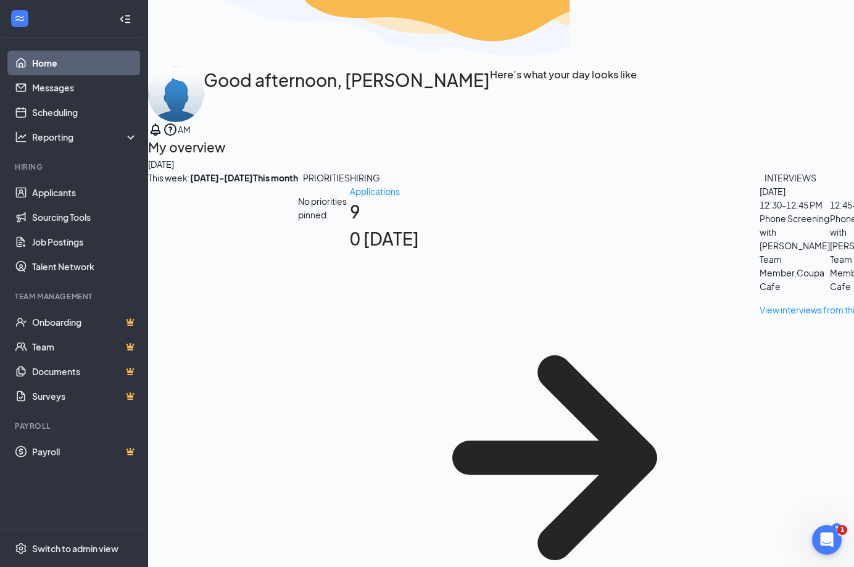
click at [764, 184] on div "INTERVIEWS" at bounding box center [790, 178] width 52 height 14
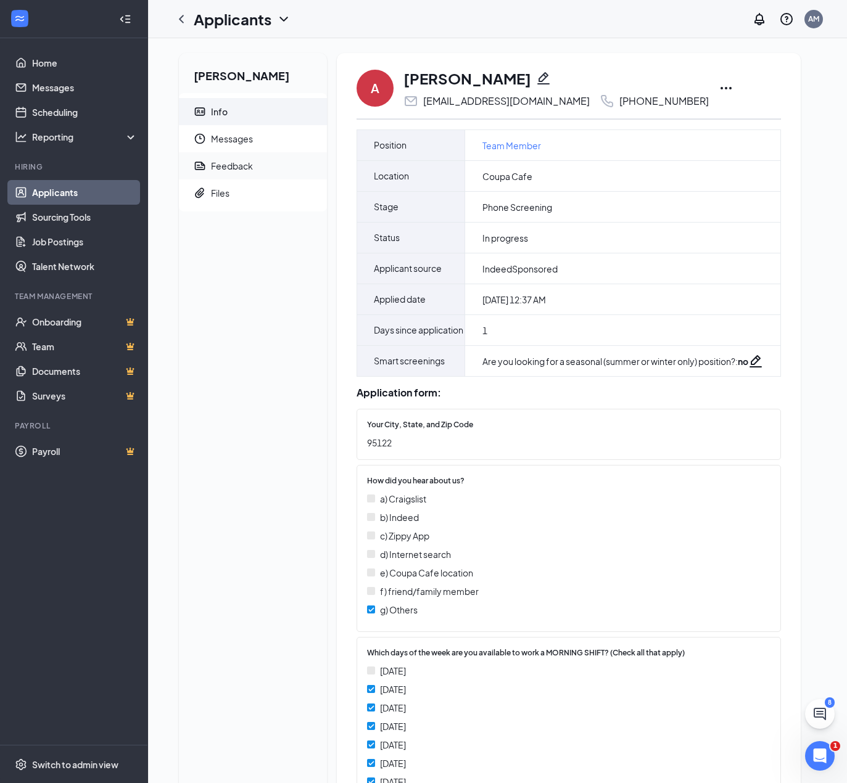
click at [243, 165] on div "Feedback" at bounding box center [232, 166] width 42 height 12
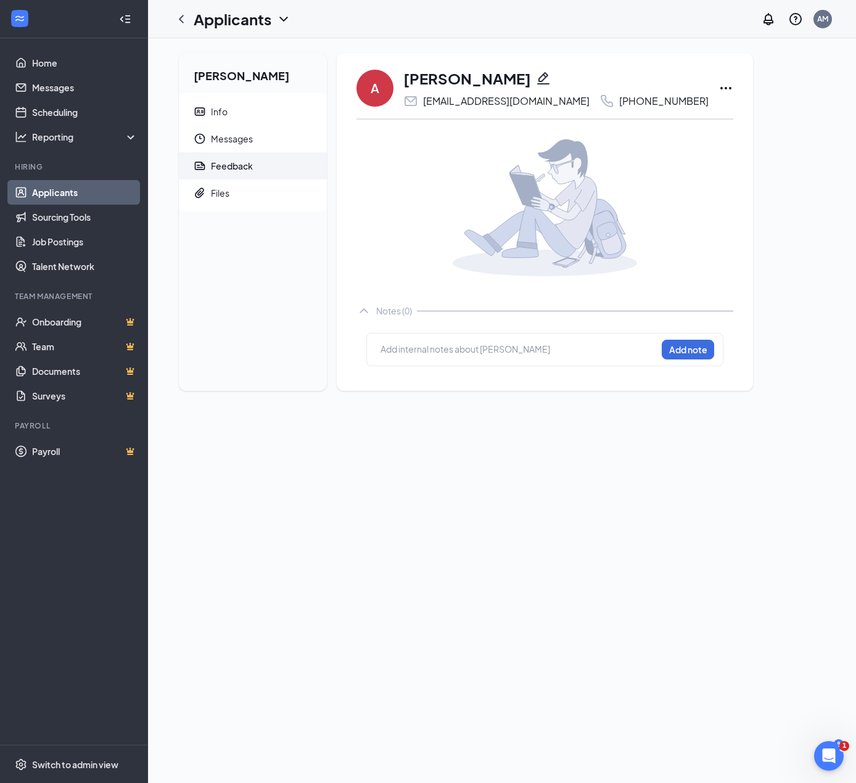
click at [494, 347] on div at bounding box center [518, 349] width 275 height 13
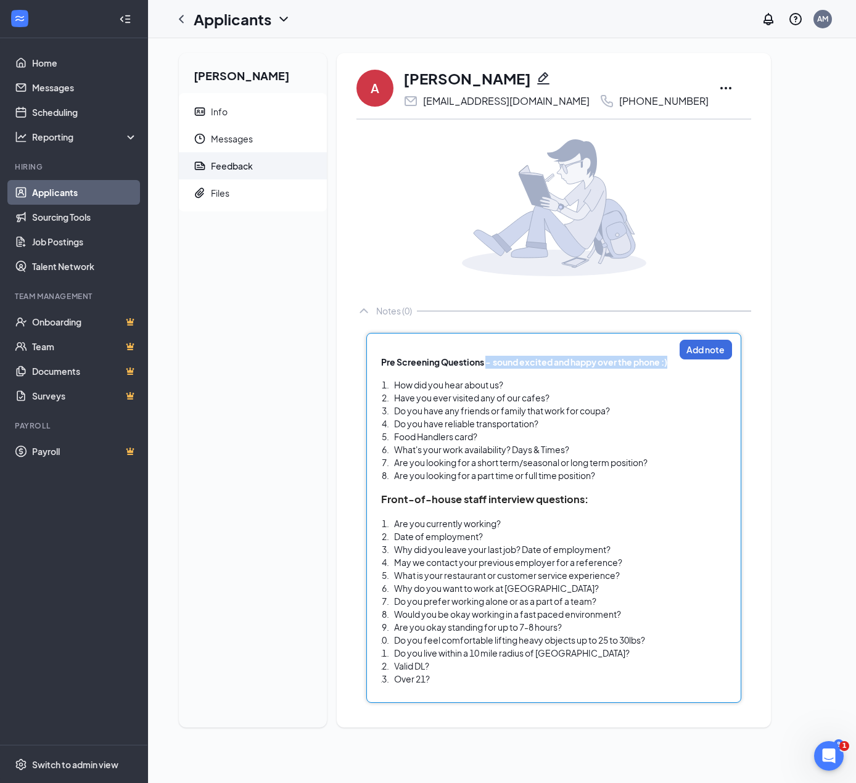
drag, startPoint x: 487, startPoint y: 364, endPoint x: 673, endPoint y: 363, distance: 185.7
click at [673, 363] on div "Pre Screening Questions - sound excited and happy over the phone :)" at bounding box center [527, 362] width 293 height 13
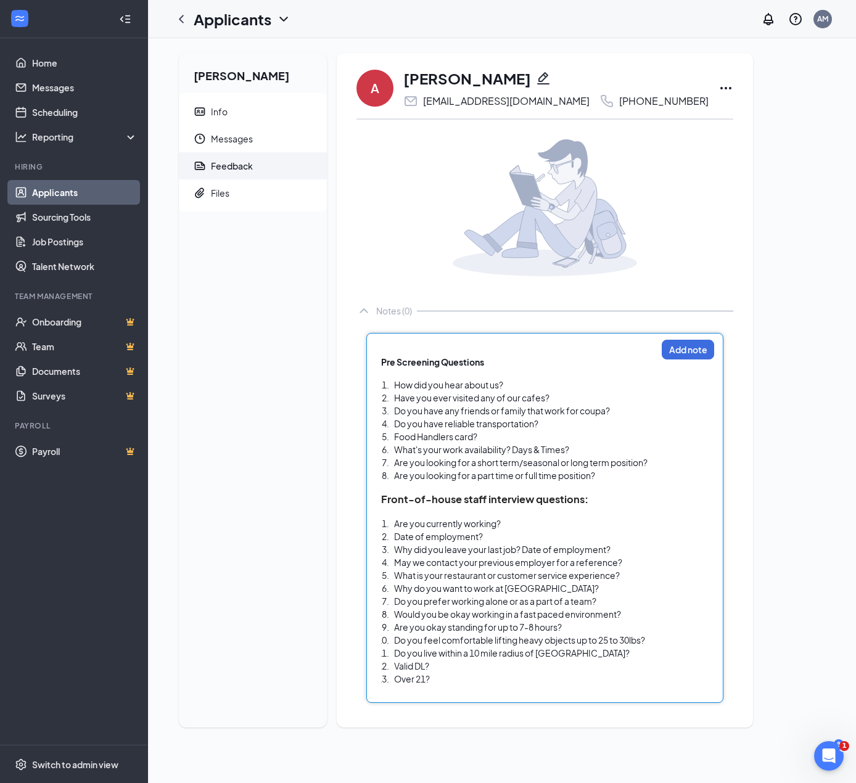
click at [545, 392] on span "Have you ever visited any of our cafes?" at bounding box center [471, 397] width 155 height 11
click at [527, 386] on div "How did you hear about us?" at bounding box center [525, 385] width 262 height 13
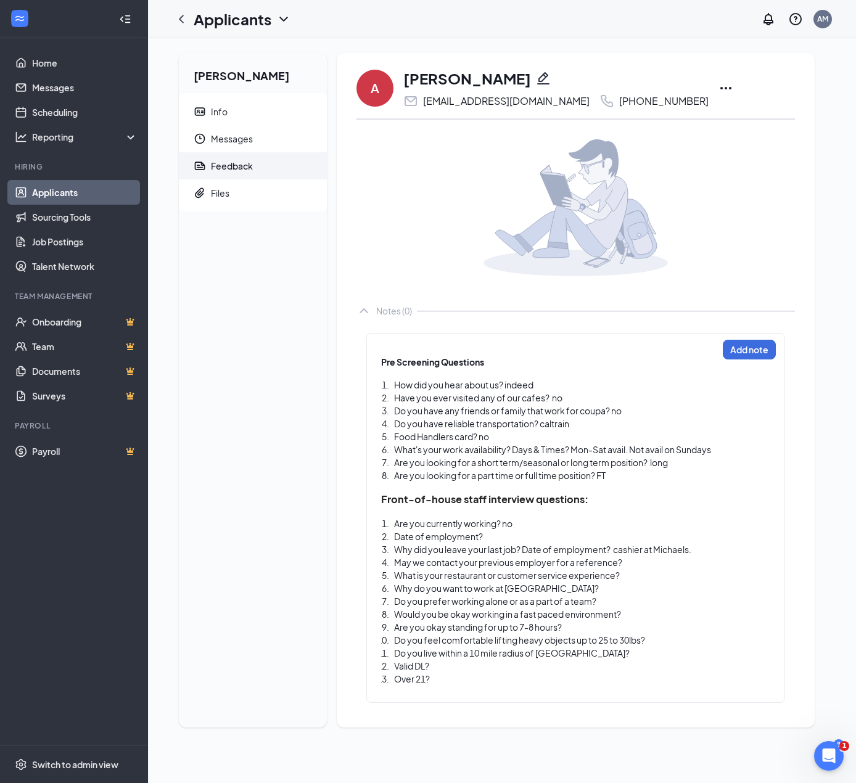
click at [696, 553] on div "Anthony Flores Info Messages Feedback Files A Anthony Flores anthonyflores428@g…" at bounding box center [502, 410] width 708 height 745
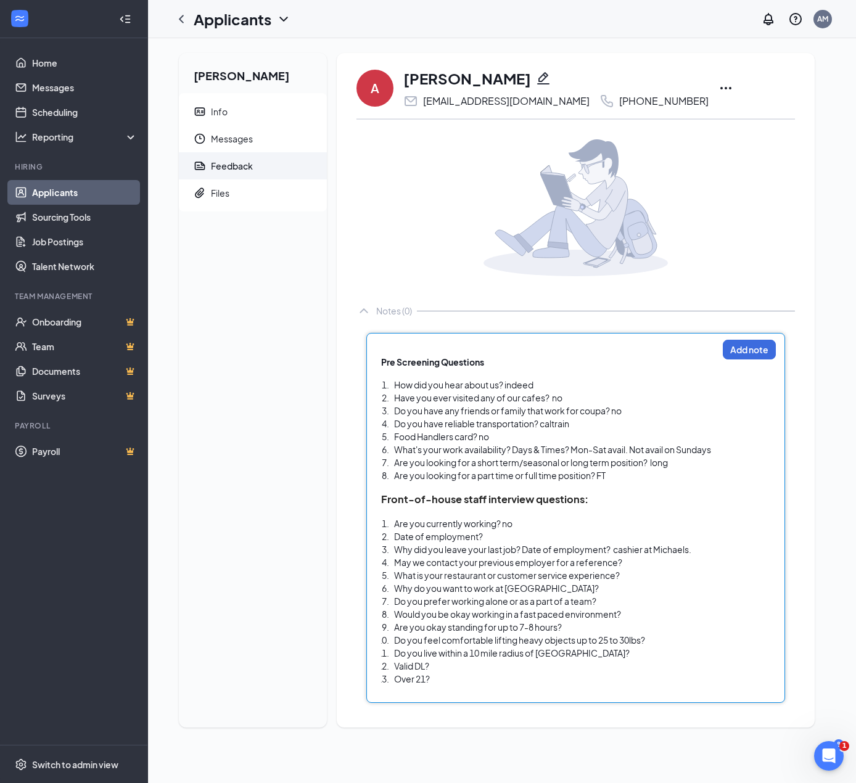
click at [669, 563] on div "May we contact your previous employer for a reference?" at bounding box center [555, 562] width 323 height 13
drag, startPoint x: 666, startPoint y: 563, endPoint x: 396, endPoint y: 568, distance: 269.6
click at [396, 568] on div "May we contact your previous employer for a reference?" at bounding box center [555, 562] width 323 height 13
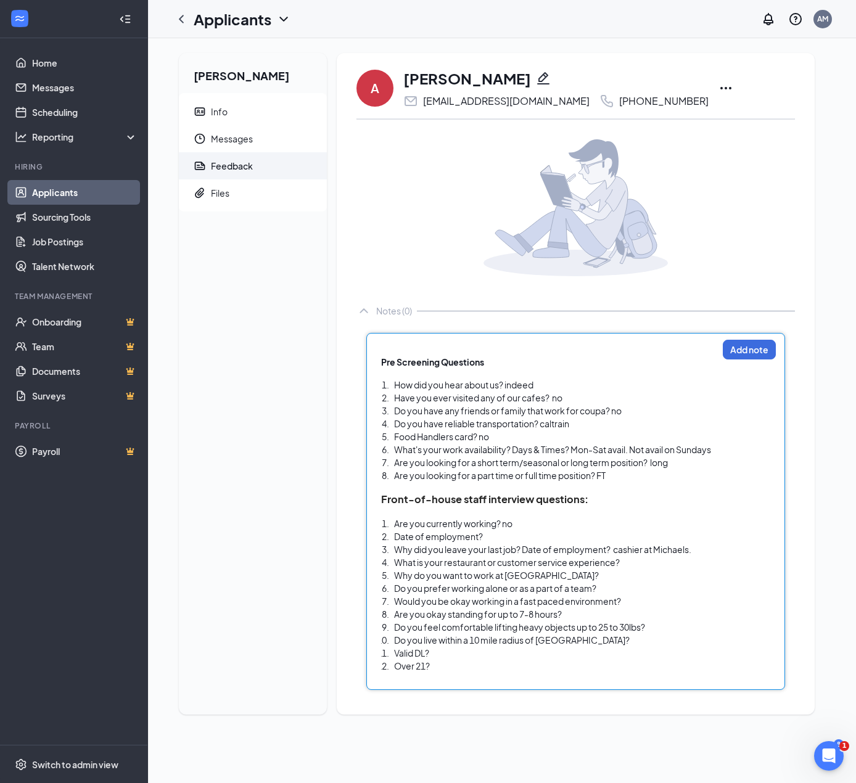
click at [658, 560] on div "What is your restaurant or customer service experience?" at bounding box center [555, 562] width 323 height 13
click at [714, 550] on div "Why did you leave your last job? Date of employment? cashier at Michaels." at bounding box center [555, 549] width 323 height 13
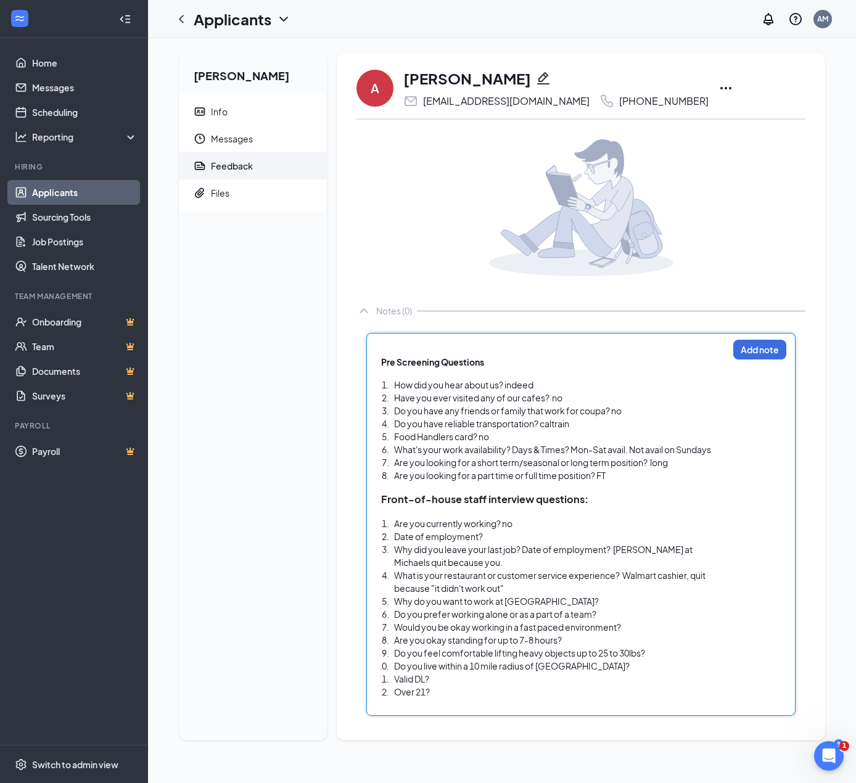
click at [635, 616] on div "Do you prefer working alone or as a part of a team?" at bounding box center [561, 614] width 334 height 13
drag, startPoint x: 458, startPoint y: 678, endPoint x: 387, endPoint y: 676, distance: 71.0
click at [394, 676] on li "Valid DL?" at bounding box center [561, 679] width 334 height 13
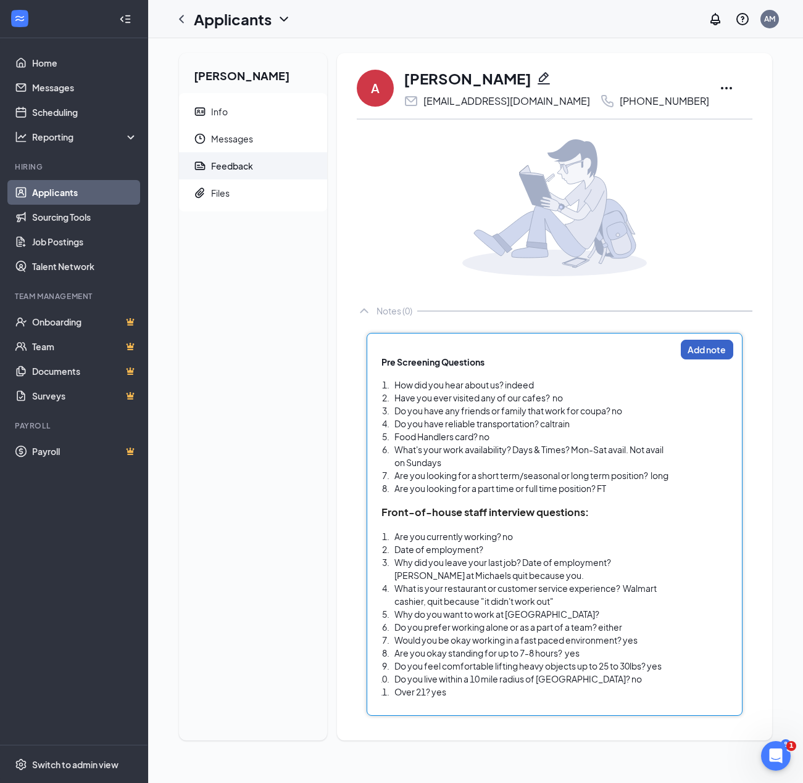
click at [701, 354] on button "Add note" at bounding box center [706, 350] width 52 height 20
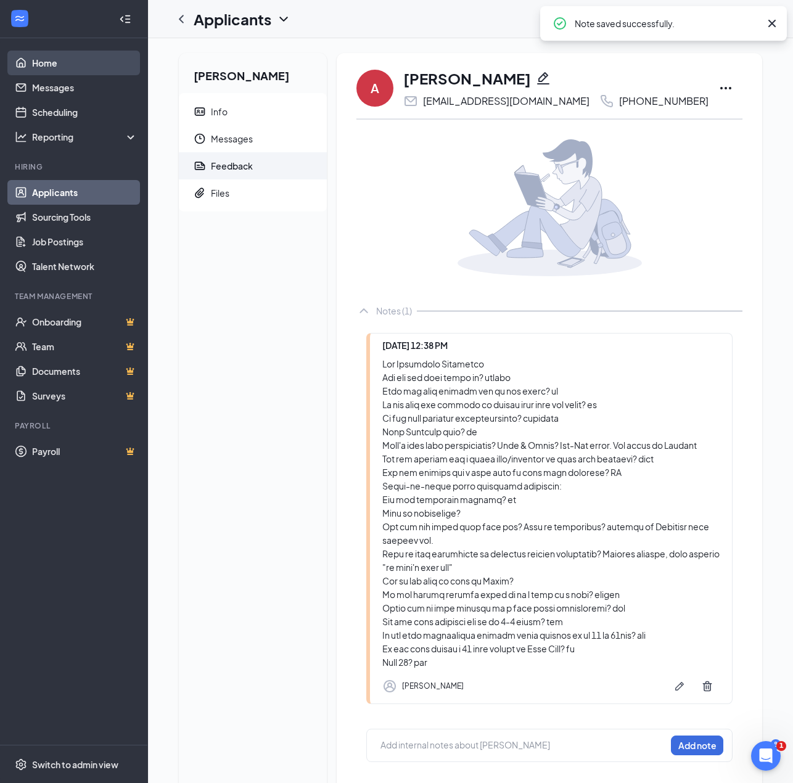
click at [43, 65] on link "Home" at bounding box center [84, 63] width 105 height 25
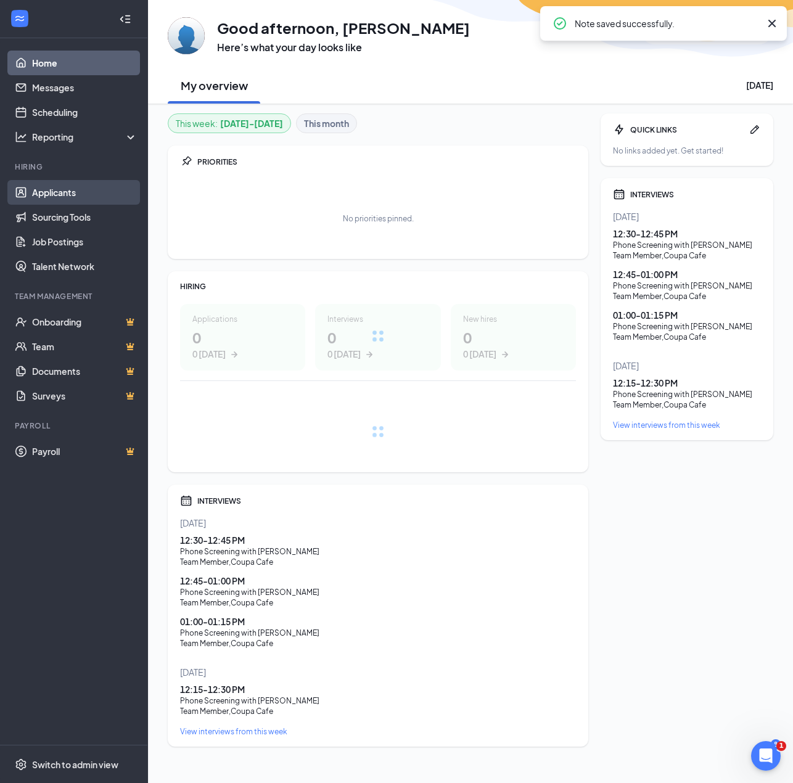
click at [78, 194] on link "Applicants" at bounding box center [84, 192] width 105 height 25
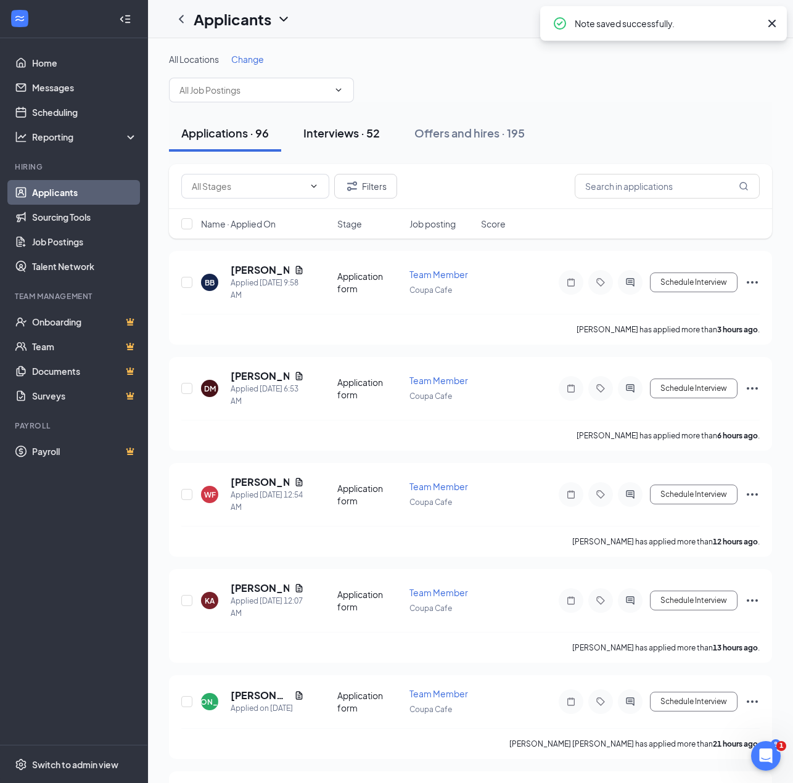
click at [334, 132] on div "Interviews · 52" at bounding box center [342, 132] width 76 height 15
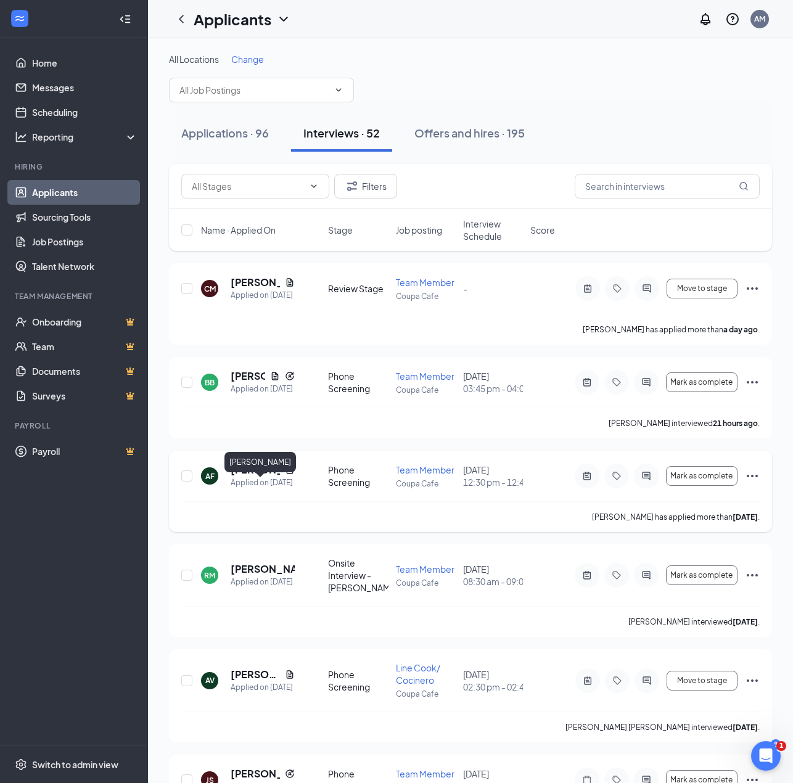
click at [264, 477] on h5 "Anthony Flores" at bounding box center [255, 470] width 49 height 14
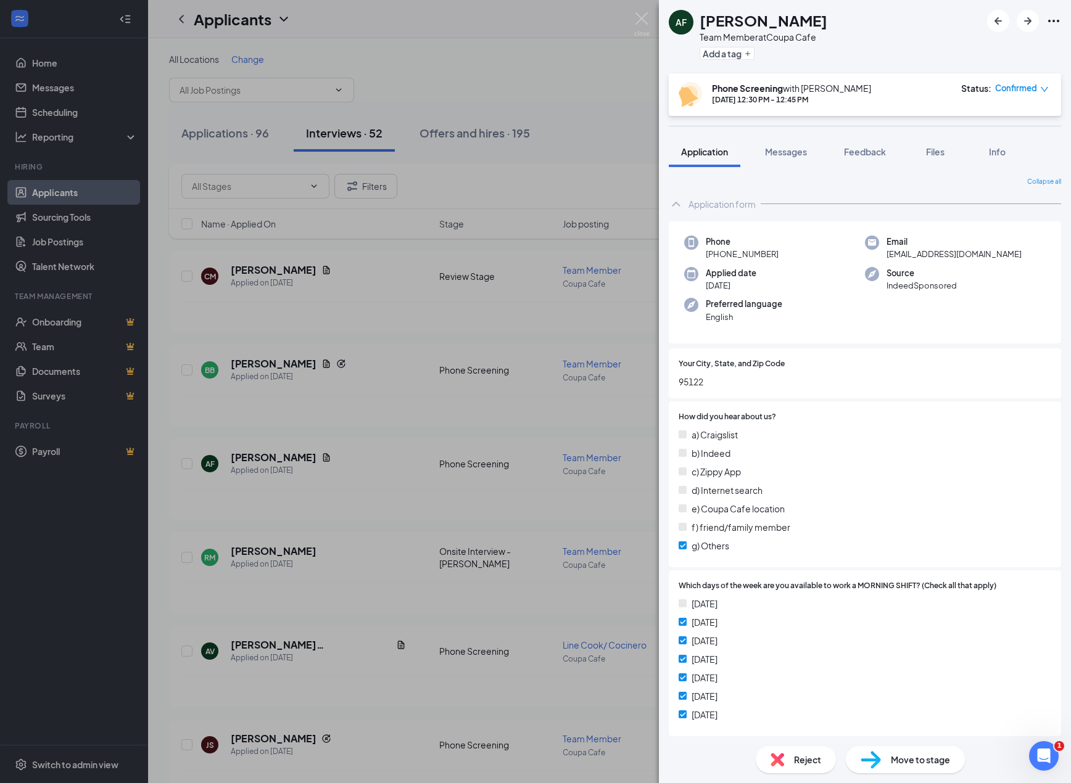
click at [744, 91] on div "Confirmed" at bounding box center [1022, 88] width 54 height 12
click at [744, 143] on span "Mark complete" at bounding box center [985, 145] width 62 height 14
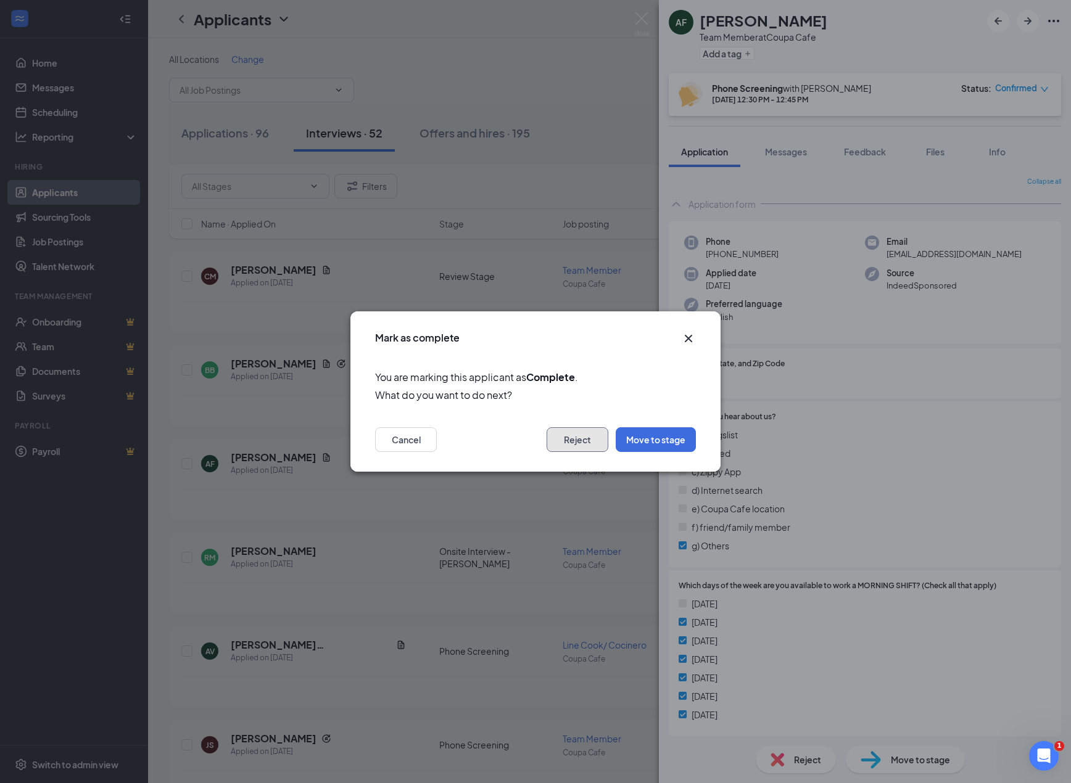
click at [584, 440] on button "Reject" at bounding box center [578, 440] width 62 height 25
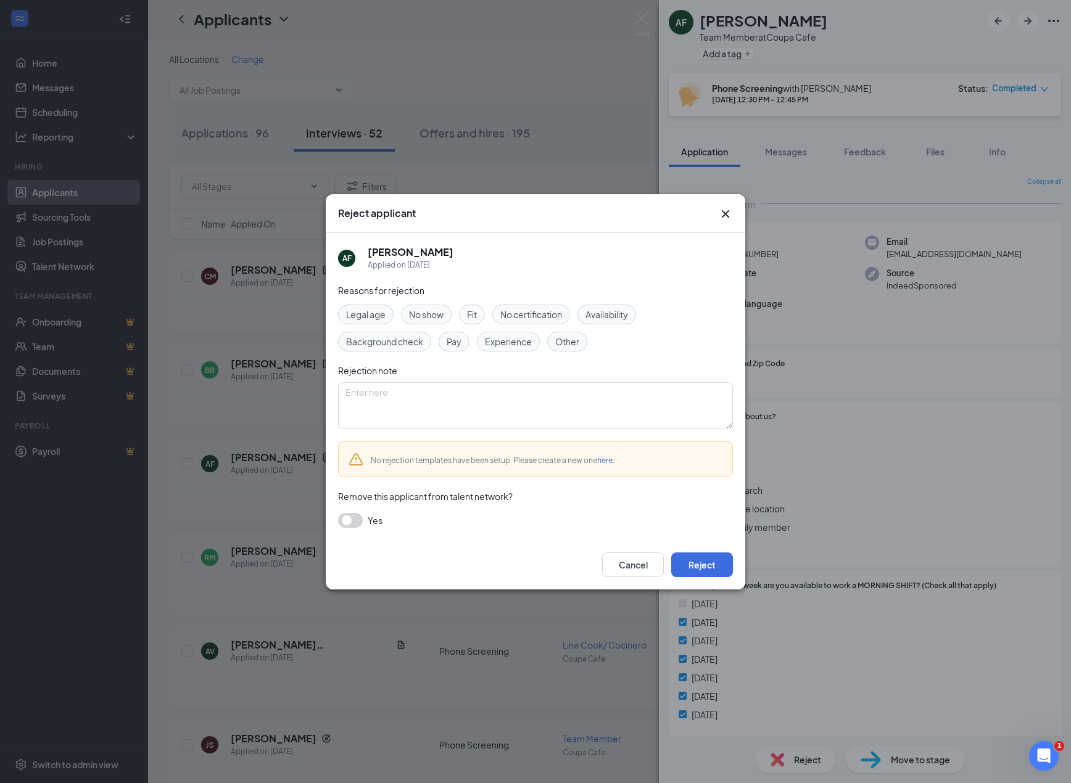
click at [468, 314] on div "Fit" at bounding box center [472, 315] width 26 height 20
click at [506, 408] on textarea at bounding box center [535, 405] width 395 height 47
type textarea "lives in San Jose and said walmart "didnt work out" but didn't go into details …"
click at [710, 568] on button "Reject" at bounding box center [702, 565] width 62 height 25
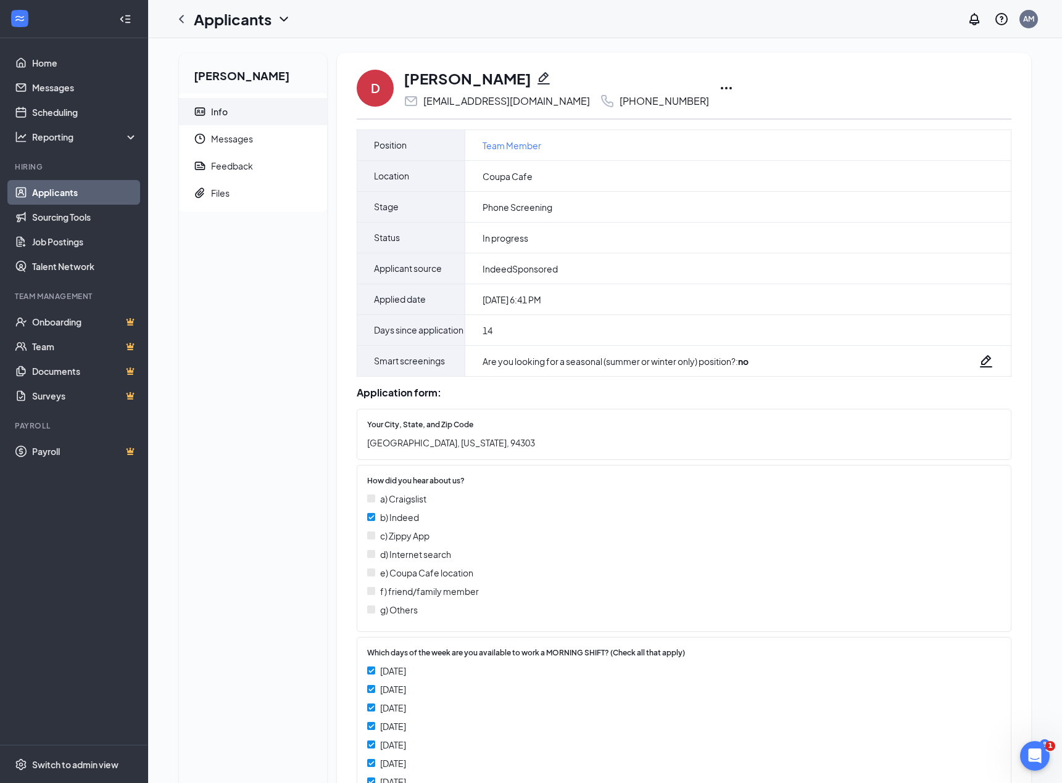
click at [259, 569] on div "Daniel Sarnowski Info Messages Feedback Files" at bounding box center [253, 720] width 148 height 1334
click at [236, 160] on div "Feedback" at bounding box center [232, 166] width 42 height 12
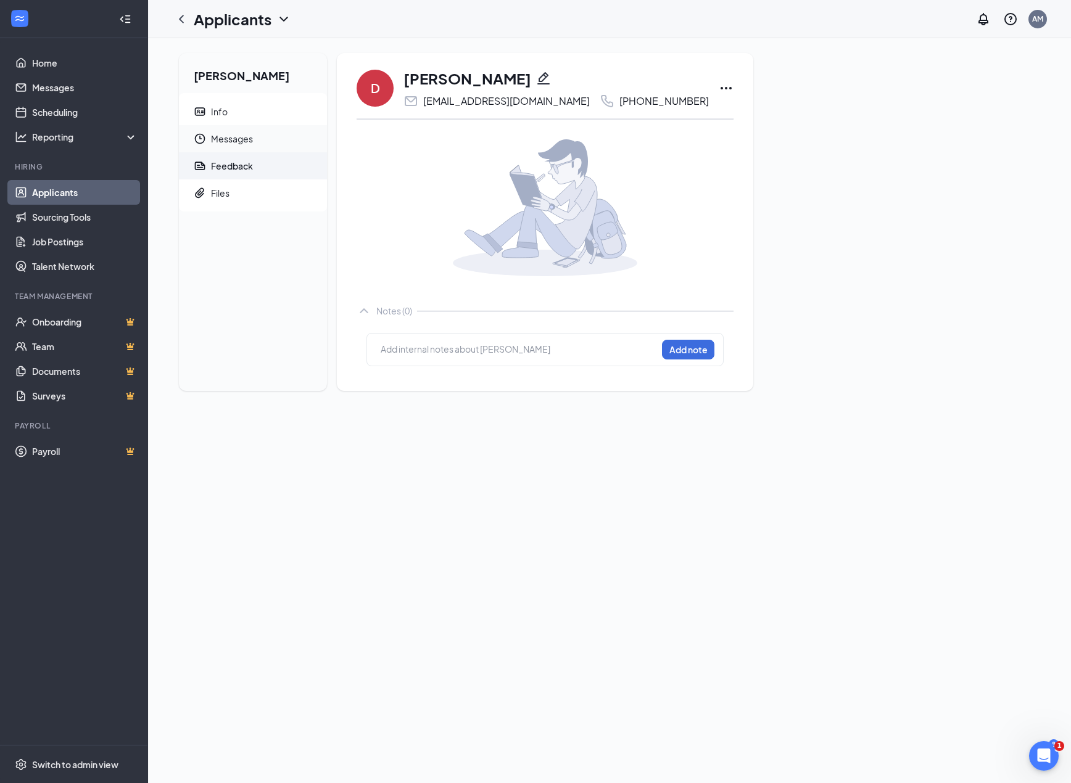
click at [233, 139] on span "Messages" at bounding box center [264, 138] width 106 height 27
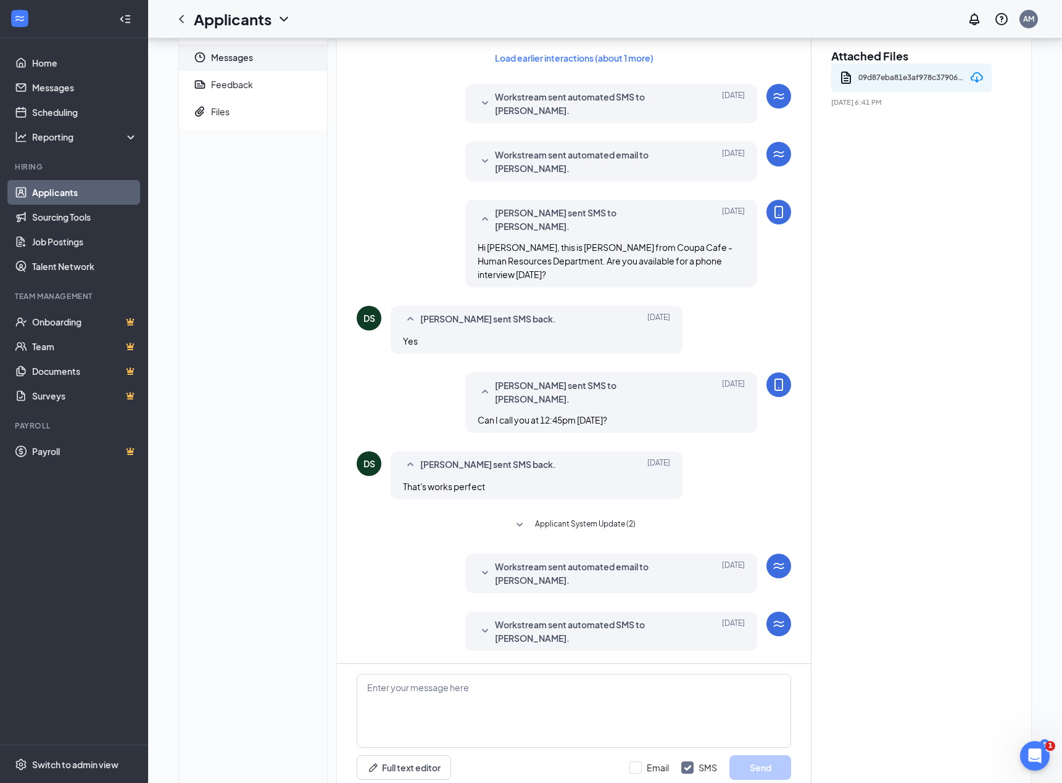
scroll to position [89, 0]
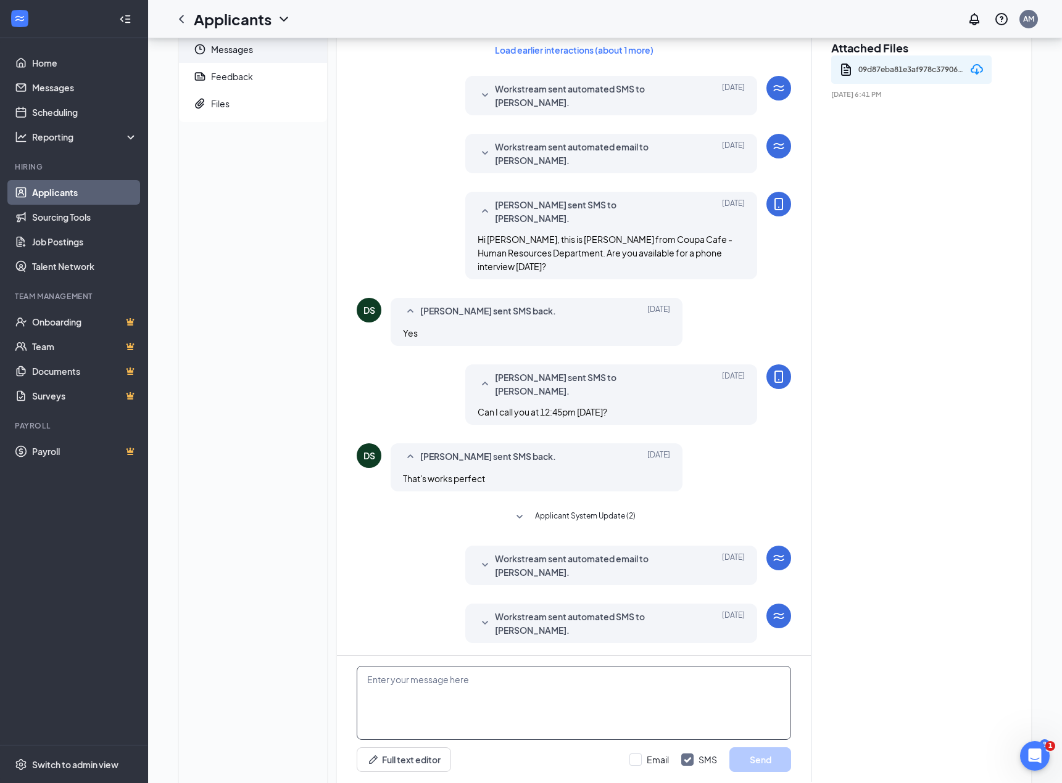
click at [580, 666] on textarea at bounding box center [574, 703] width 434 height 74
type textarea "Hi Daniel, I tried calling and it went to voicemail. Please let me know if you …"
click at [770, 748] on button "Send" at bounding box center [760, 760] width 62 height 25
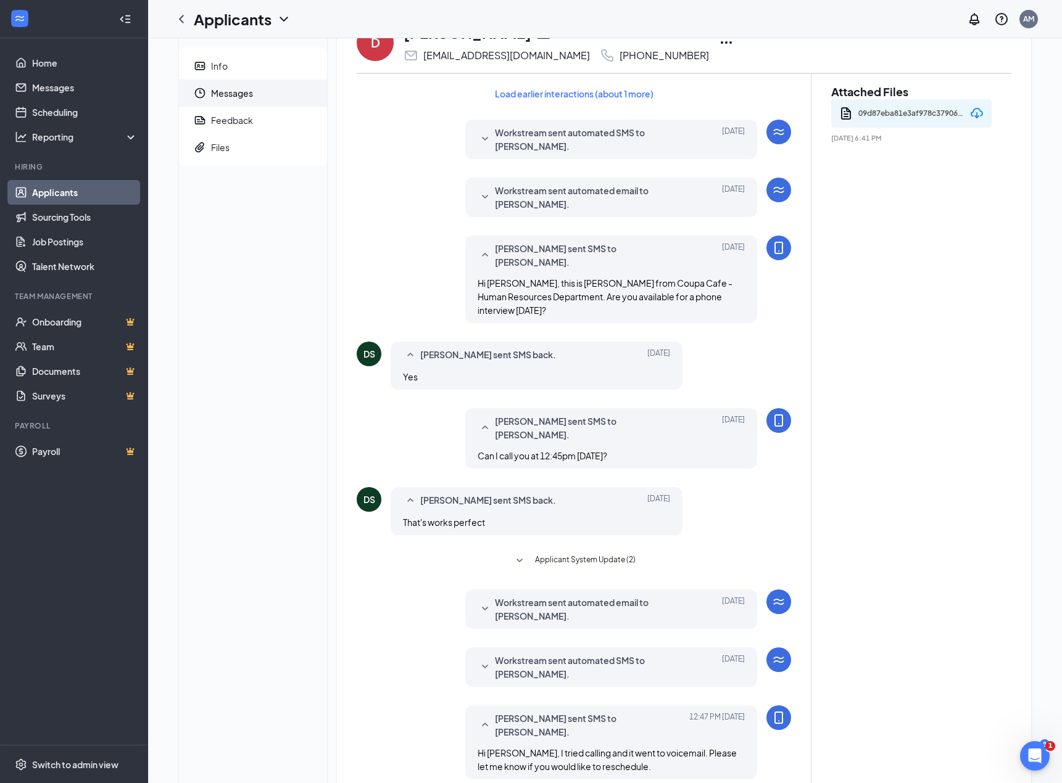
scroll to position [0, 0]
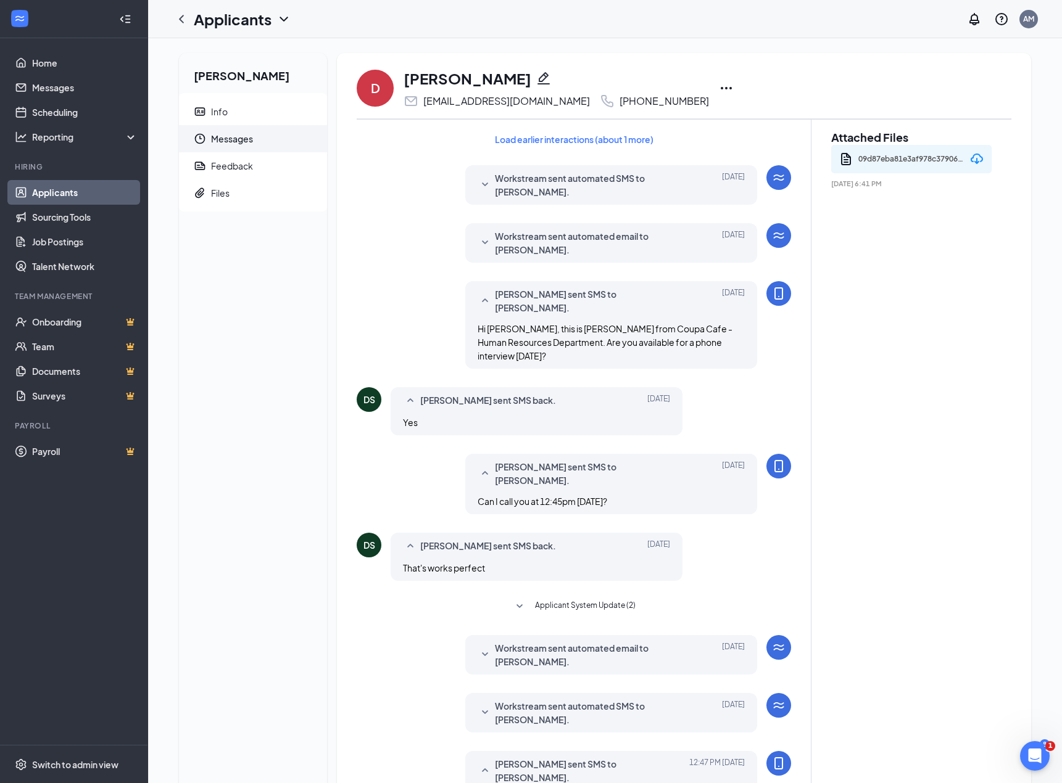
click at [252, 125] on span "Messages" at bounding box center [264, 138] width 106 height 27
drag, startPoint x: 248, startPoint y: 181, endPoint x: 246, endPoint y: 164, distance: 17.4
click at [248, 181] on span "Files" at bounding box center [264, 193] width 106 height 27
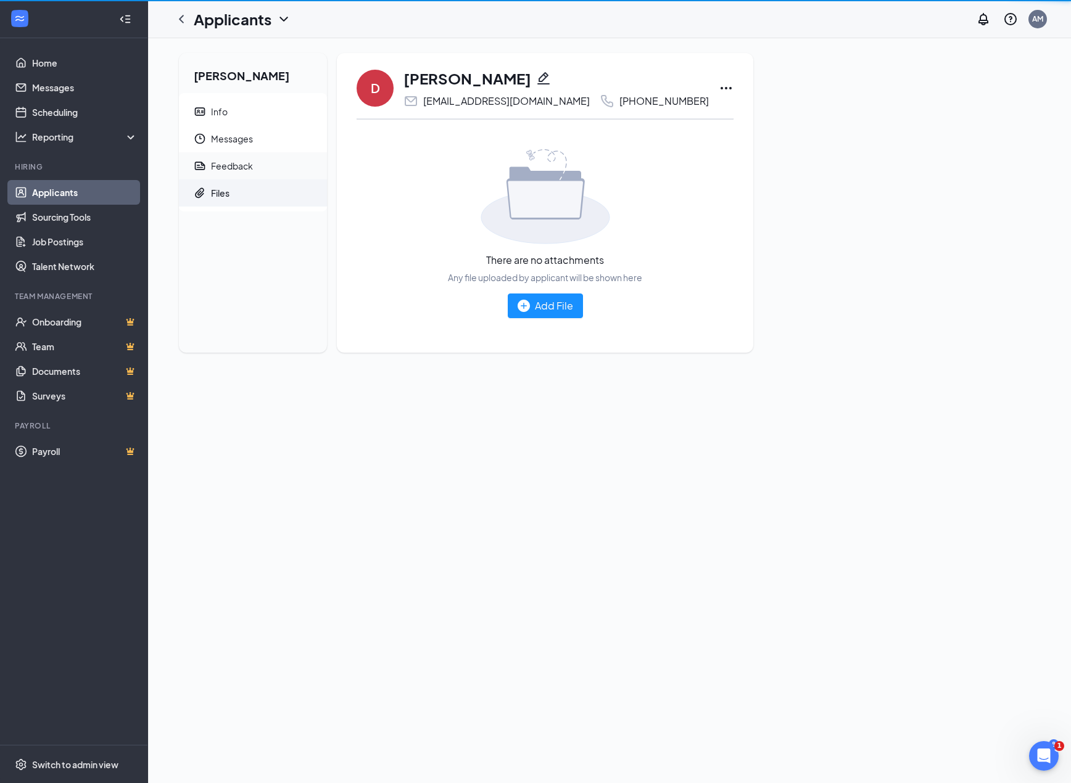
click at [246, 164] on div "Feedback" at bounding box center [232, 166] width 42 height 12
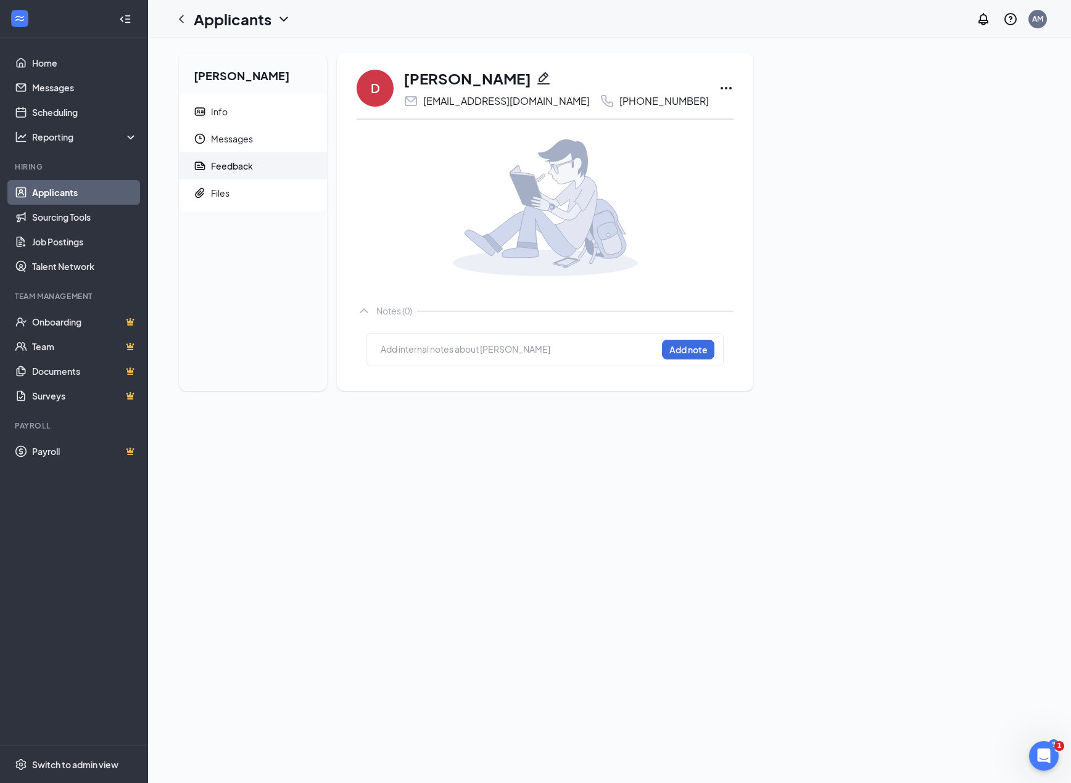
click at [246, 164] on div "Feedback" at bounding box center [232, 166] width 42 height 12
click at [413, 351] on div at bounding box center [518, 349] width 275 height 13
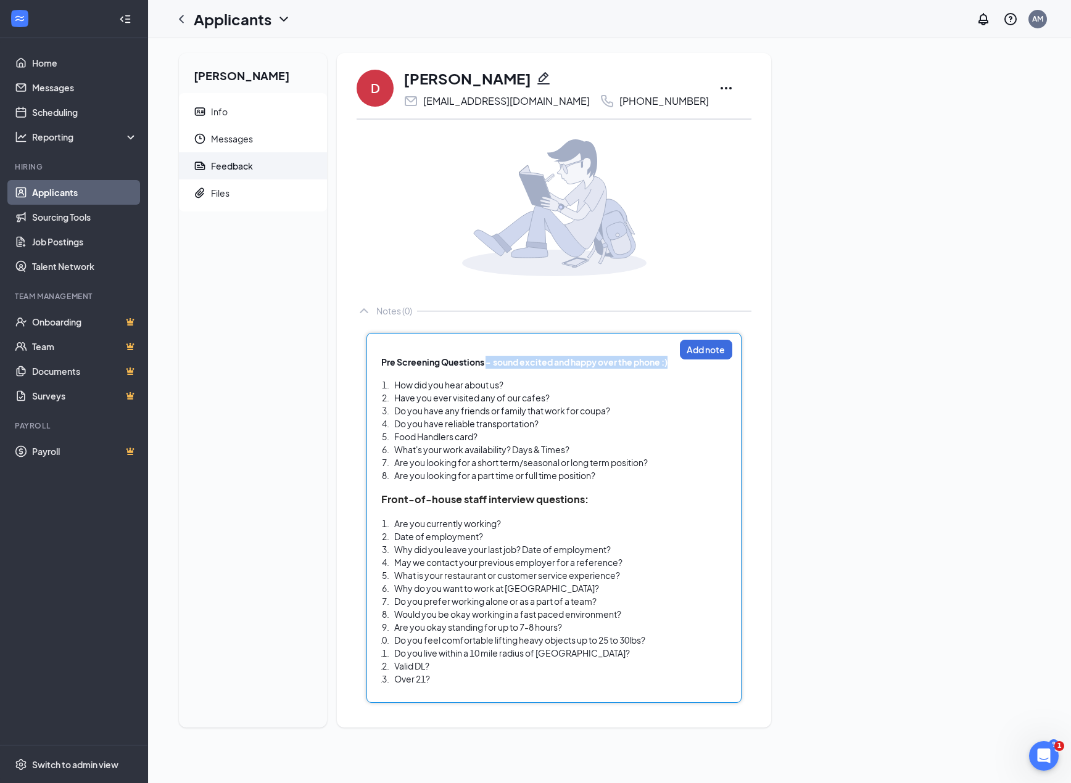
drag, startPoint x: 488, startPoint y: 361, endPoint x: 672, endPoint y: 363, distance: 184.5
click at [672, 363] on div "Pre Screening Questions - sound excited and happy over the phone :)" at bounding box center [527, 362] width 293 height 13
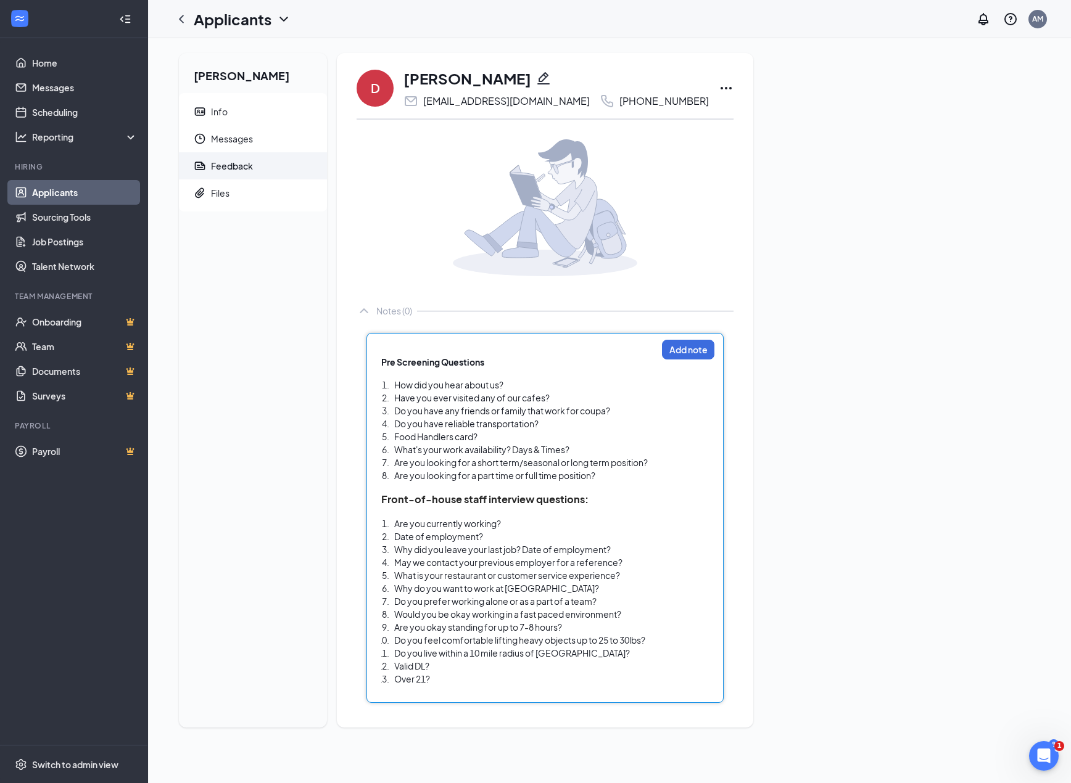
click at [526, 384] on div "How did you hear about us?" at bounding box center [525, 385] width 262 height 13
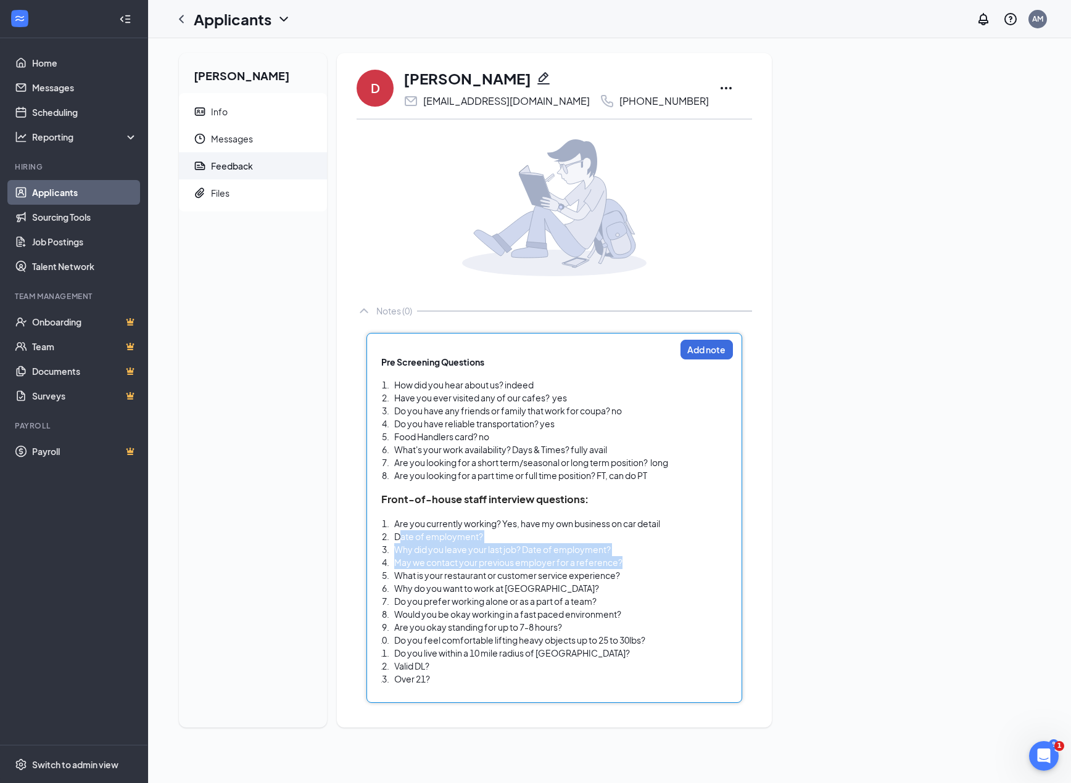
drag, startPoint x: 626, startPoint y: 560, endPoint x: 398, endPoint y: 540, distance: 228.5
click at [398, 540] on ol "Are you currently working? Yes, have my own business on car detail Date of empl…" at bounding box center [528, 602] width 294 height 168
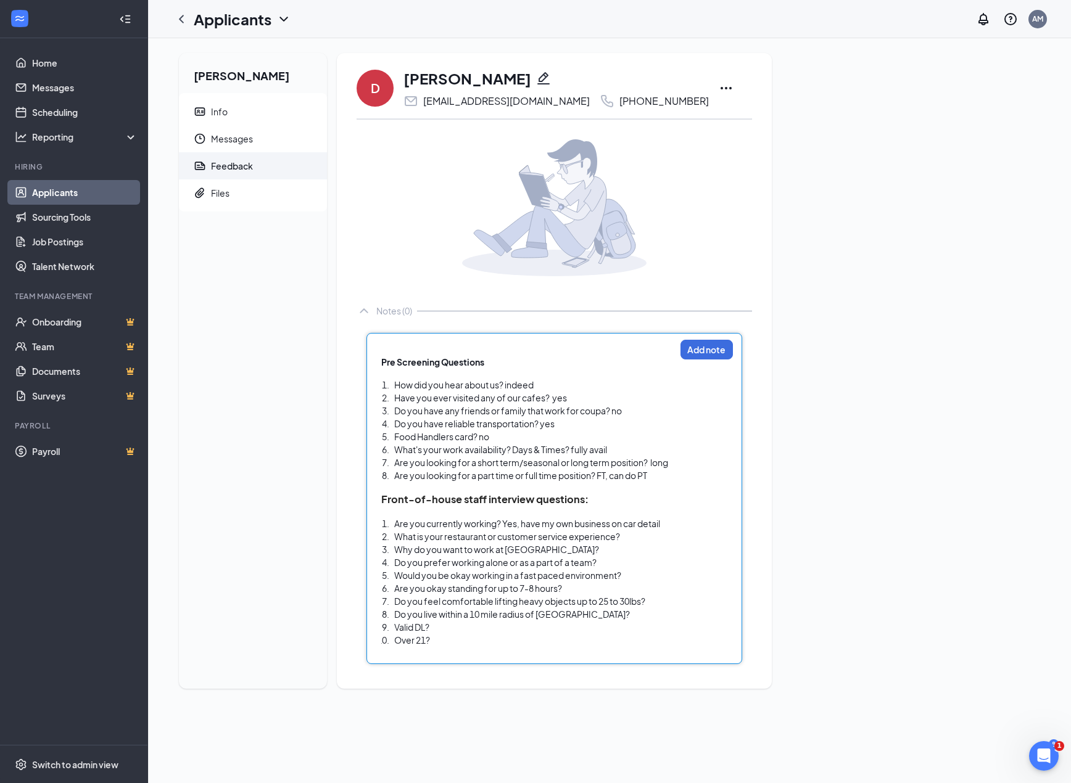
click at [566, 539] on span "What is your restaurant or customer service experience?" at bounding box center [507, 536] width 226 height 11
drag, startPoint x: 503, startPoint y: 537, endPoint x: 568, endPoint y: 535, distance: 64.8
click at [568, 535] on span "What is your restaurant or customer service experience?" at bounding box center [507, 536] width 226 height 11
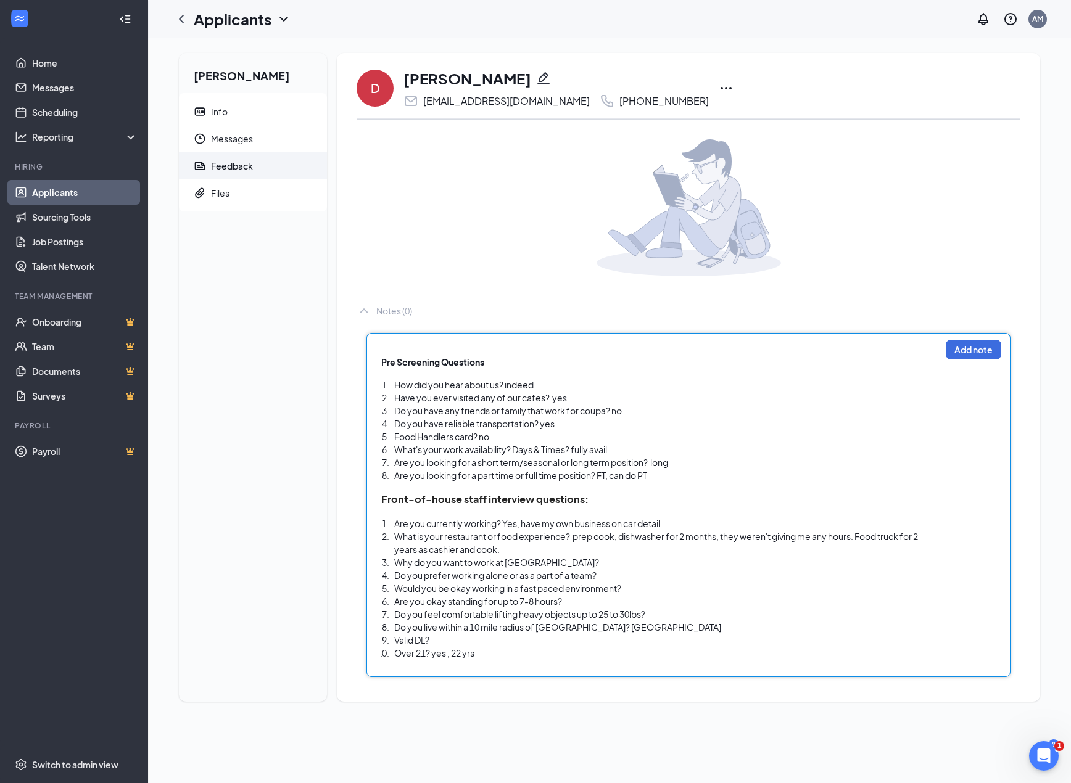
click at [675, 520] on div "Are you currently working? Yes, have my own business on car detail" at bounding box center [667, 524] width 546 height 13
click at [964, 353] on button "Add note" at bounding box center [974, 350] width 56 height 20
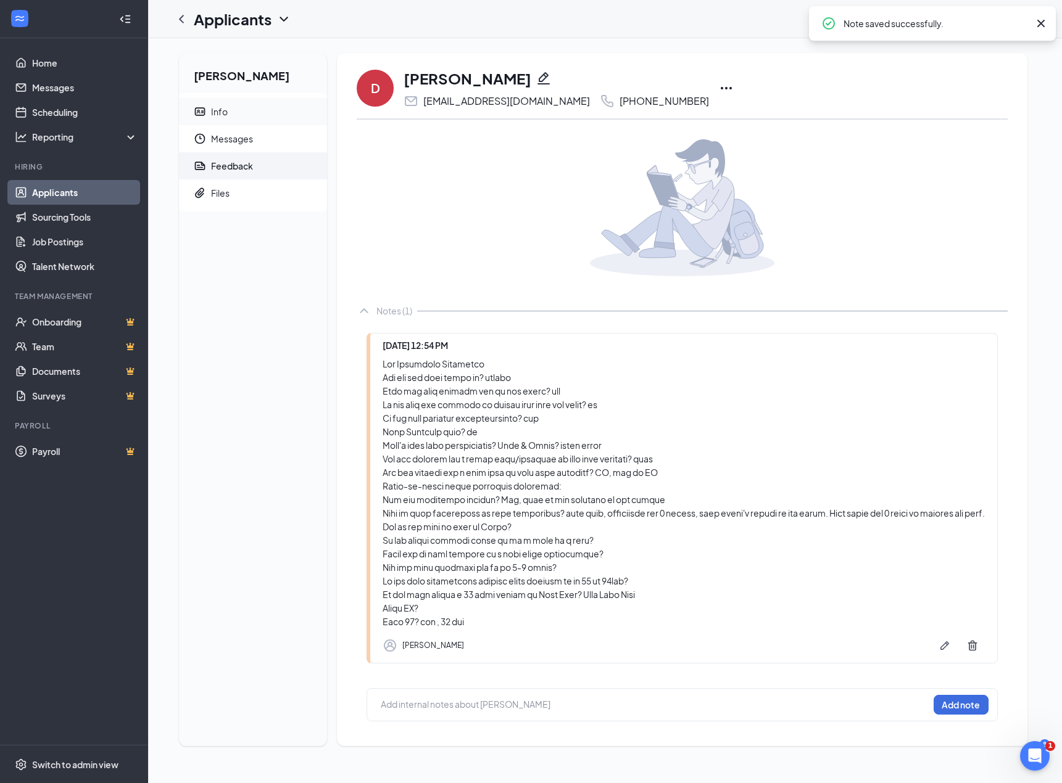
click at [274, 107] on span "Info" at bounding box center [264, 111] width 106 height 27
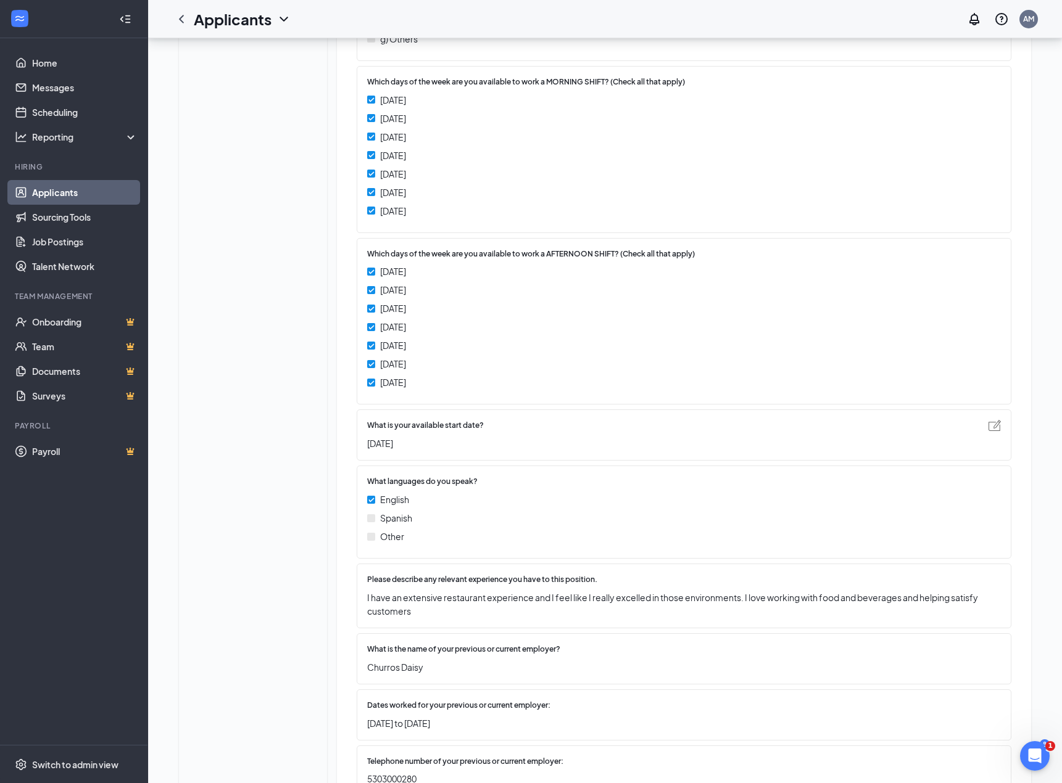
scroll to position [659, 0]
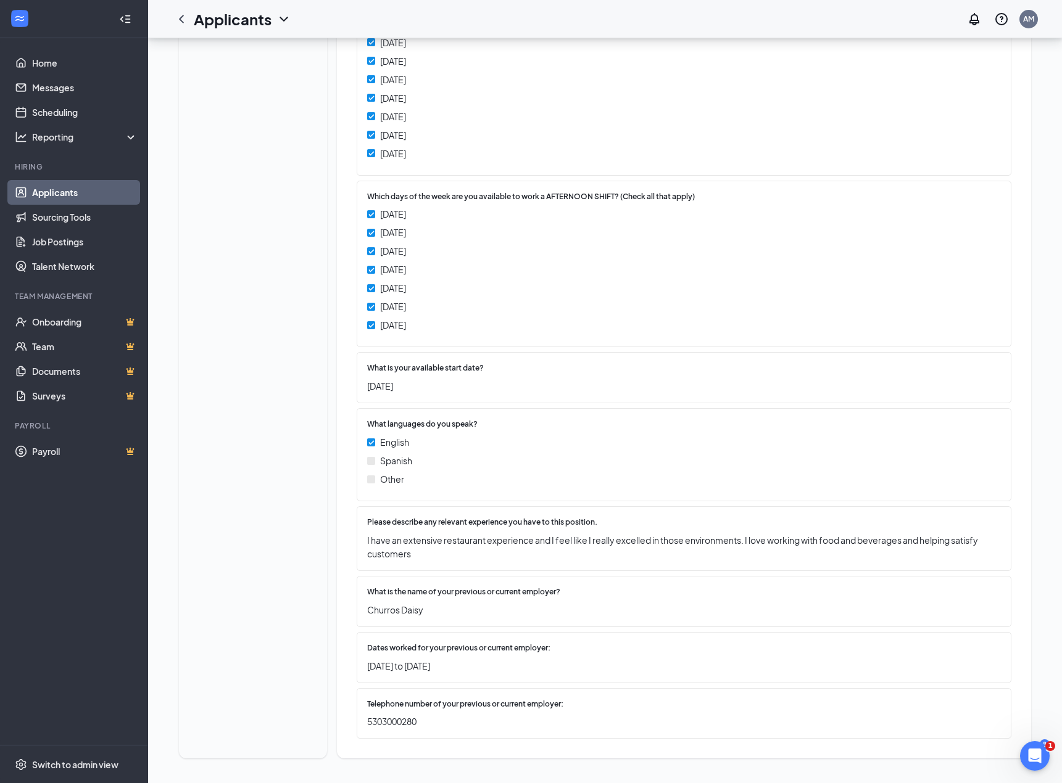
click at [294, 603] on div "Daniel Sarnowski Info Messages Feedback Files" at bounding box center [253, 91] width 148 height 1334
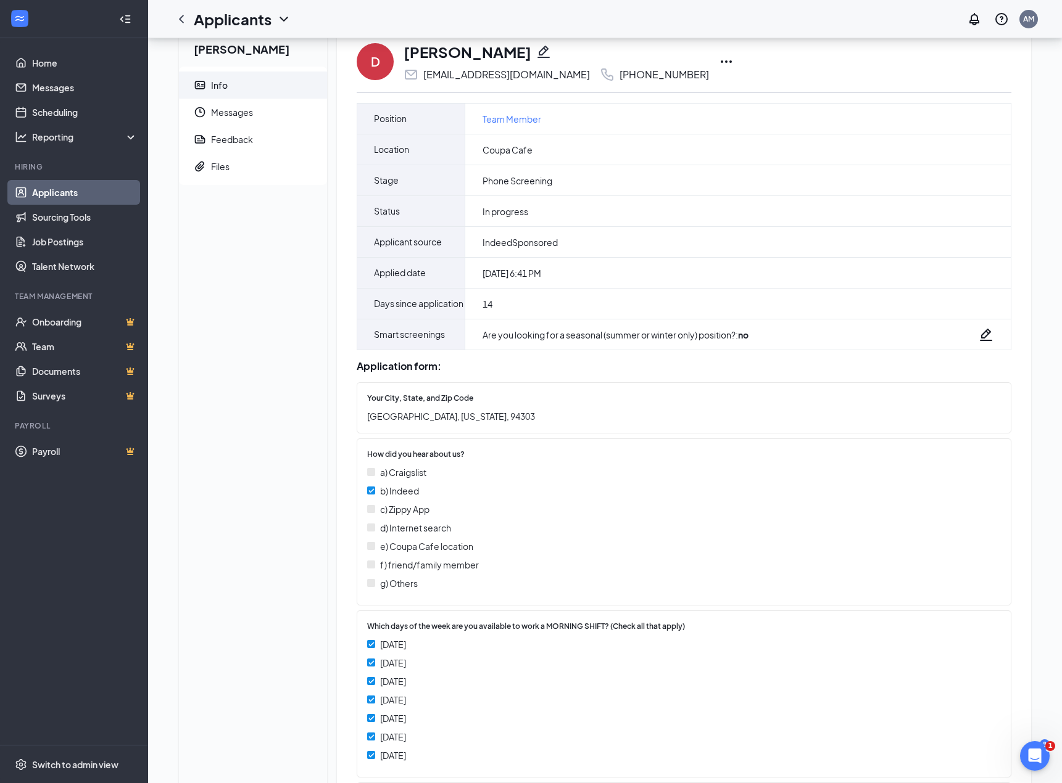
scroll to position [0, 0]
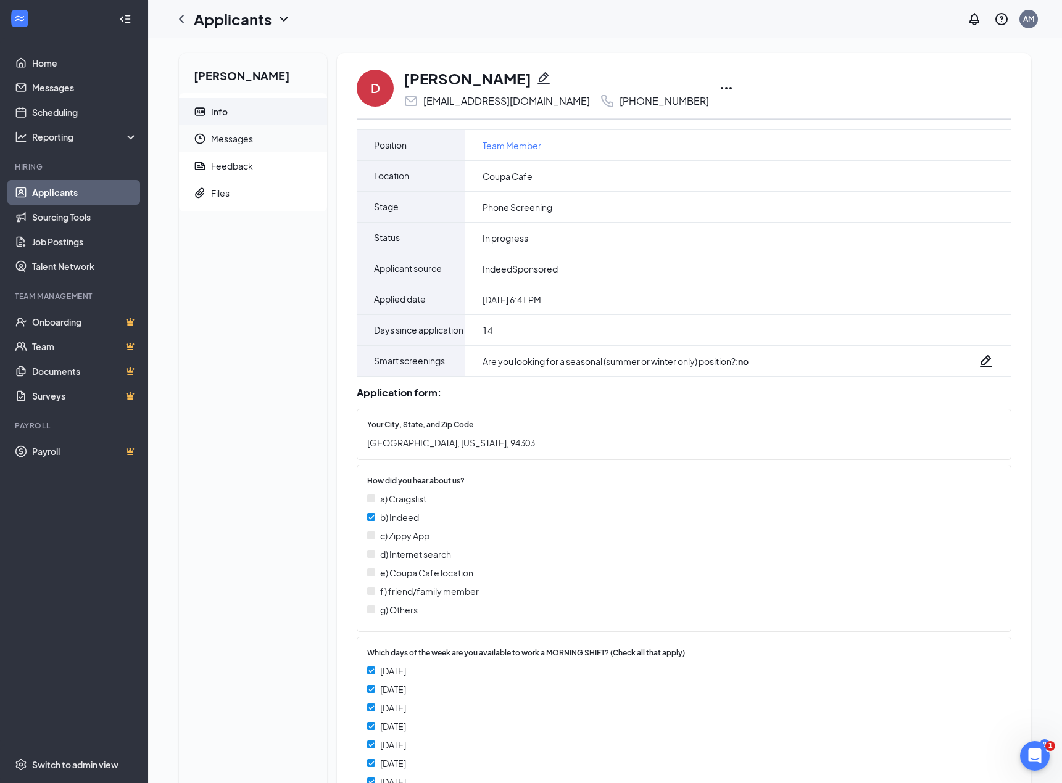
drag, startPoint x: 225, startPoint y: 140, endPoint x: 316, endPoint y: 139, distance: 90.7
click at [226, 139] on span "Messages" at bounding box center [264, 138] width 106 height 27
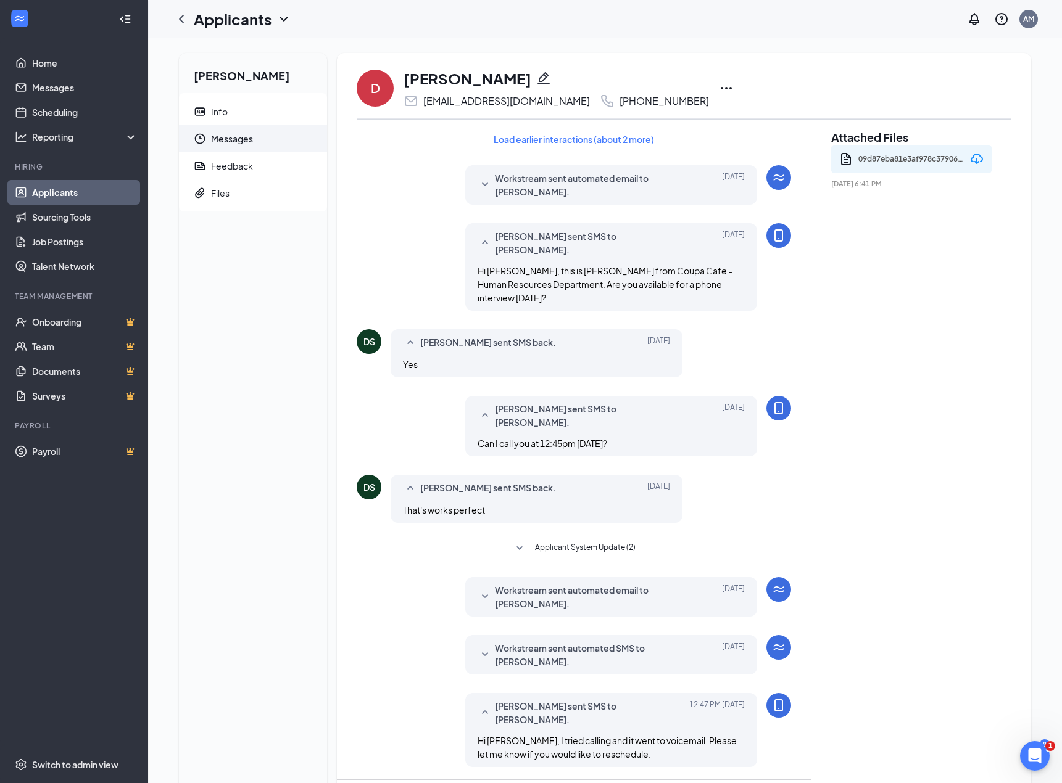
click at [719, 85] on icon "Ellipses" at bounding box center [726, 88] width 15 height 15
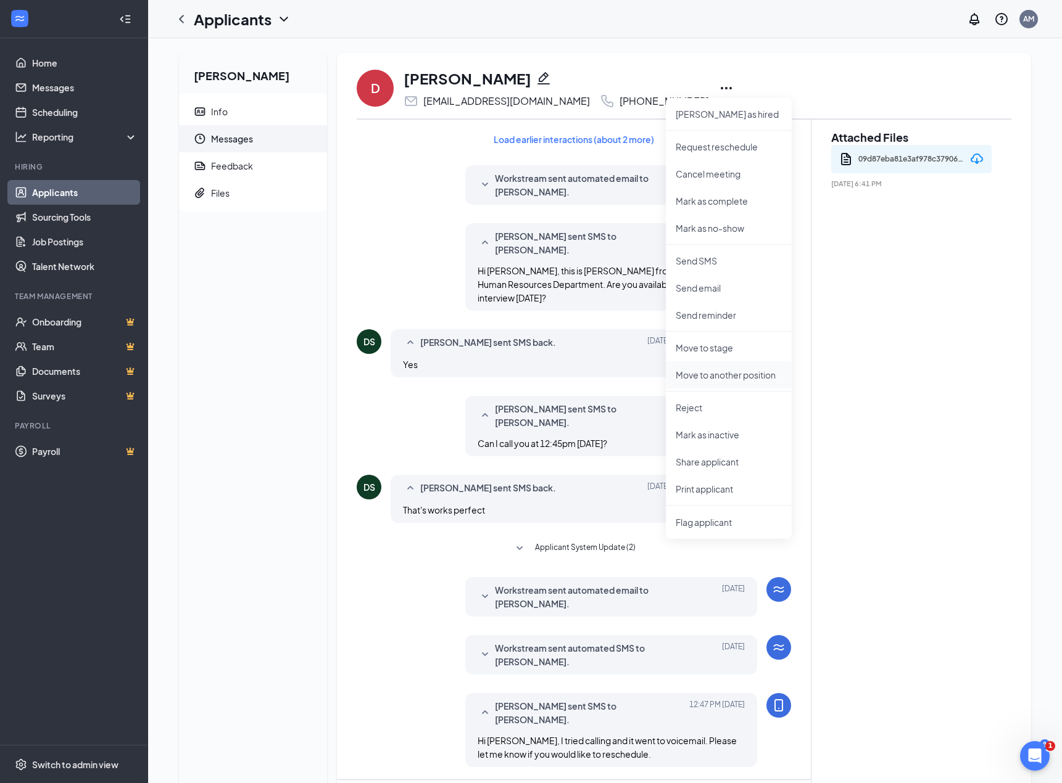
click at [738, 371] on p "Move to another position" at bounding box center [728, 375] width 106 height 12
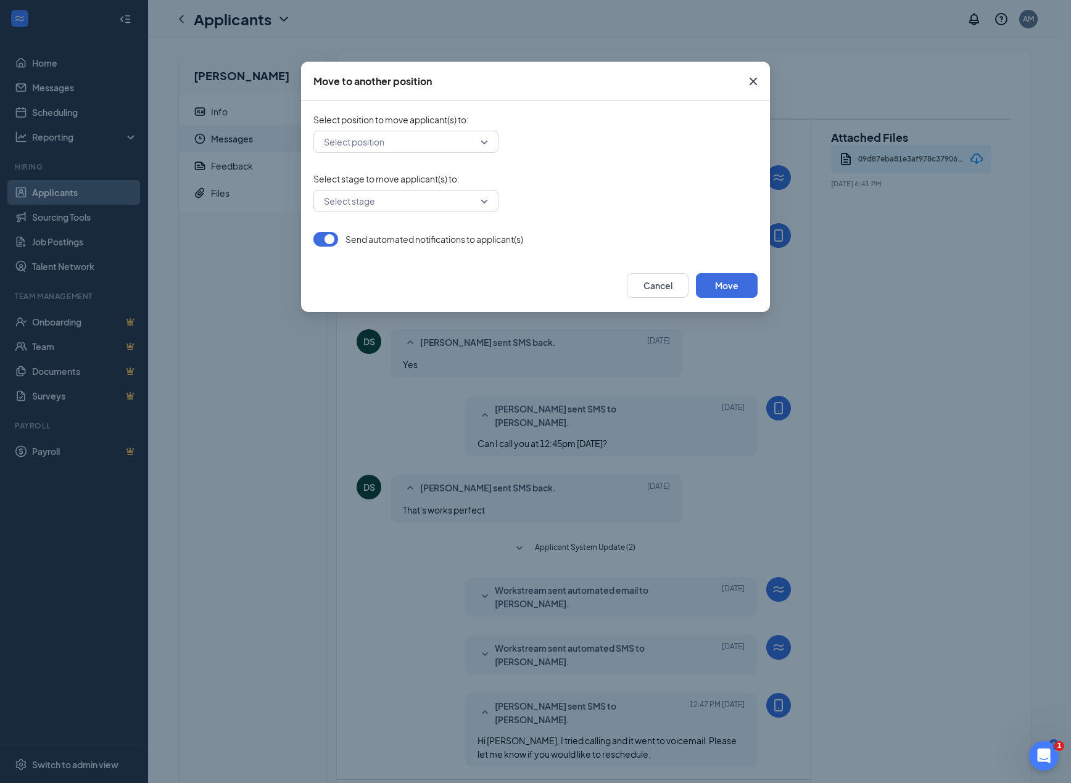
click at [484, 141] on div "Select position" at bounding box center [405, 142] width 185 height 22
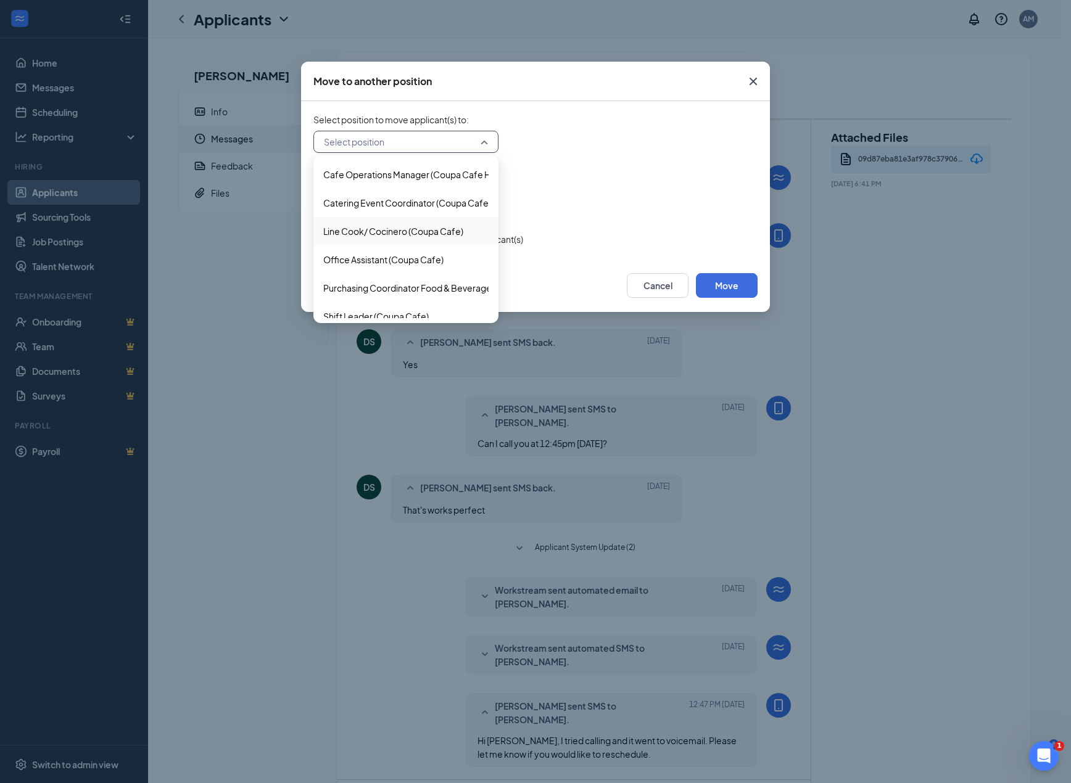
click at [439, 228] on span "Line Cook/ Cocinero (Coupa Cafe)" at bounding box center [393, 232] width 140 height 14
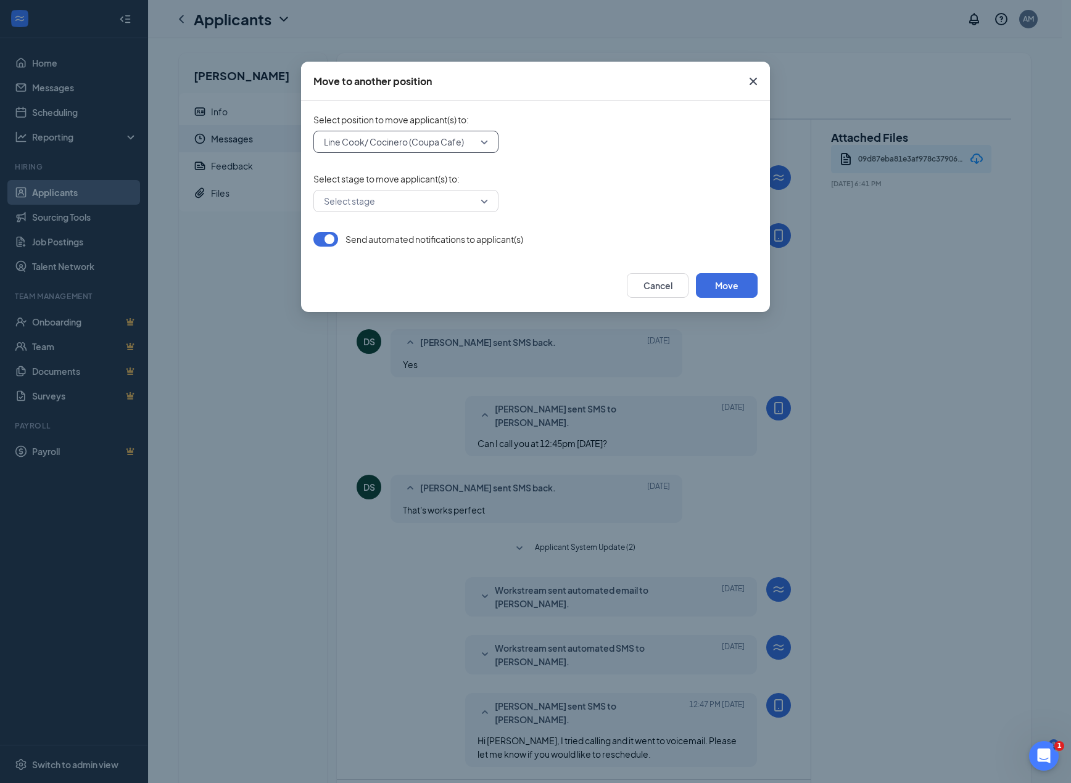
click at [449, 204] on input "search" at bounding box center [402, 201] width 162 height 21
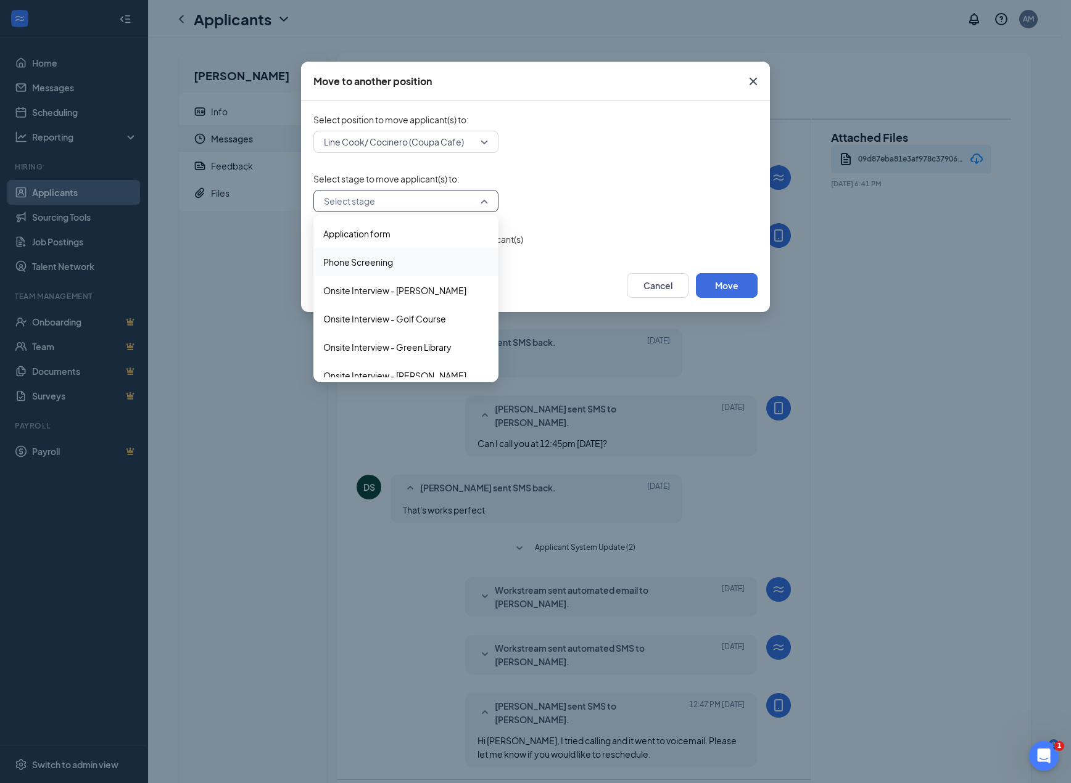
click at [426, 268] on span "Phone Screening" at bounding box center [405, 262] width 165 height 14
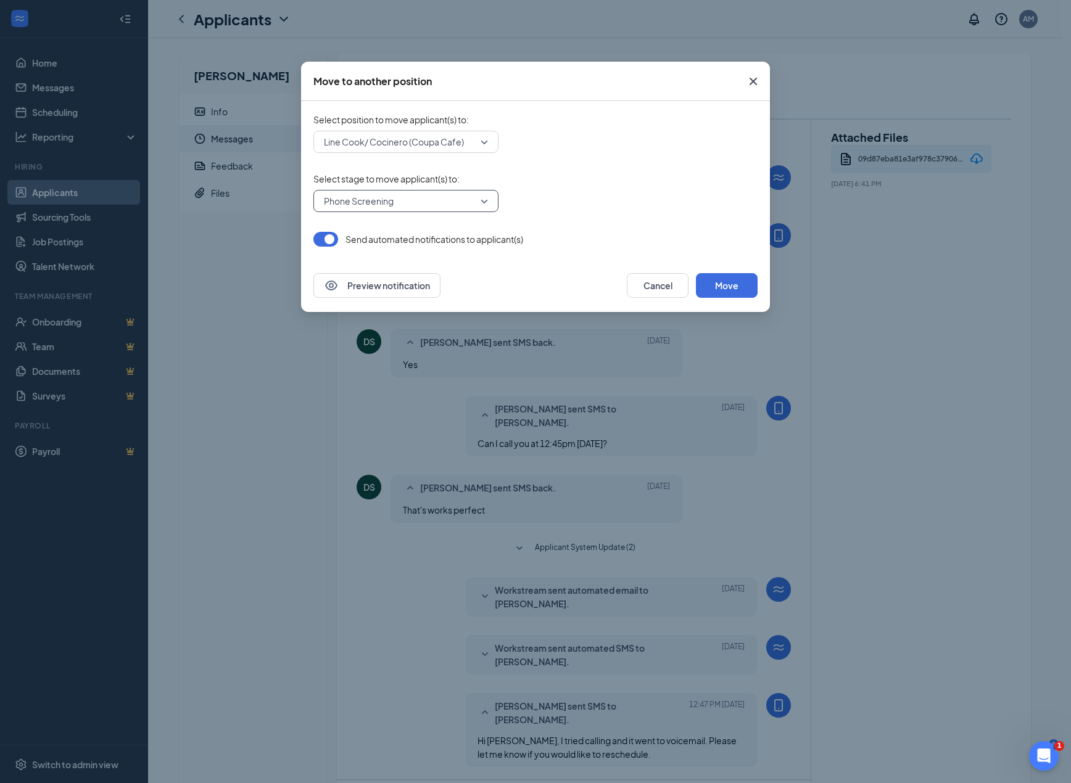
click at [318, 238] on button "button" at bounding box center [325, 239] width 25 height 15
click at [738, 286] on button "Move" at bounding box center [727, 285] width 62 height 25
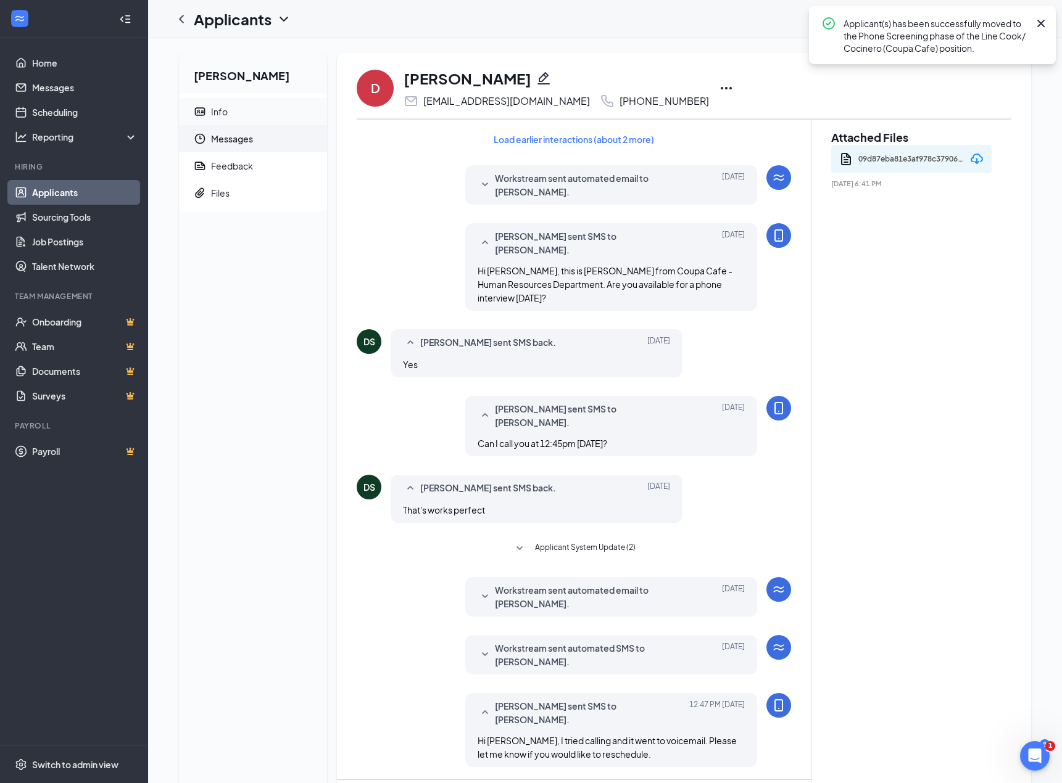
drag, startPoint x: 257, startPoint y: 120, endPoint x: 263, endPoint y: 117, distance: 6.6
click at [257, 120] on span "Info" at bounding box center [264, 111] width 106 height 27
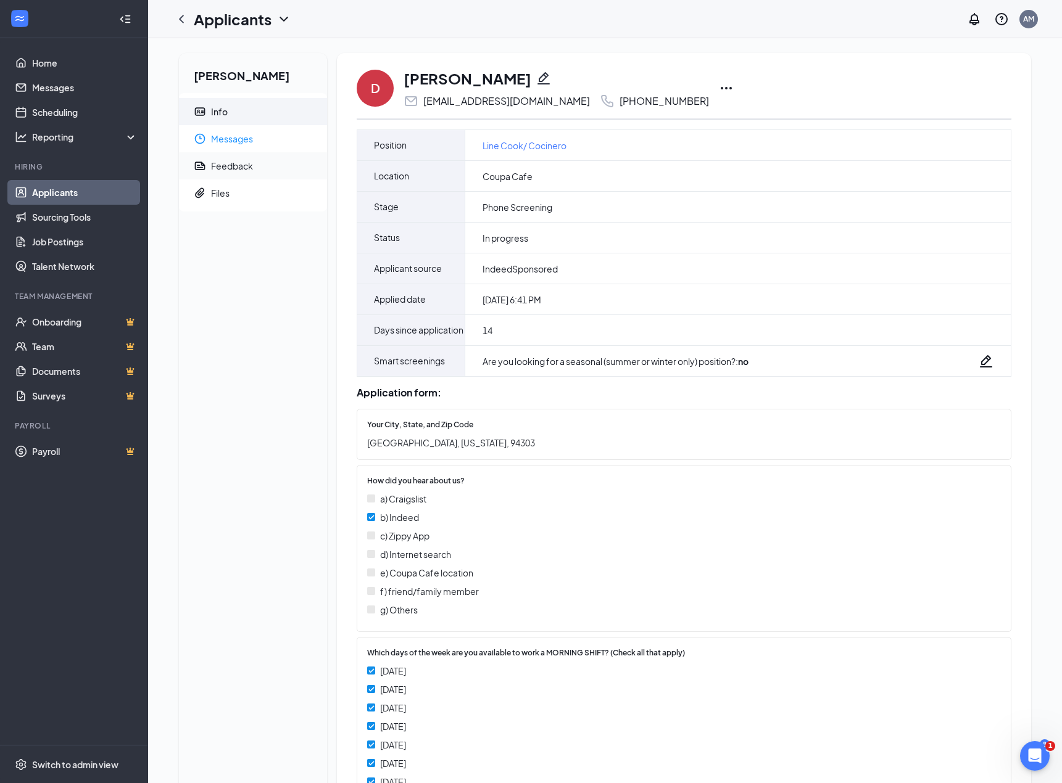
drag, startPoint x: 257, startPoint y: 141, endPoint x: 263, endPoint y: 155, distance: 16.0
click at [257, 141] on span "Messages" at bounding box center [264, 138] width 106 height 27
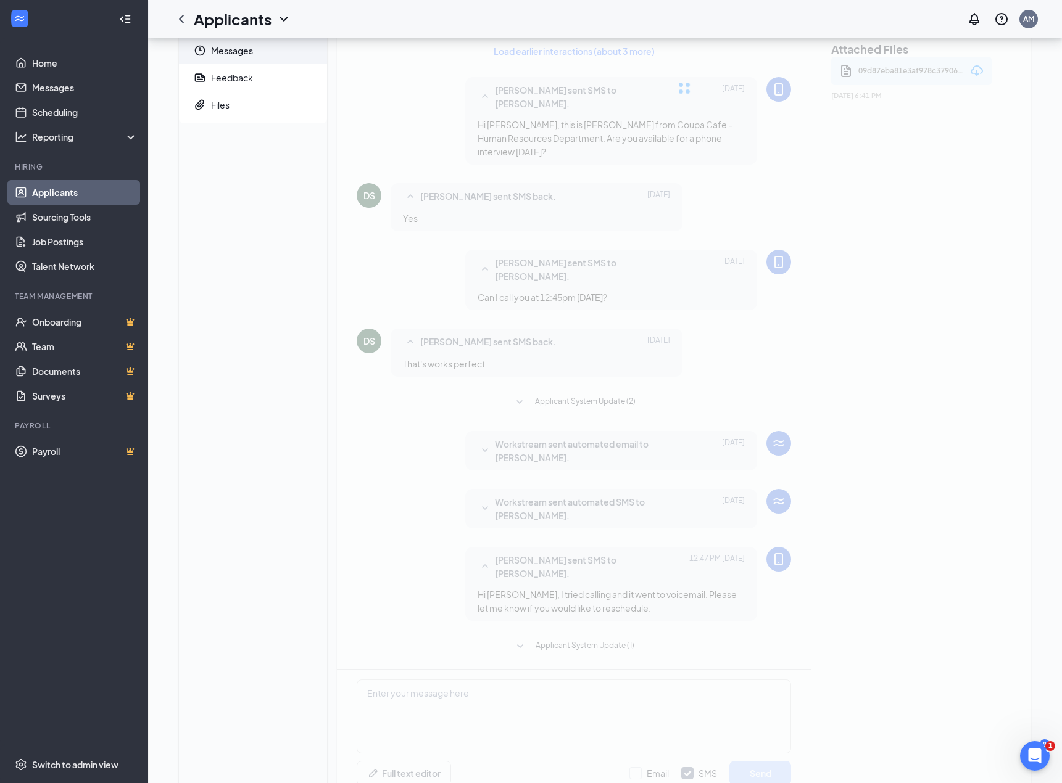
scroll to position [89, 0]
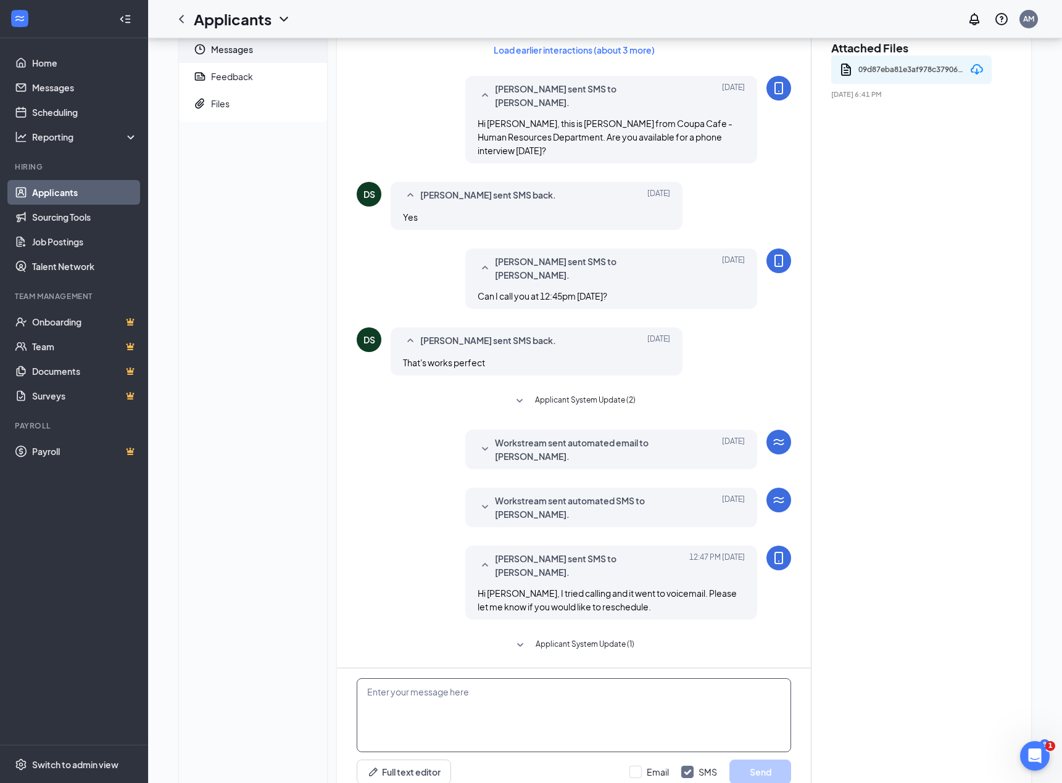
click at [513, 679] on textarea at bounding box center [574, 716] width 434 height 74
type textarea "Hi Daniel, can you come in at 10:30am this Friday?"
click at [745, 760] on button "Send" at bounding box center [760, 772] width 62 height 25
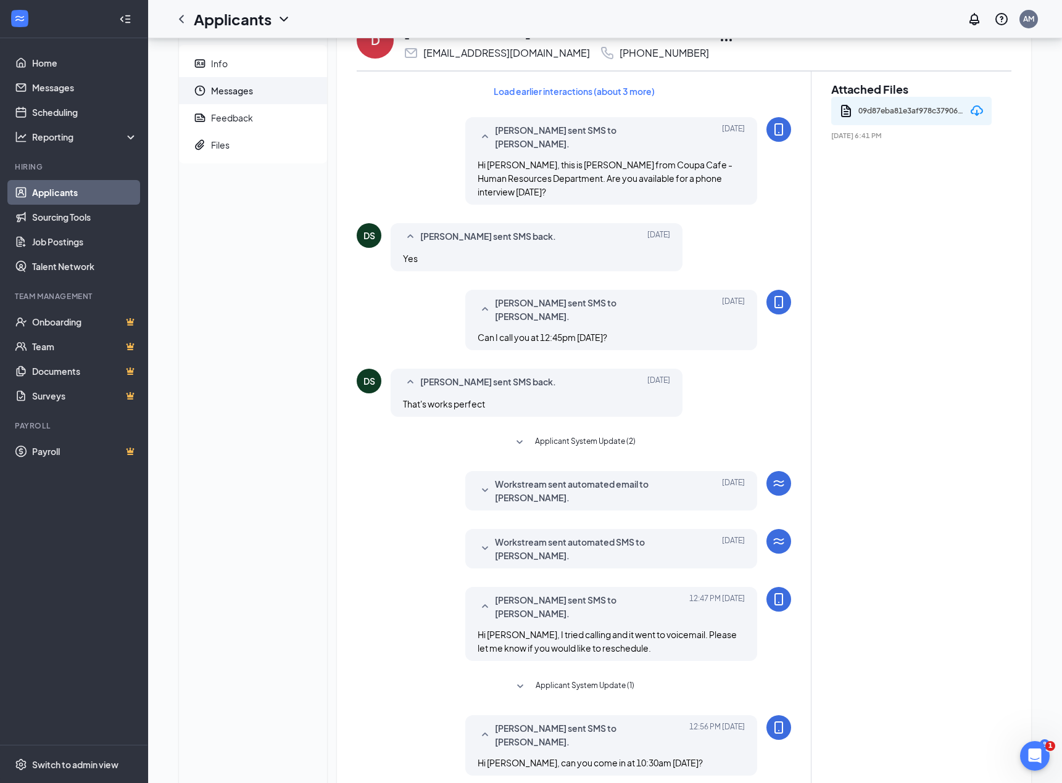
scroll to position [0, 0]
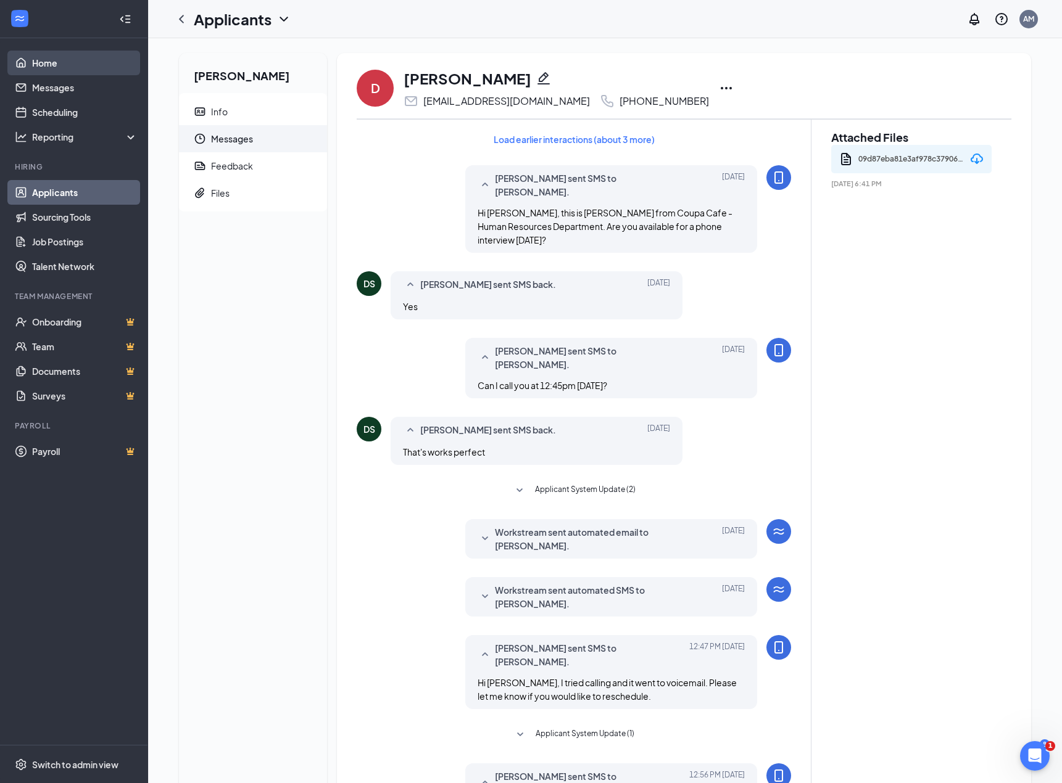
click at [81, 65] on link "Home" at bounding box center [84, 63] width 105 height 25
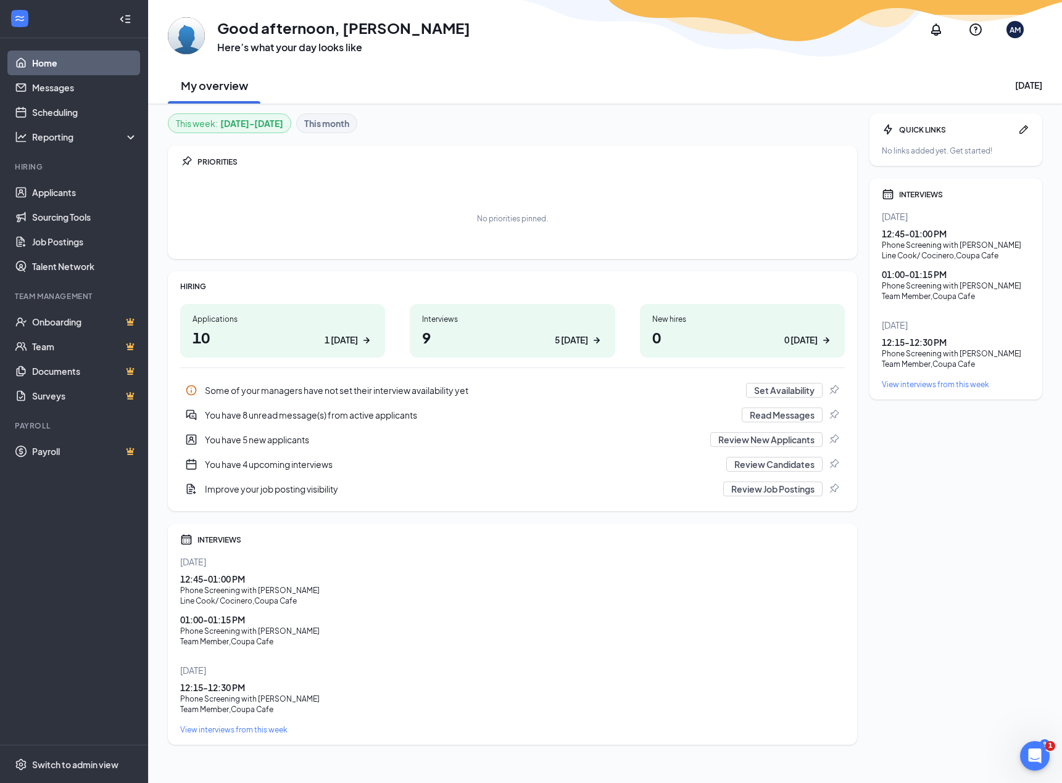
click at [986, 638] on div "QUICK LINKS No links added yet. Get started! INTERVIEWS Today 12:45 - 01:00 PM …" at bounding box center [955, 430] width 173 height 632
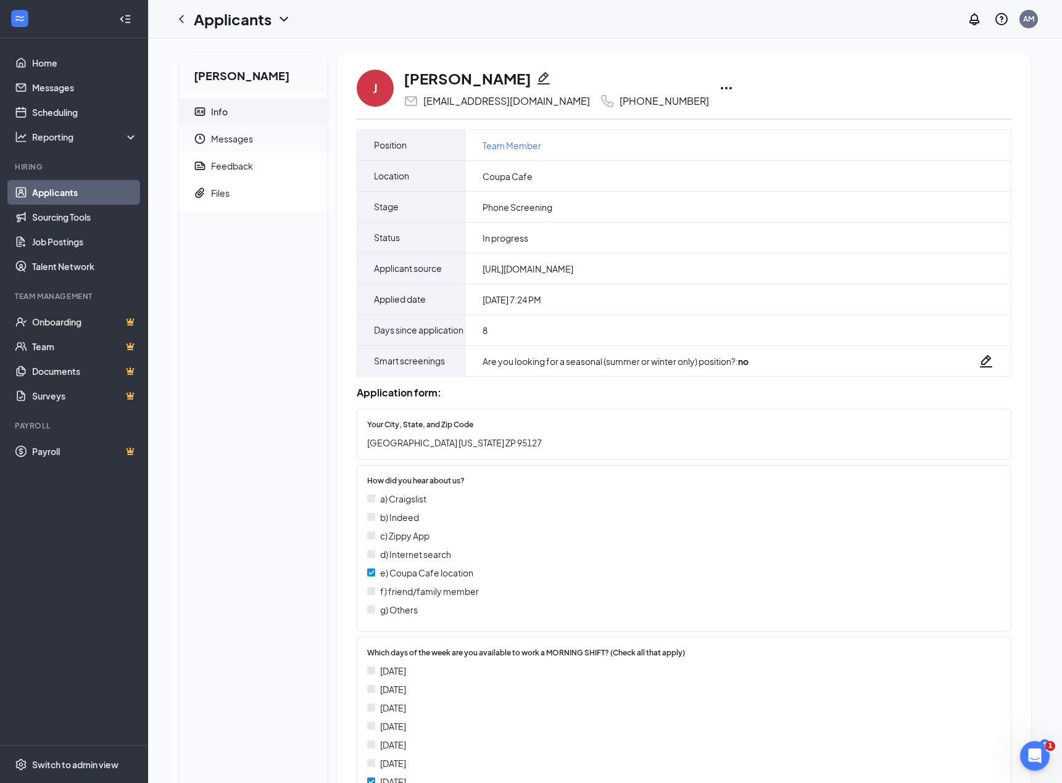
click at [248, 138] on span "Messages" at bounding box center [264, 138] width 106 height 27
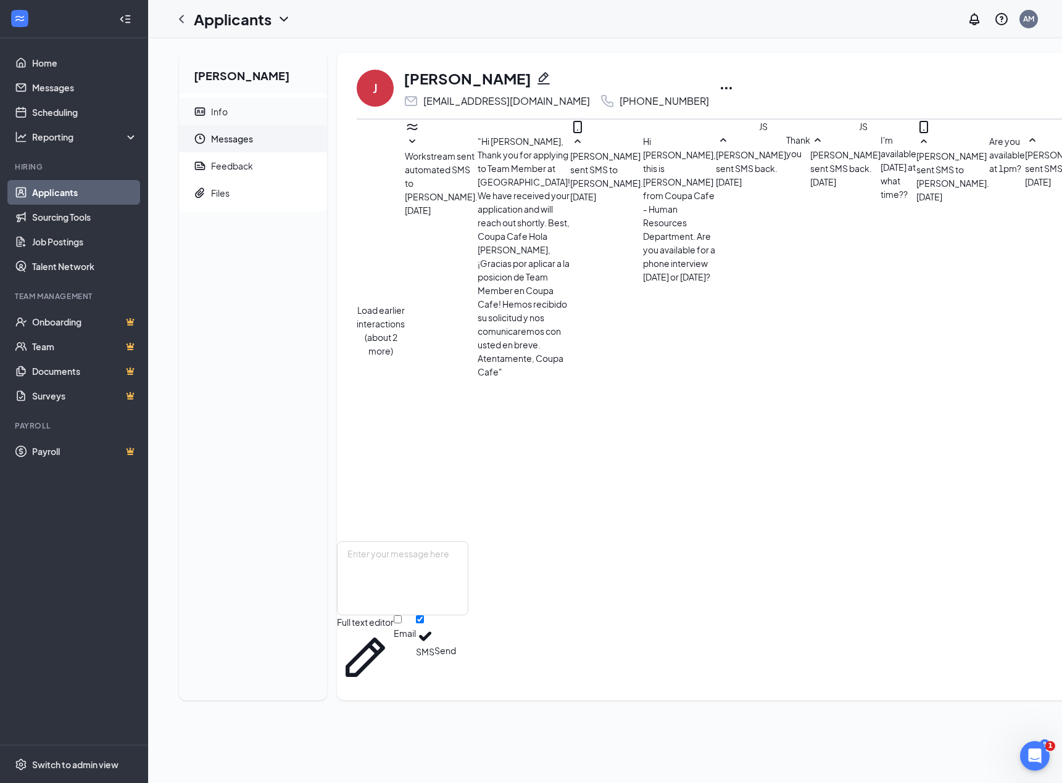
click at [227, 109] on span "Info" at bounding box center [264, 111] width 106 height 27
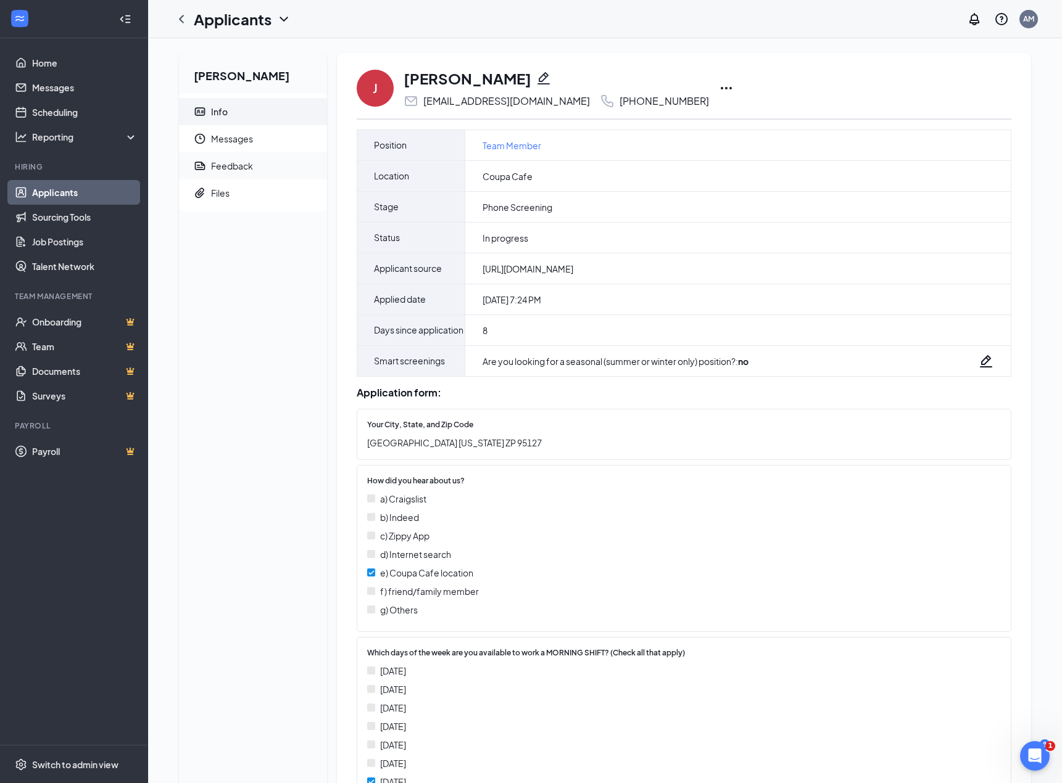
click at [242, 170] on div "Feedback" at bounding box center [232, 166] width 42 height 12
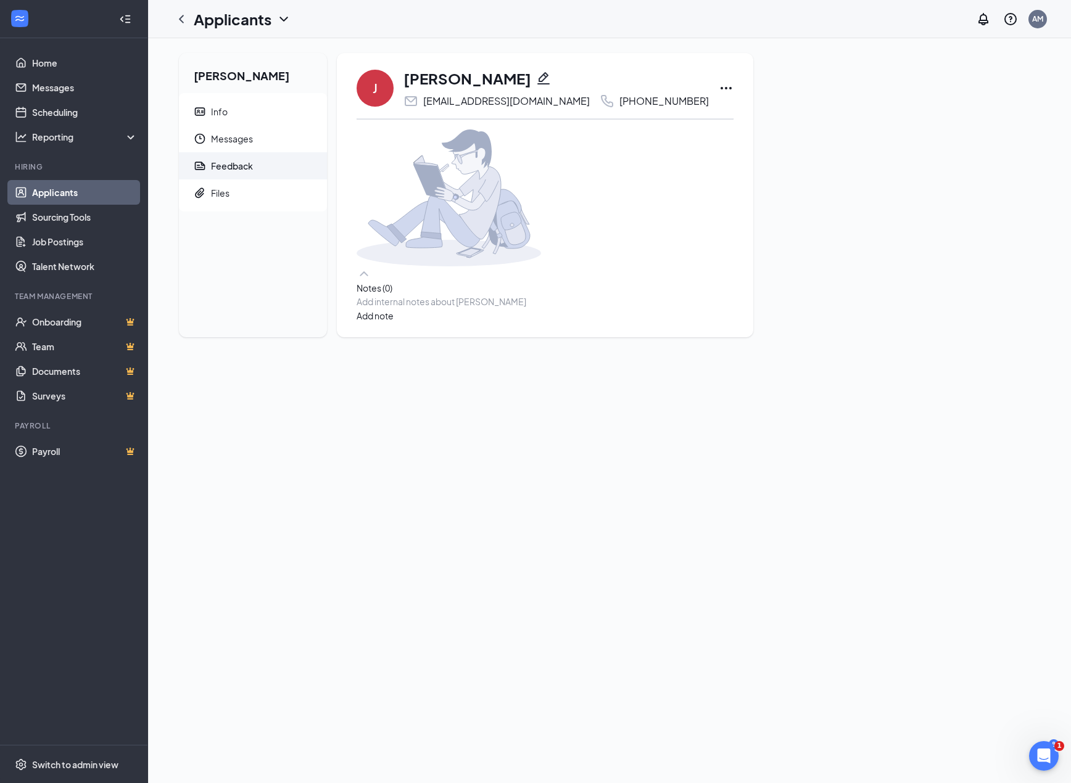
click at [421, 308] on div at bounding box center [545, 301] width 376 height 13
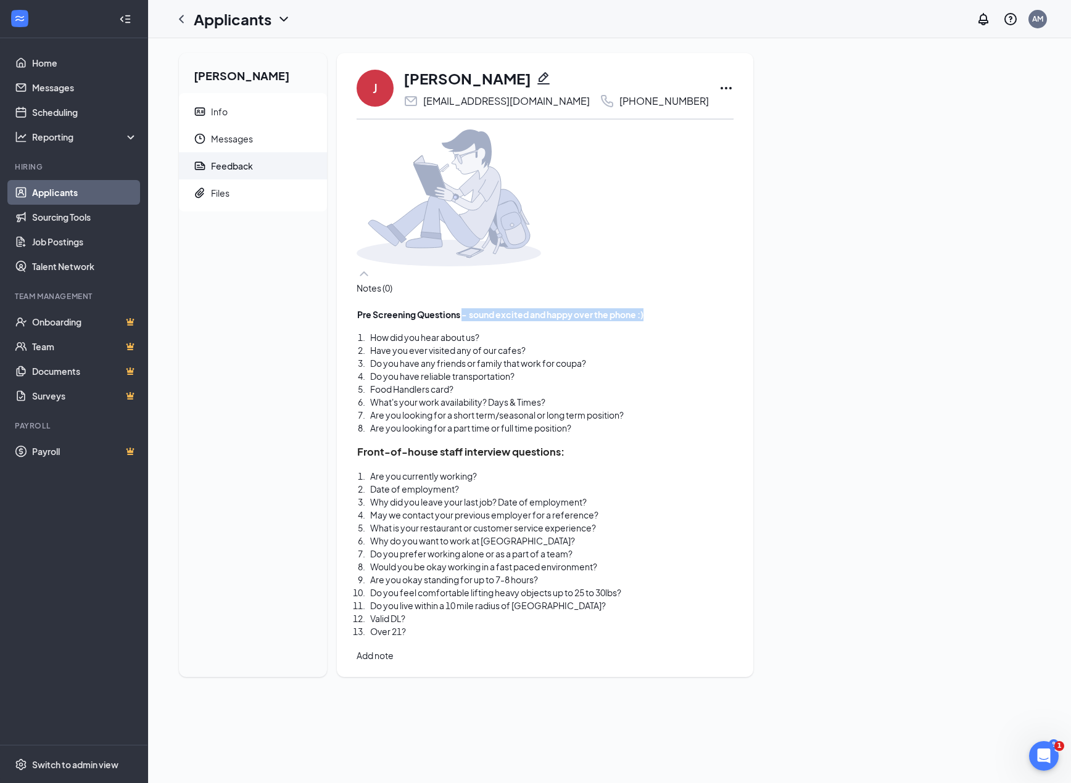
drag, startPoint x: 487, startPoint y: 365, endPoint x: 674, endPoint y: 367, distance: 187.5
click at [674, 321] on div "Pre Screening Questions - sound excited and happy over the phone :)" at bounding box center [545, 314] width 376 height 13
click at [535, 344] on div "How did you hear about us?" at bounding box center [551, 337] width 363 height 13
drag, startPoint x: 678, startPoint y: 447, endPoint x: 661, endPoint y: 451, distance: 17.1
click at [661, 408] on span "What's your work availability? Days & Times? Thur, Fri, Sat only avail until af…" at bounding box center [531, 402] width 323 height 11
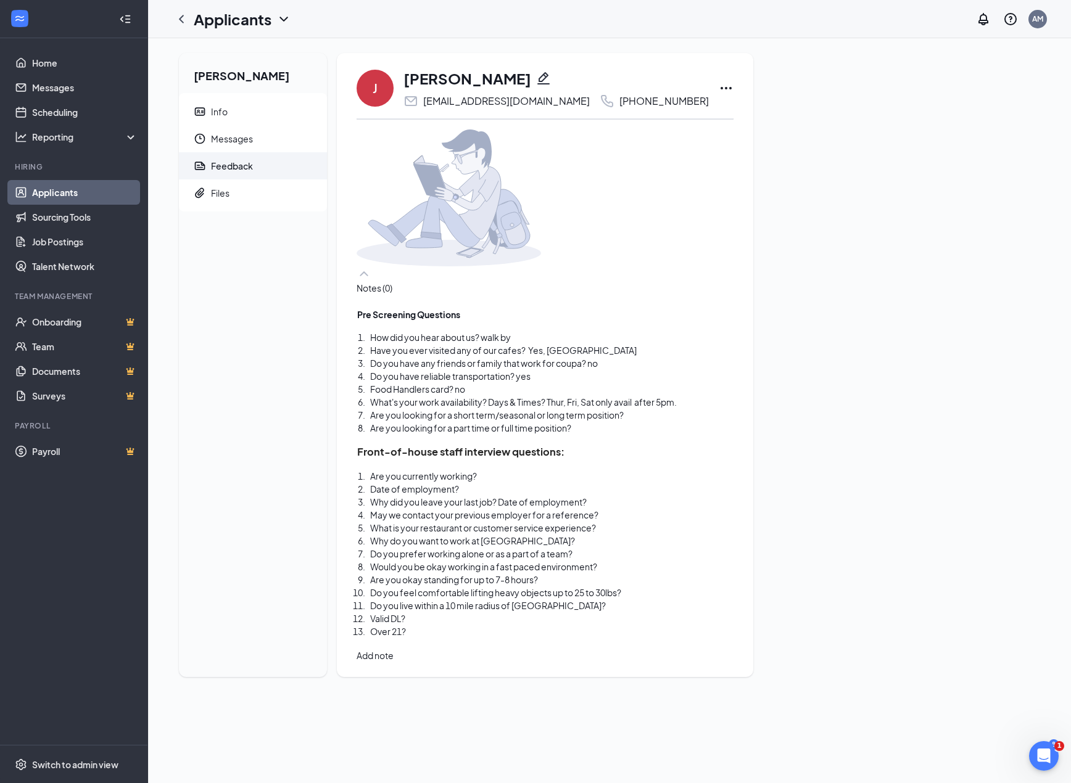
click at [685, 422] on div "Are you looking for a short term/seasonal or long term position?" at bounding box center [551, 415] width 363 height 13
drag, startPoint x: 556, startPoint y: 524, endPoint x: 620, endPoint y: 561, distance: 74.4
click at [620, 561] on ol "Are you currently working? Yes Date of employment? Why did you leave your last …" at bounding box center [545, 554] width 376 height 168
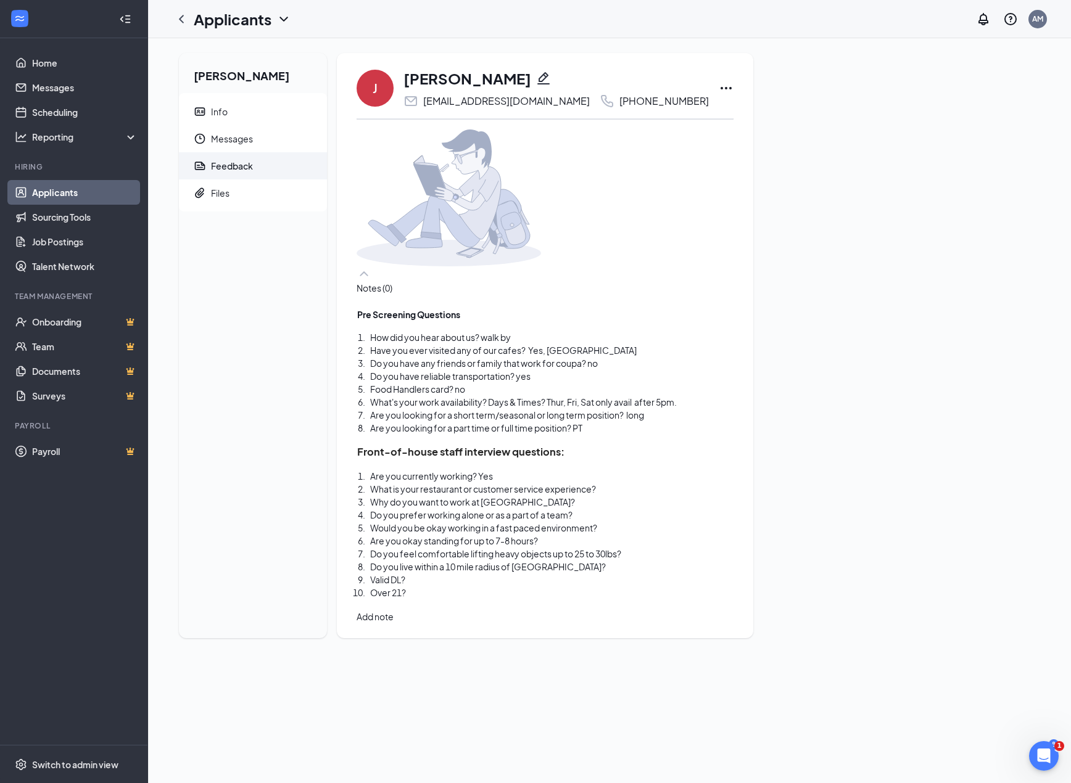
click at [641, 496] on div "What is your restaurant or customer service experience?" at bounding box center [551, 489] width 363 height 13
click at [640, 522] on div "Do you prefer working alone or as a part of a team?" at bounding box center [551, 515] width 363 height 13
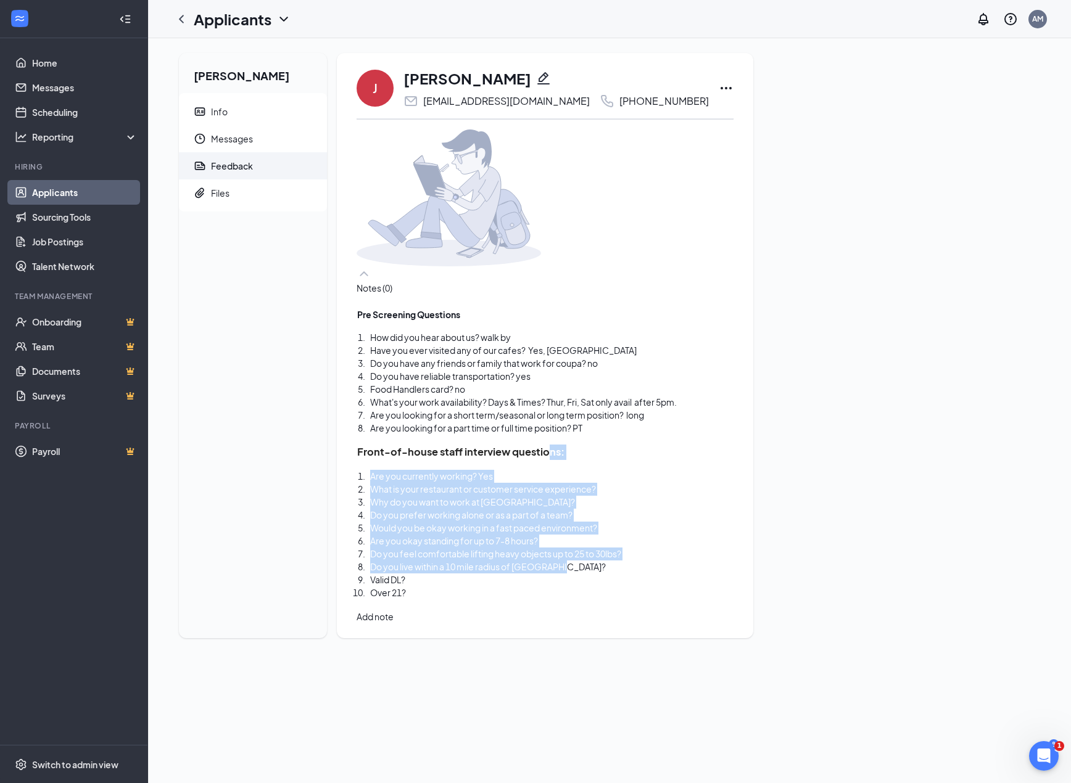
drag, startPoint x: 574, startPoint y: 487, endPoint x: 624, endPoint y: 613, distance: 135.1
click at [624, 600] on div "Pre Screening Questions How did you hear about us? walk by Have you ever visite…" at bounding box center [545, 447] width 376 height 304
click at [618, 574] on div "Do you live within a 10 mile radius of Palo Alto?" at bounding box center [551, 567] width 363 height 13
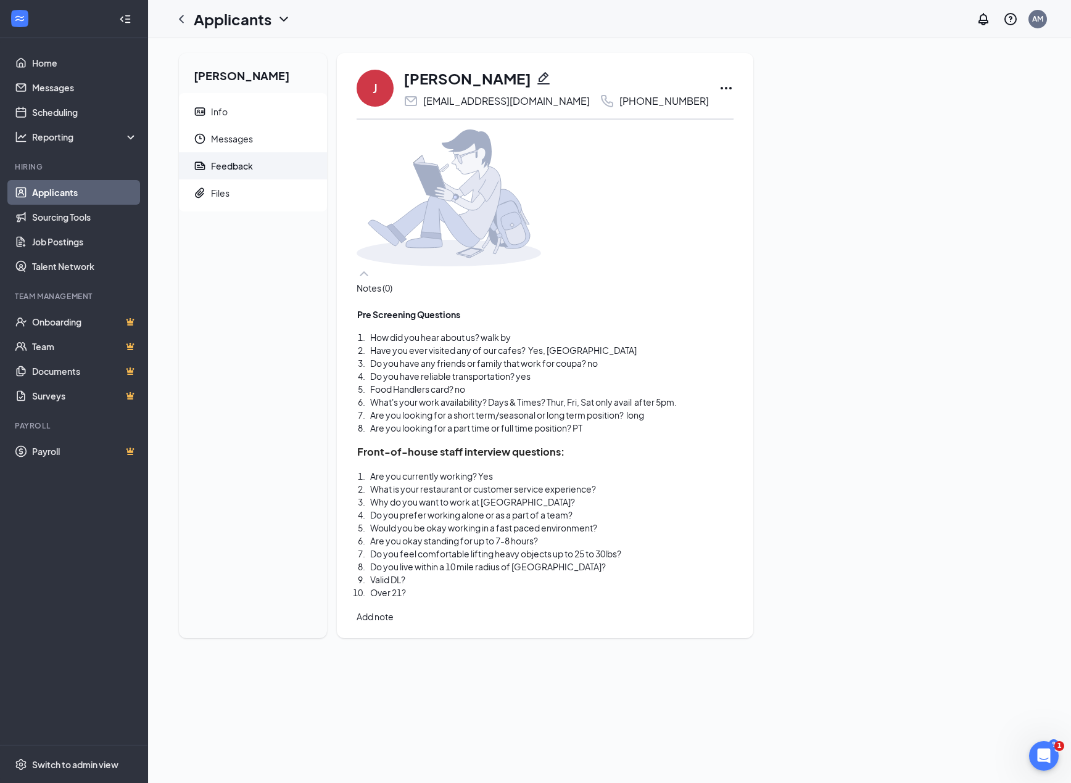
click at [621, 574] on div "Do you live within a 10 mile radius of Palo Alto?" at bounding box center [551, 567] width 363 height 13
click at [607, 522] on div "Do you prefer working alone or as a part of a team?" at bounding box center [568, 515] width 397 height 13
click at [642, 496] on div "What is your restaurant or customer service experience?" at bounding box center [568, 489] width 397 height 13
click at [576, 509] on div "Why do you want to work at Coupa?" at bounding box center [568, 502] width 397 height 13
click at [643, 522] on div "Do you prefer working alone or as a part of a team?" at bounding box center [568, 515] width 397 height 13
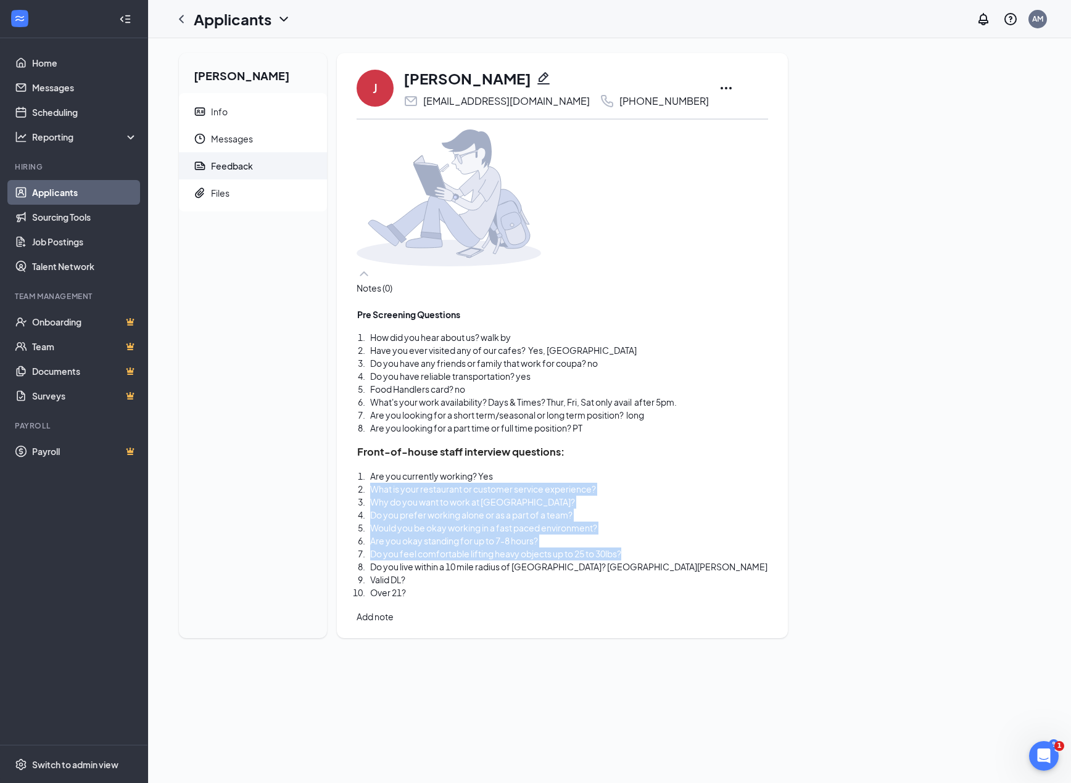
drag, startPoint x: 658, startPoint y: 599, endPoint x: 395, endPoint y: 540, distance: 269.3
click at [395, 540] on ol "Are you currently working? Yes What is your restaurant or customer service expe…" at bounding box center [562, 535] width 410 height 130
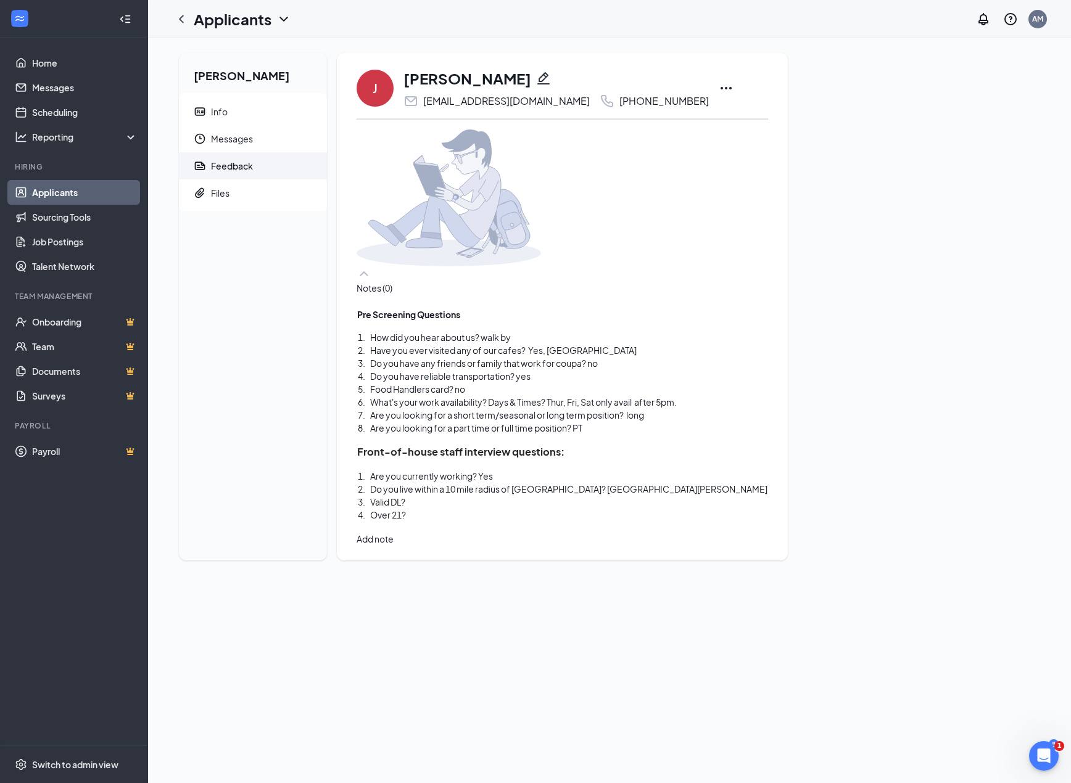
drag, startPoint x: 443, startPoint y: 565, endPoint x: 379, endPoint y: 549, distance: 66.1
click at [379, 546] on div "Pre Screening Questions How did you hear about us? walk by Have you ever visite…" at bounding box center [562, 420] width 411 height 251
click at [394, 506] on button "Add note" at bounding box center [375, 513] width 37 height 14
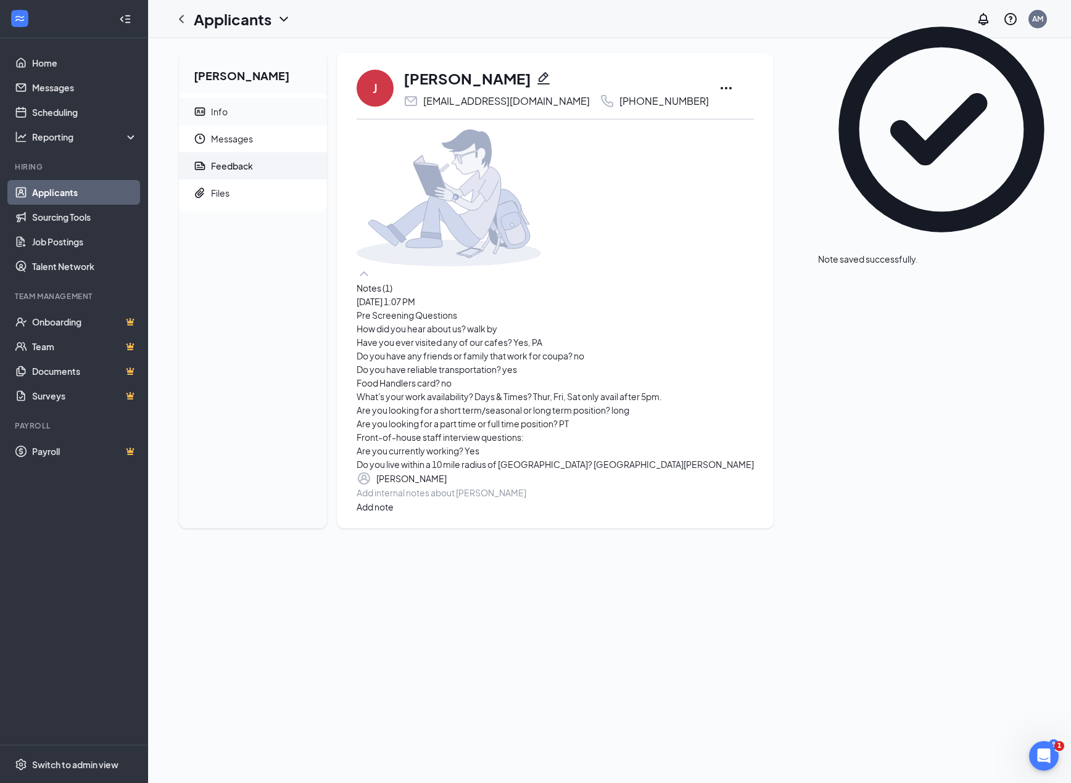
click at [233, 112] on span "Info" at bounding box center [264, 111] width 106 height 27
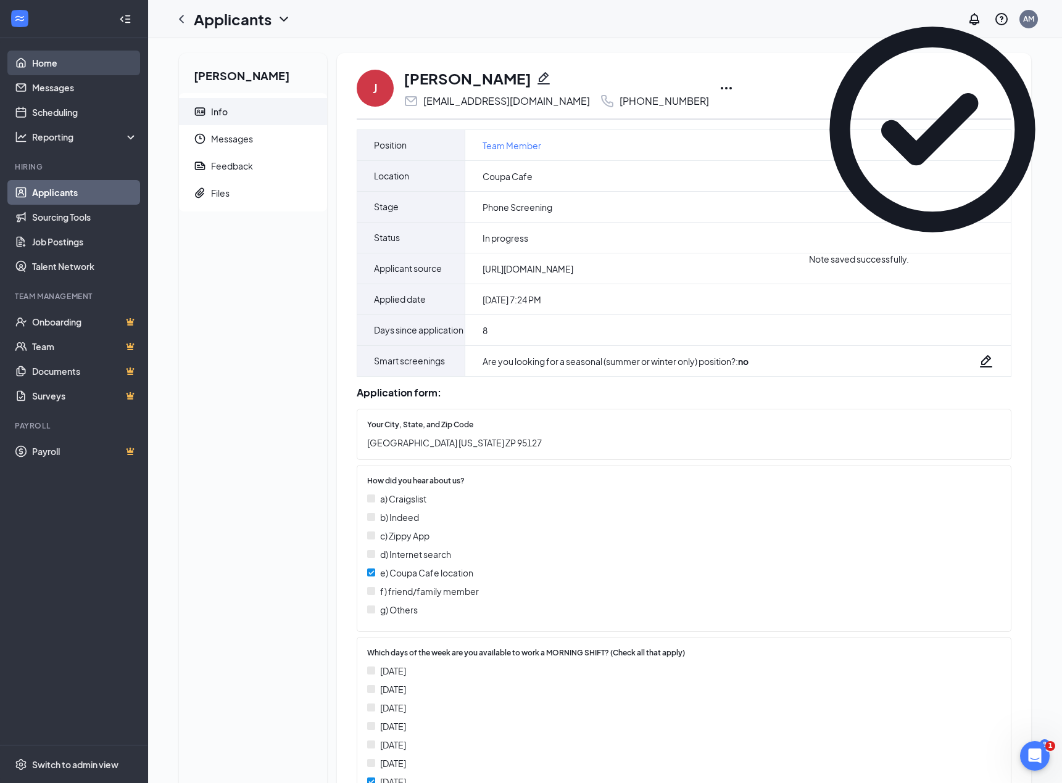
click at [89, 59] on link "Home" at bounding box center [84, 63] width 105 height 25
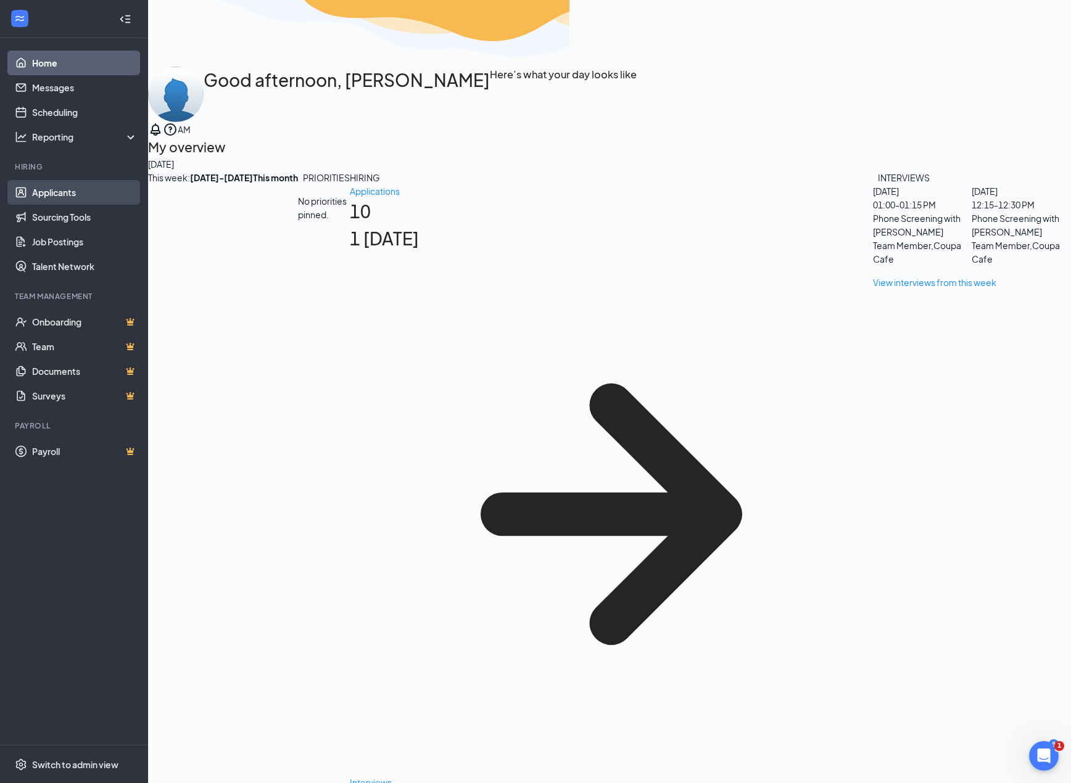
click at [69, 196] on link "Applicants" at bounding box center [84, 192] width 105 height 25
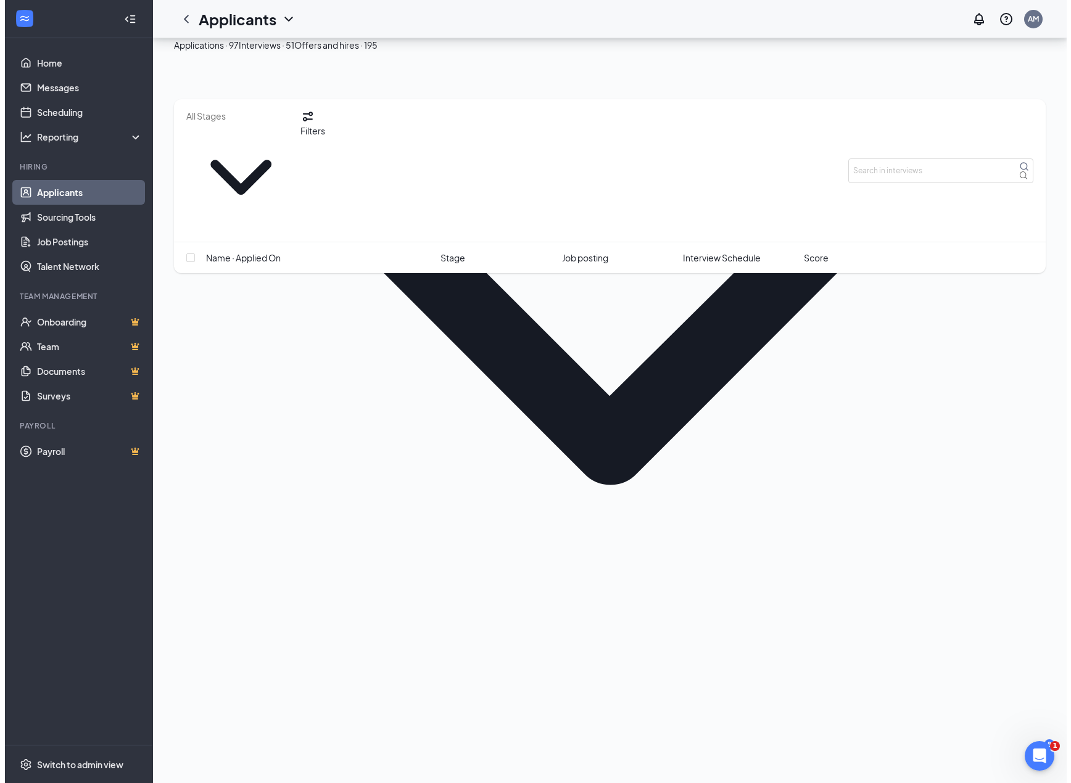
scroll to position [185, 0]
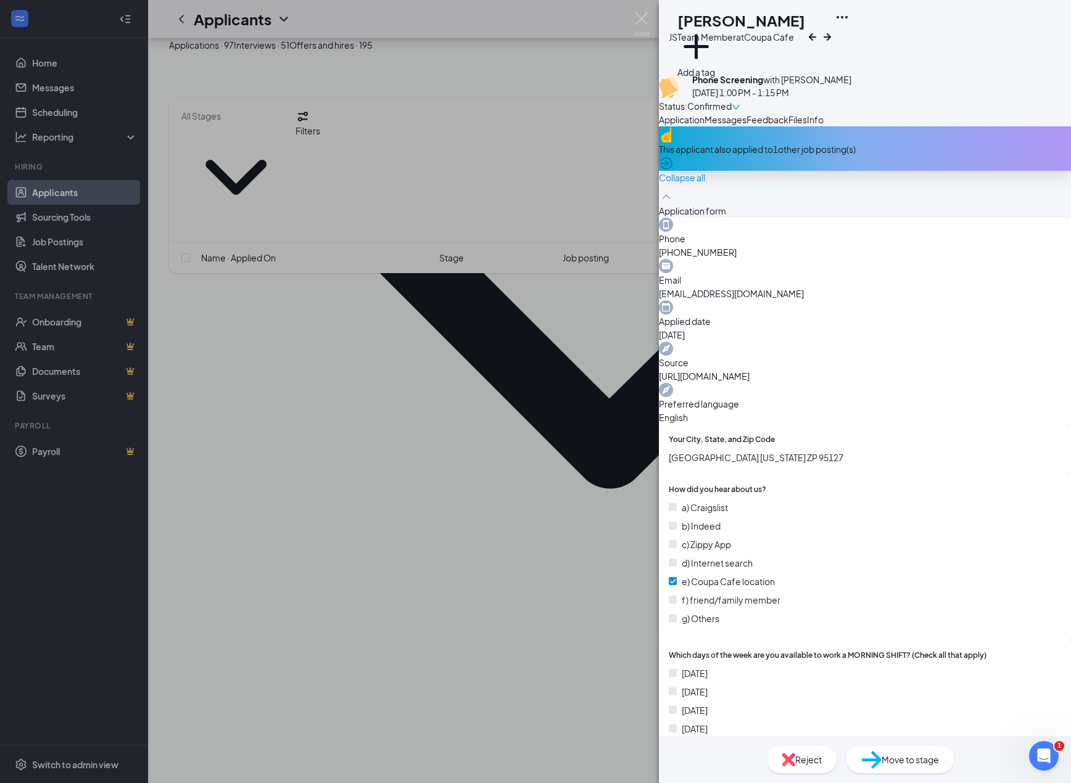
click at [740, 99] on div "Confirmed" at bounding box center [713, 106] width 53 height 14
click at [1004, 155] on span "Mark complete" at bounding box center [977, 162] width 85 height 14
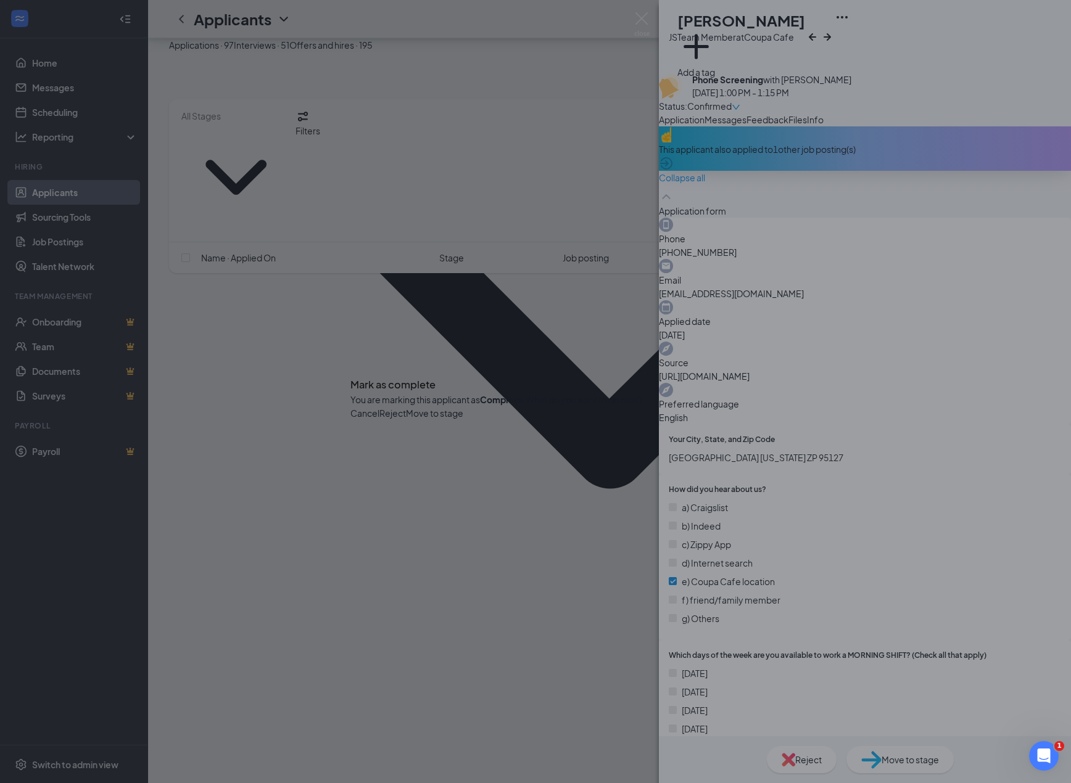
click at [406, 420] on button "Reject" at bounding box center [392, 414] width 27 height 14
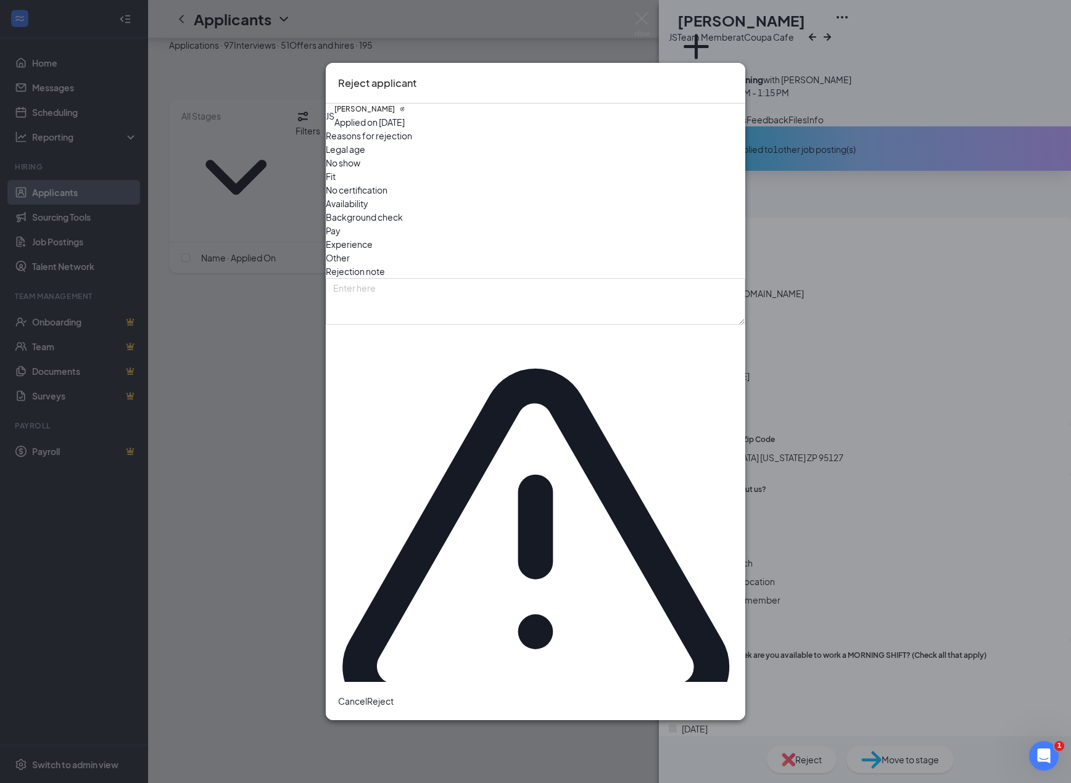
click at [368, 210] on span "Availability" at bounding box center [347, 204] width 43 height 14
click at [457, 325] on textarea at bounding box center [535, 301] width 419 height 47
type textarea "only available after 5pm and live far in San Jose"
click at [394, 695] on button "Reject" at bounding box center [380, 702] width 27 height 14
